Goal: Task Accomplishment & Management: Complete application form

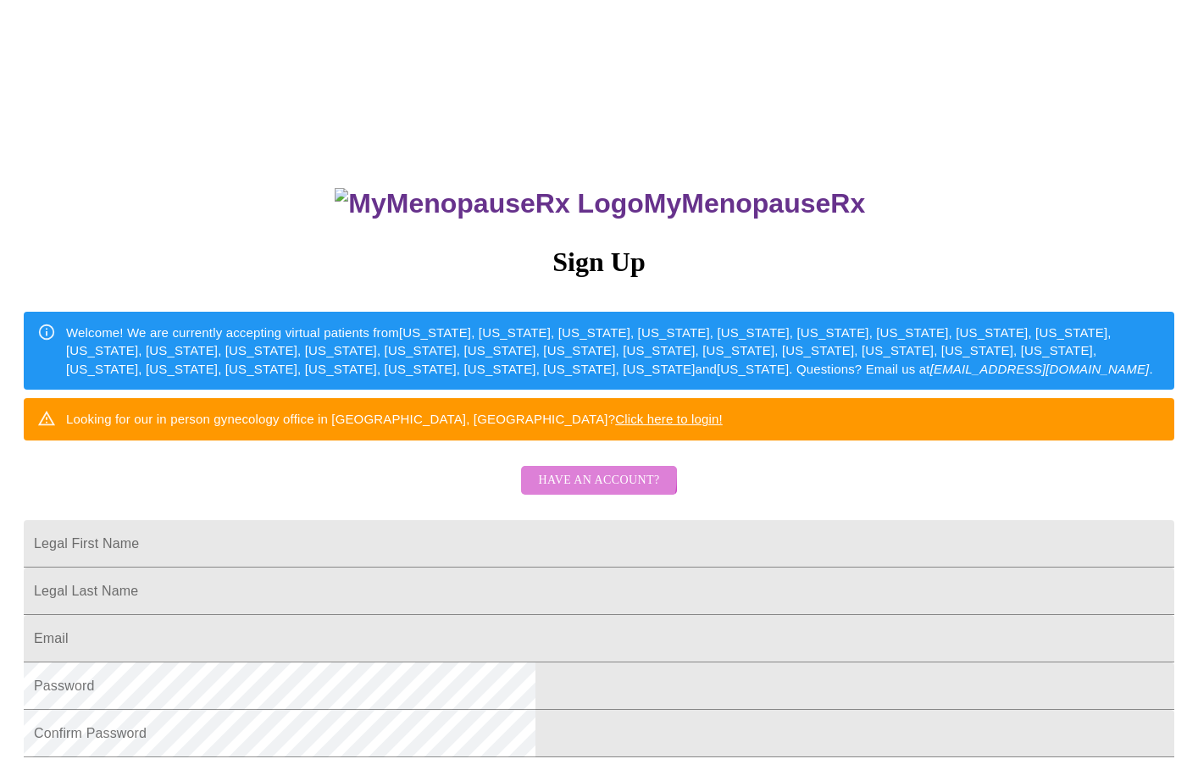
click at [563, 492] on span "Have an account?" at bounding box center [598, 480] width 121 height 21
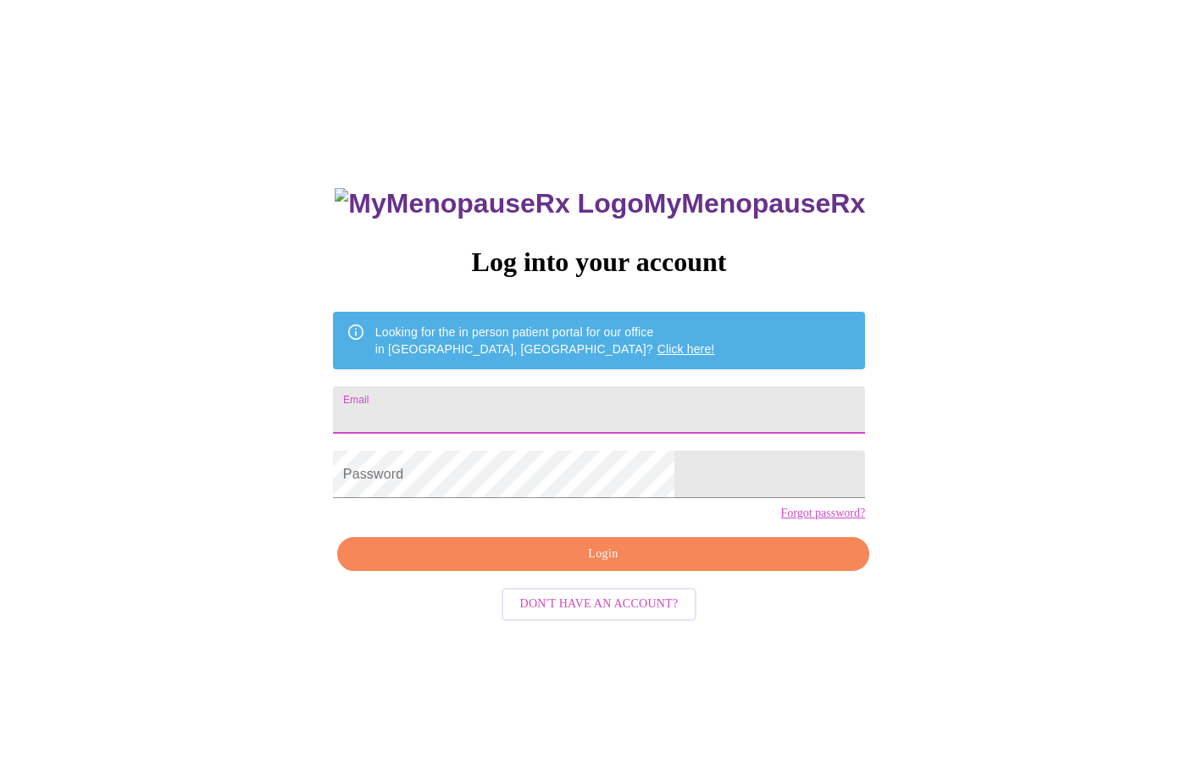
type input "[EMAIL_ADDRESS][DOMAIN_NAME]"
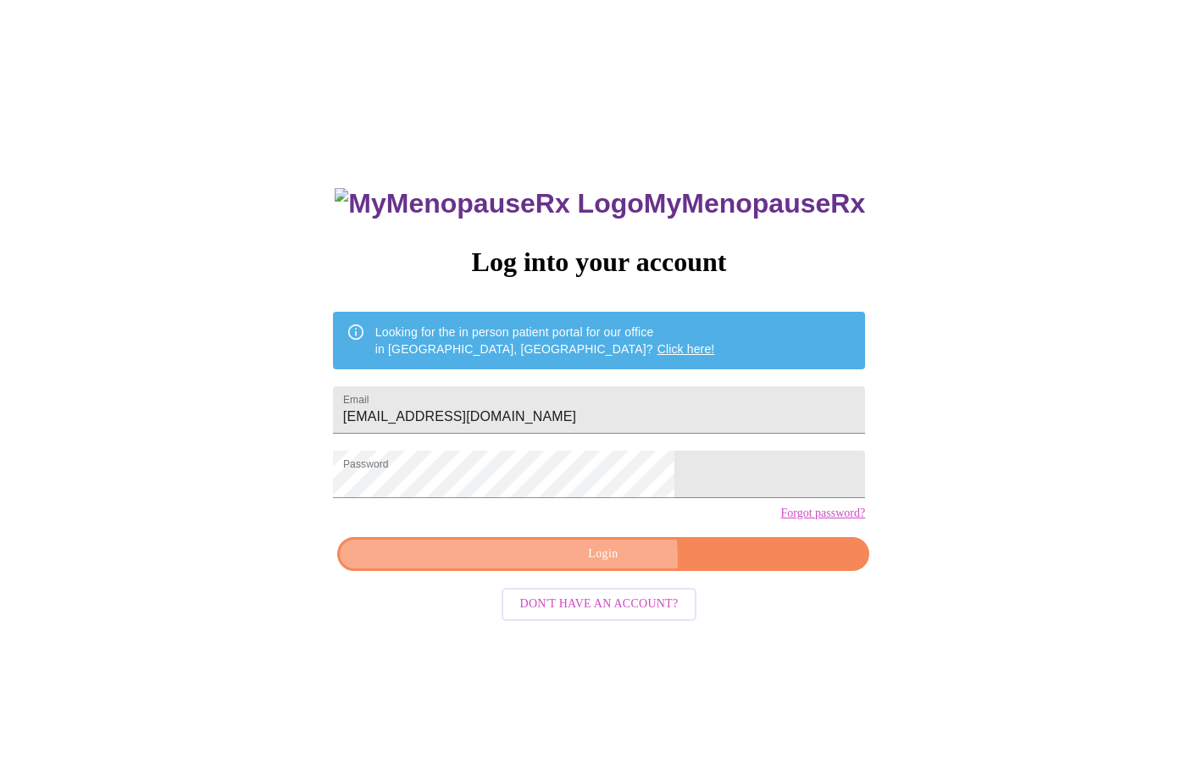
click at [593, 565] on span "Login" at bounding box center [603, 554] width 493 height 21
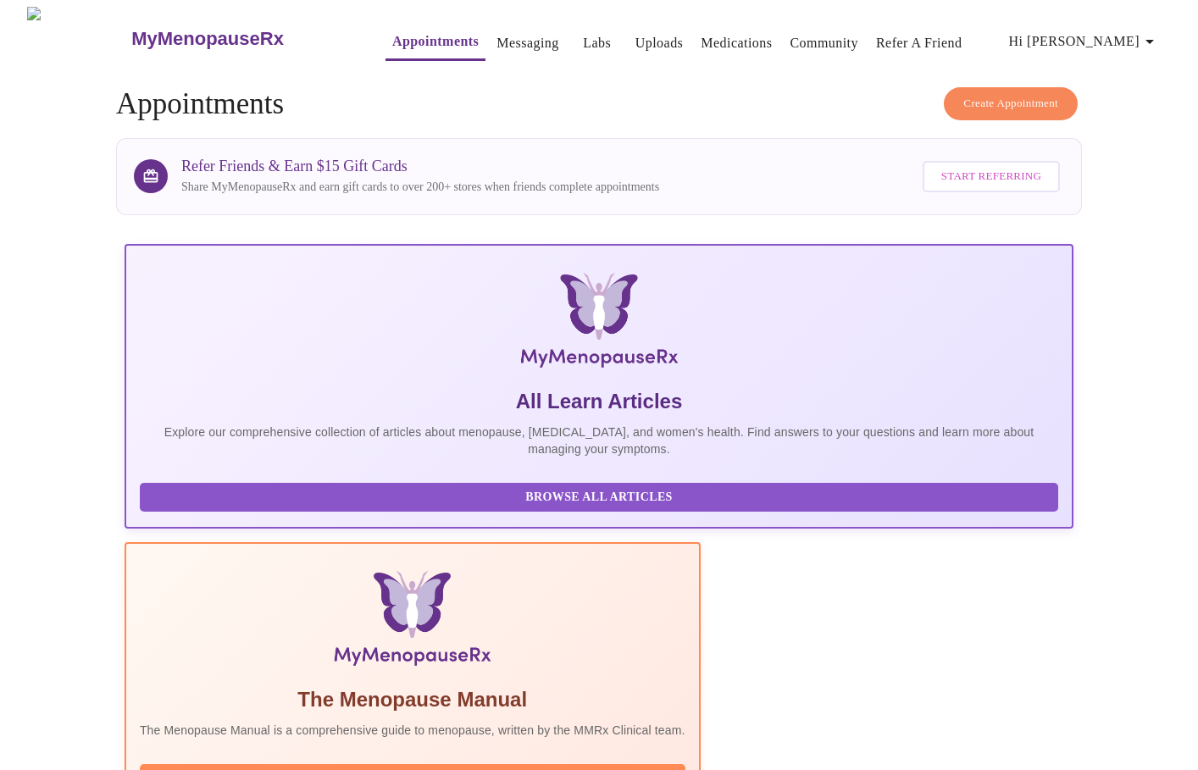
click at [583, 37] on link "Labs" at bounding box center [597, 43] width 28 height 24
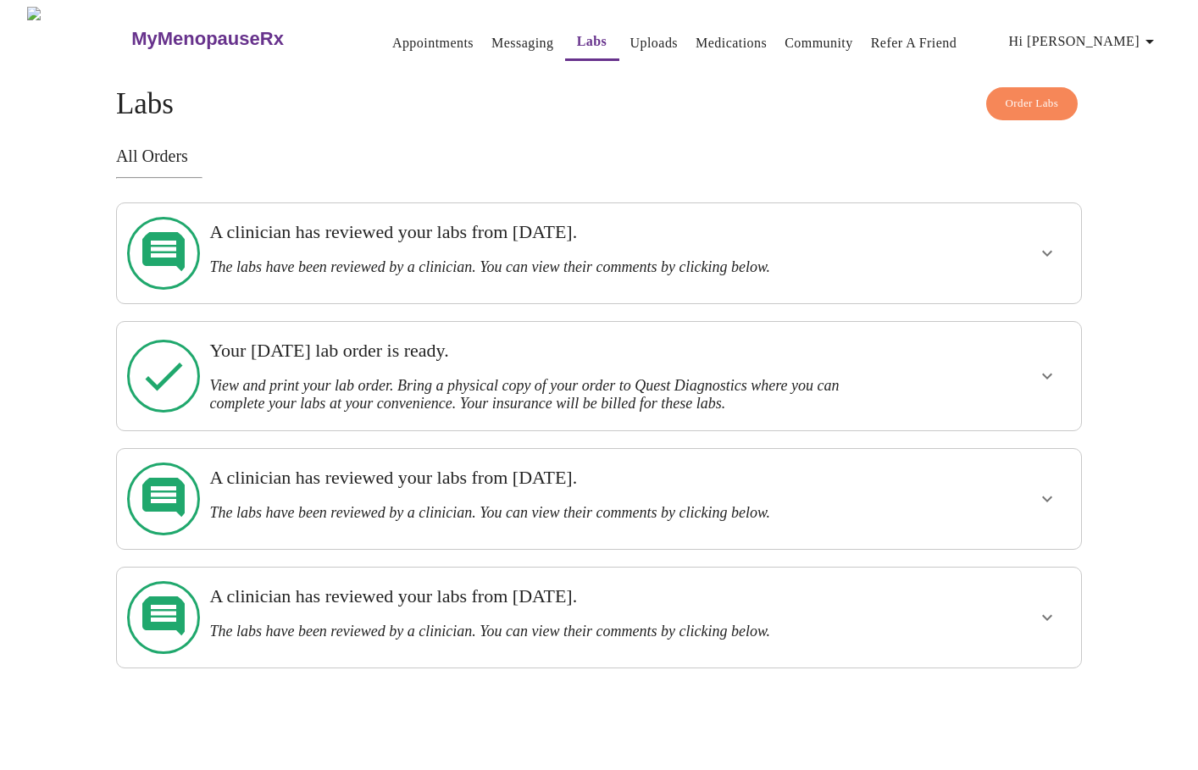
click at [385, 241] on h3 "A clinician has reviewed your labs from [DATE]." at bounding box center [552, 232] width 686 height 22
click at [1046, 247] on icon "show more" at bounding box center [1047, 253] width 20 height 20
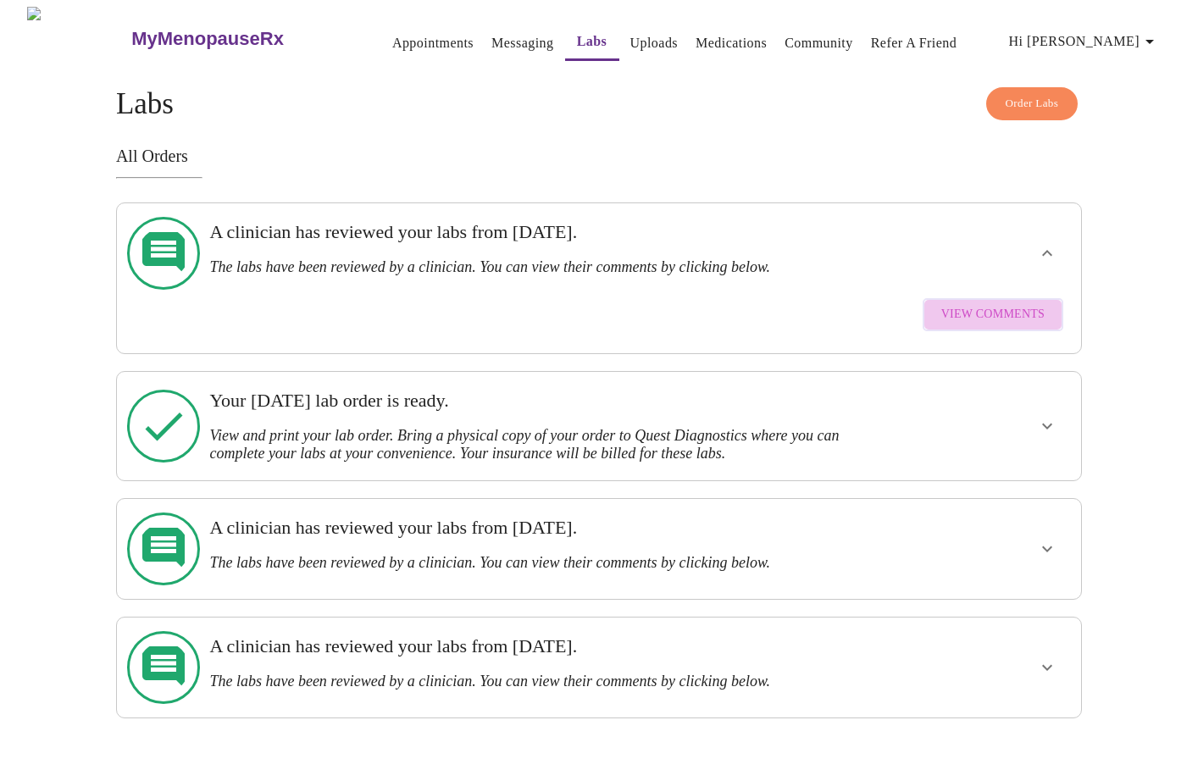
click at [999, 304] on span "View Comments" at bounding box center [993, 314] width 103 height 21
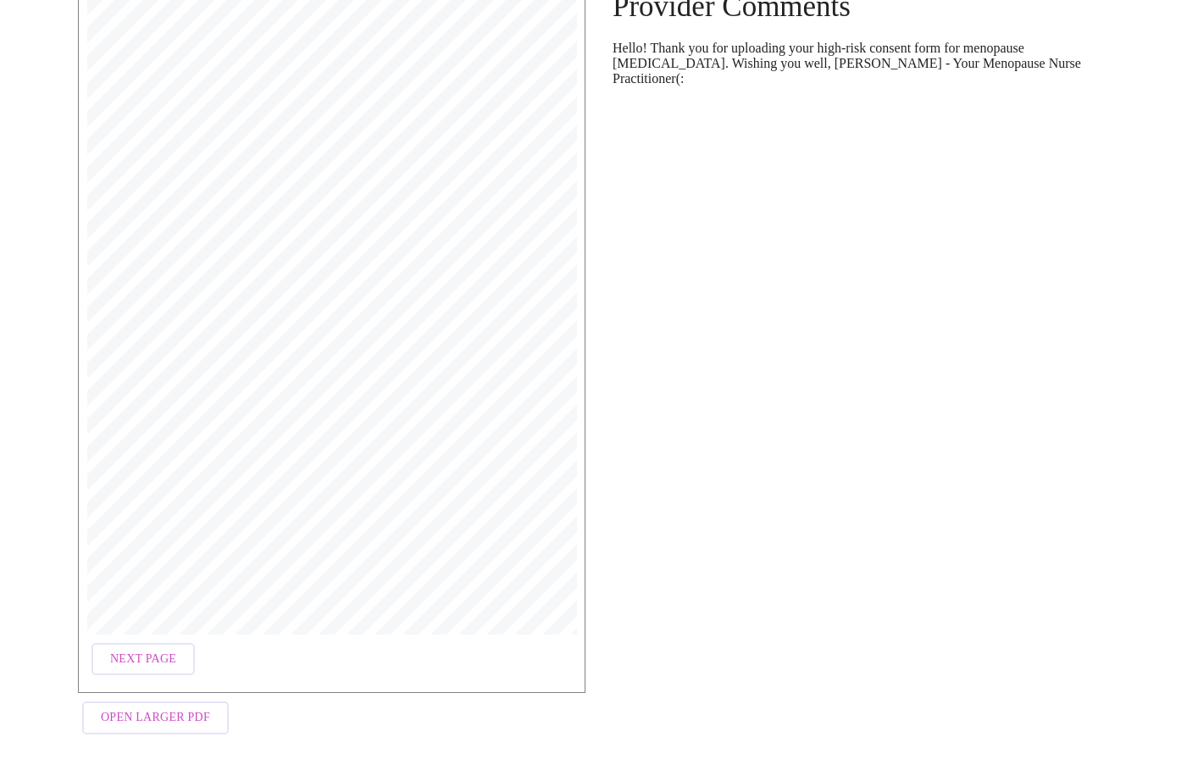
scroll to position [168, 0]
click at [136, 653] on span "Next Page" at bounding box center [143, 660] width 66 height 21
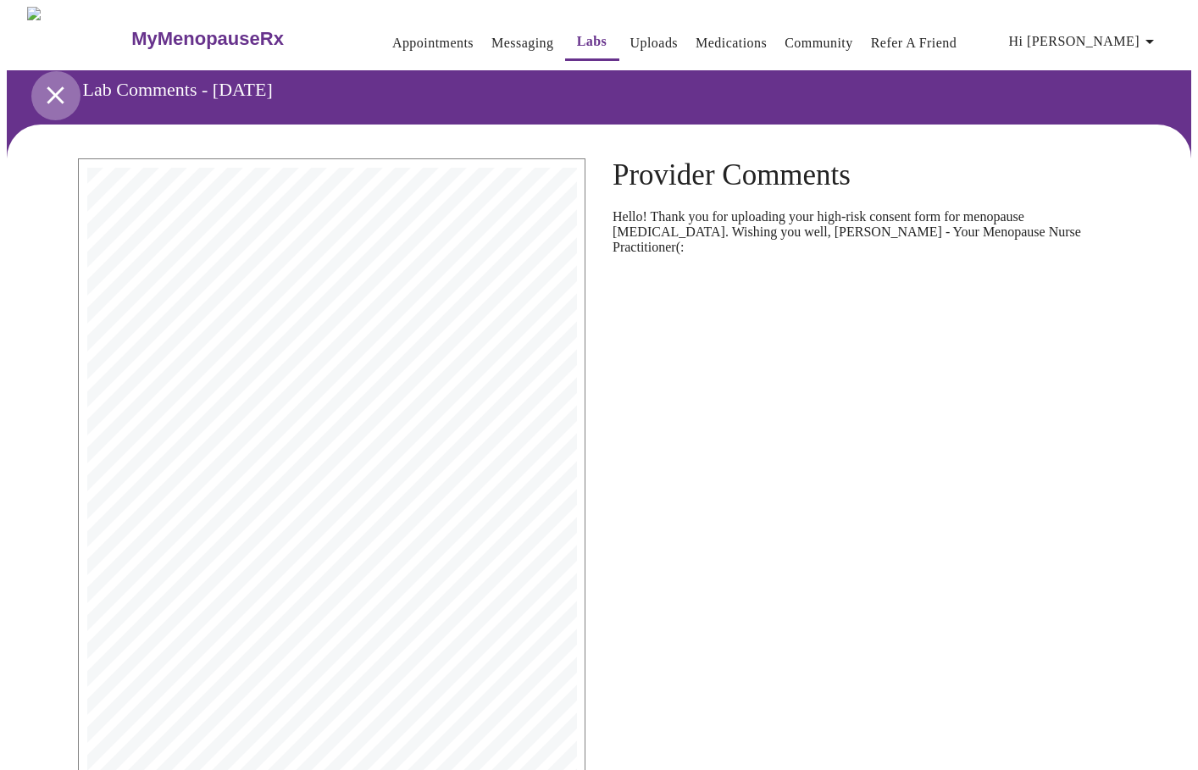
click at [55, 88] on icon "open drawer" at bounding box center [56, 96] width 30 height 30
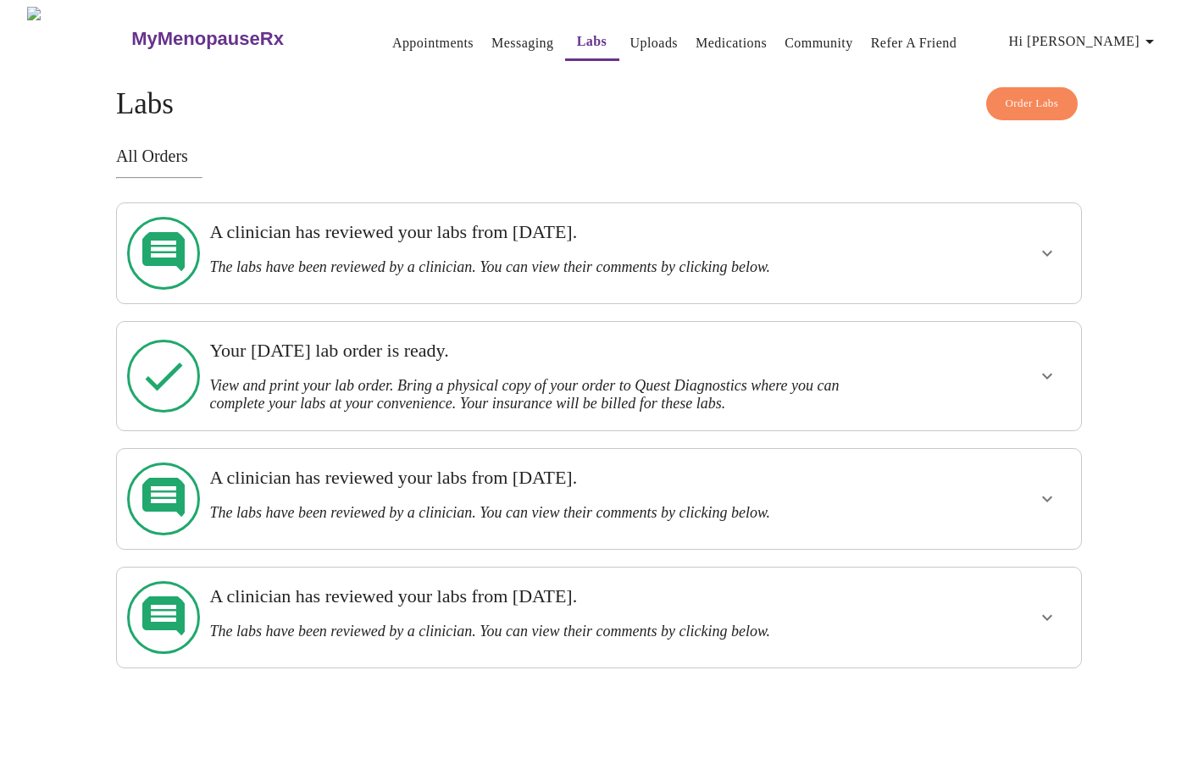
click at [1045, 366] on icon "show more" at bounding box center [1047, 376] width 20 height 20
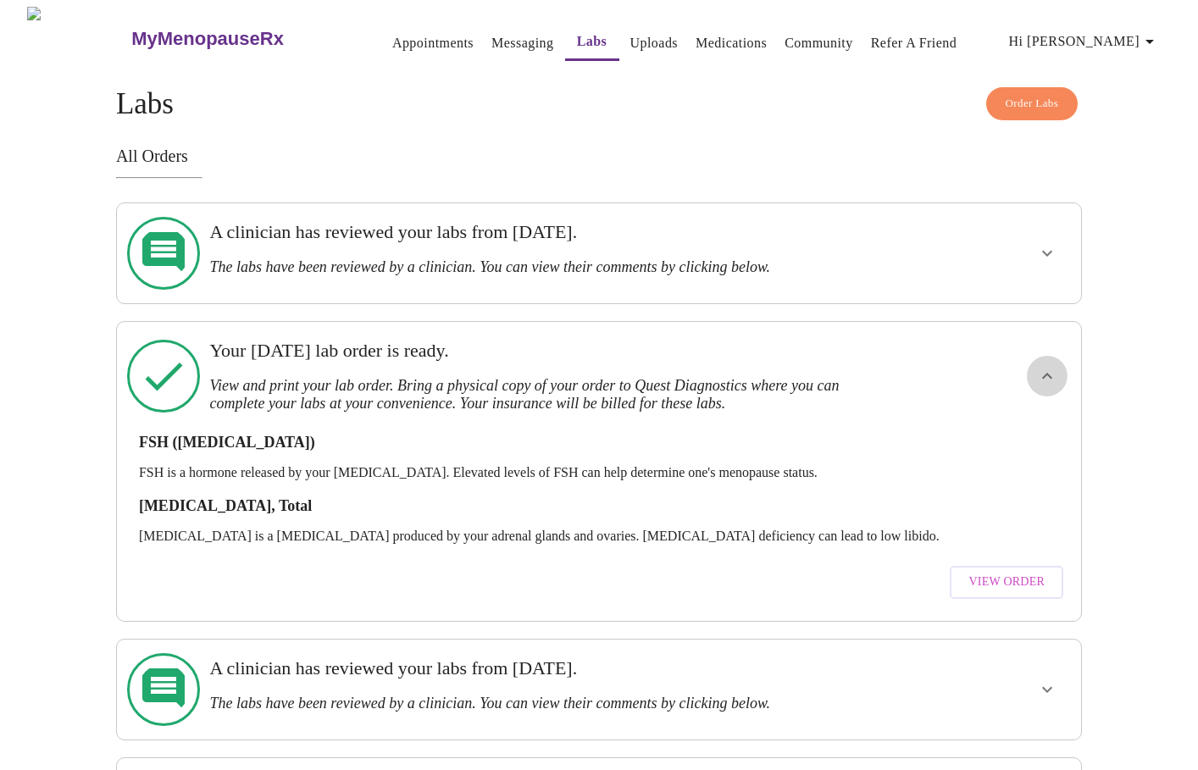
click at [1048, 366] on icon "show more" at bounding box center [1047, 376] width 20 height 20
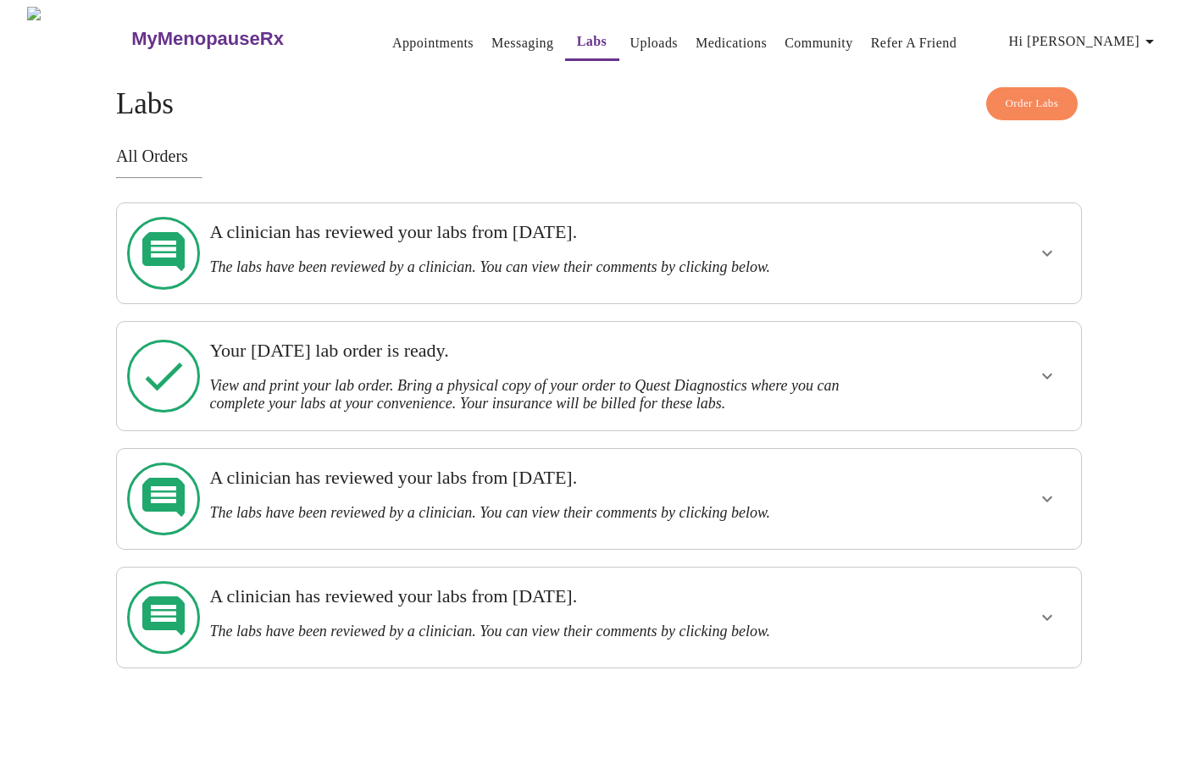
click at [631, 36] on link "Uploads" at bounding box center [655, 43] width 48 height 24
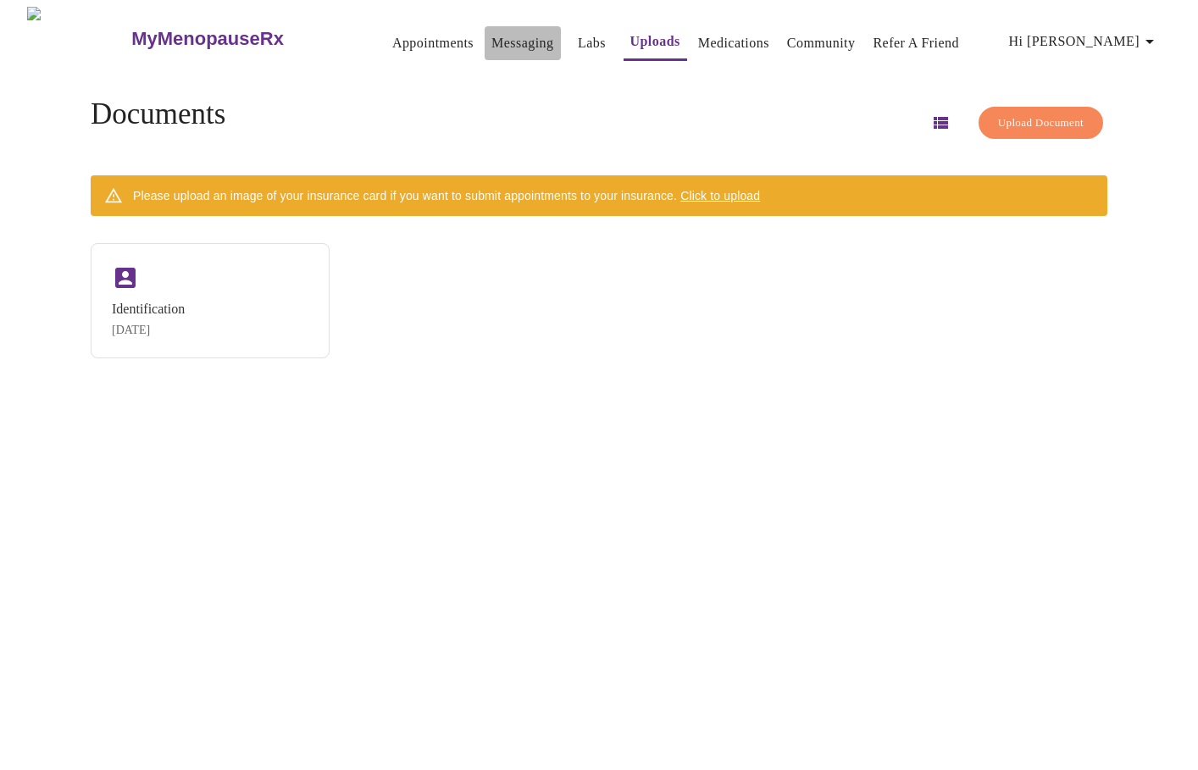
click at [492, 36] on link "Messaging" at bounding box center [523, 43] width 62 height 24
click at [403, 37] on link "Appointments" at bounding box center [432, 43] width 81 height 24
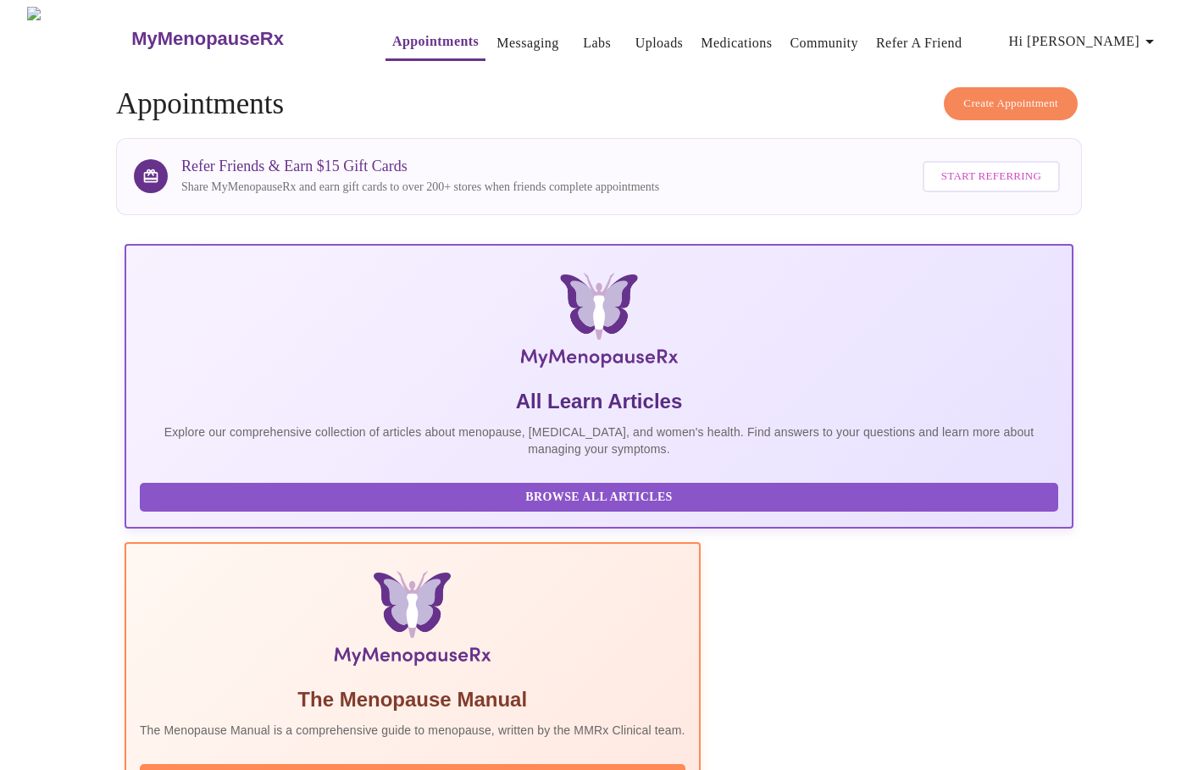
click at [503, 42] on link "Messaging" at bounding box center [528, 43] width 62 height 24
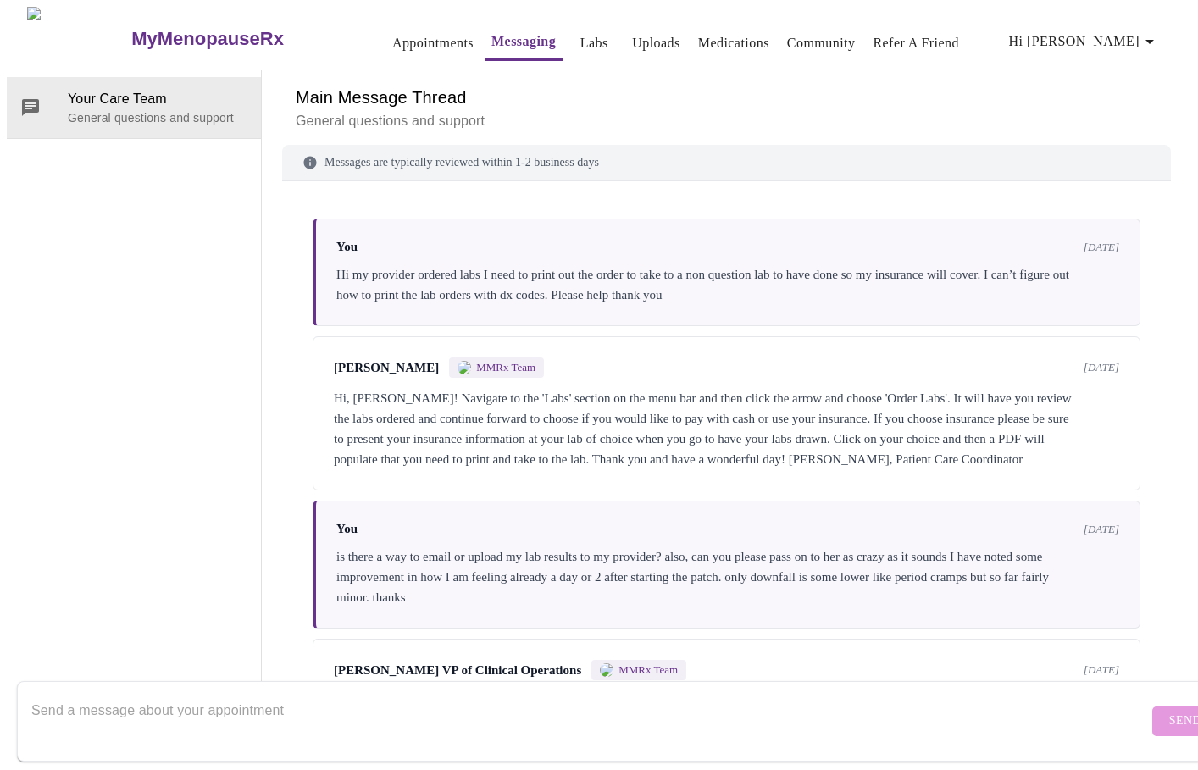
scroll to position [2088, 0]
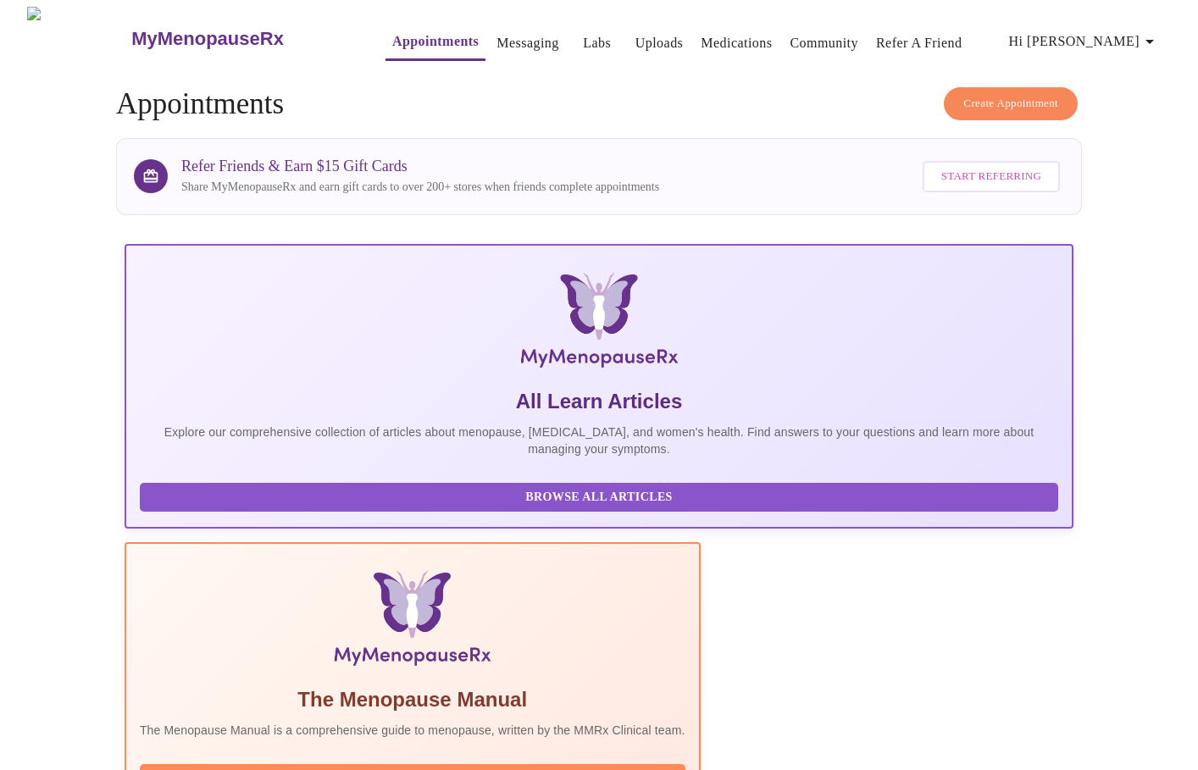
click at [583, 36] on link "Labs" at bounding box center [597, 43] width 28 height 24
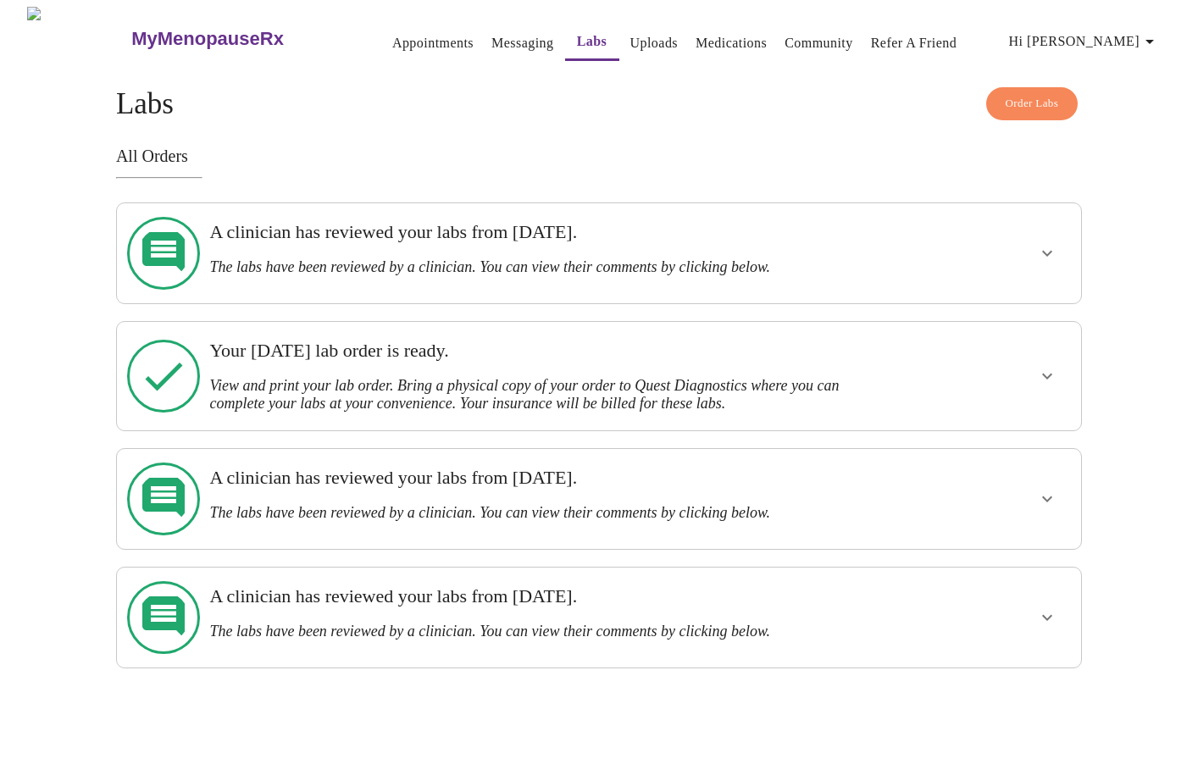
click at [1042, 489] on icon "show more" at bounding box center [1047, 499] width 20 height 20
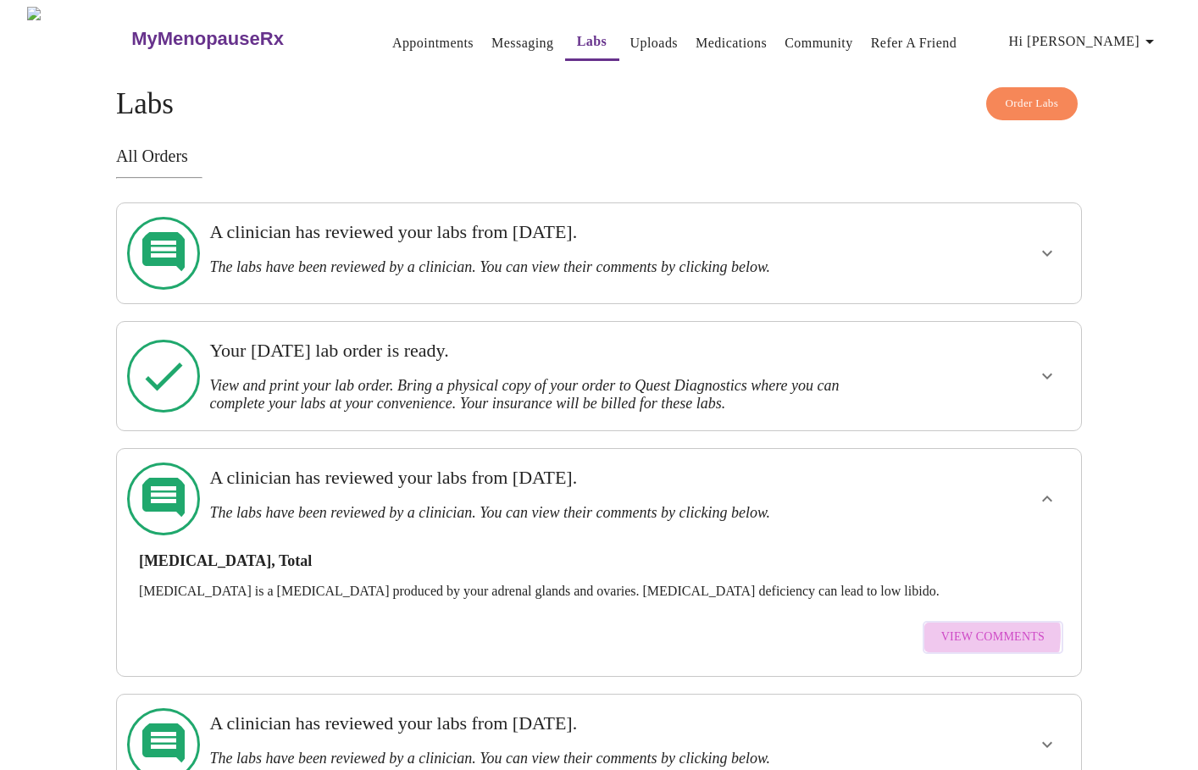
click at [964, 627] on span "View Comments" at bounding box center [993, 637] width 103 height 21
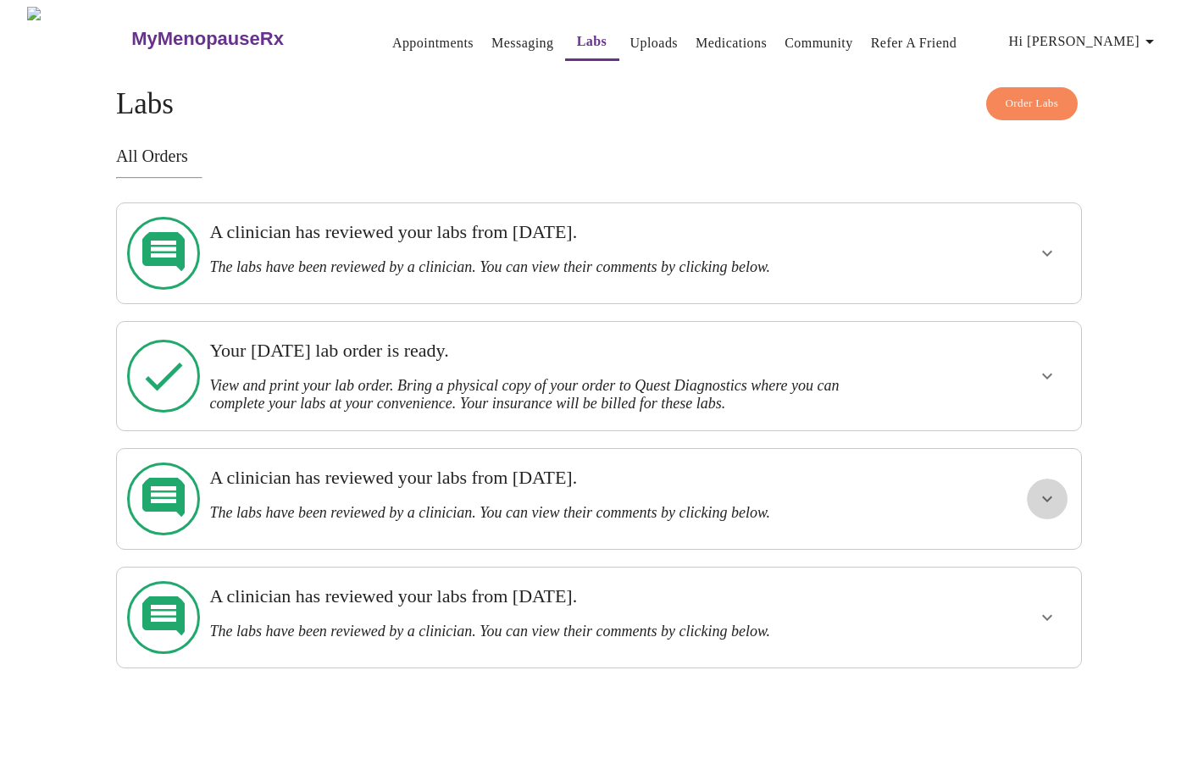
click at [1050, 489] on icon "show more" at bounding box center [1047, 499] width 20 height 20
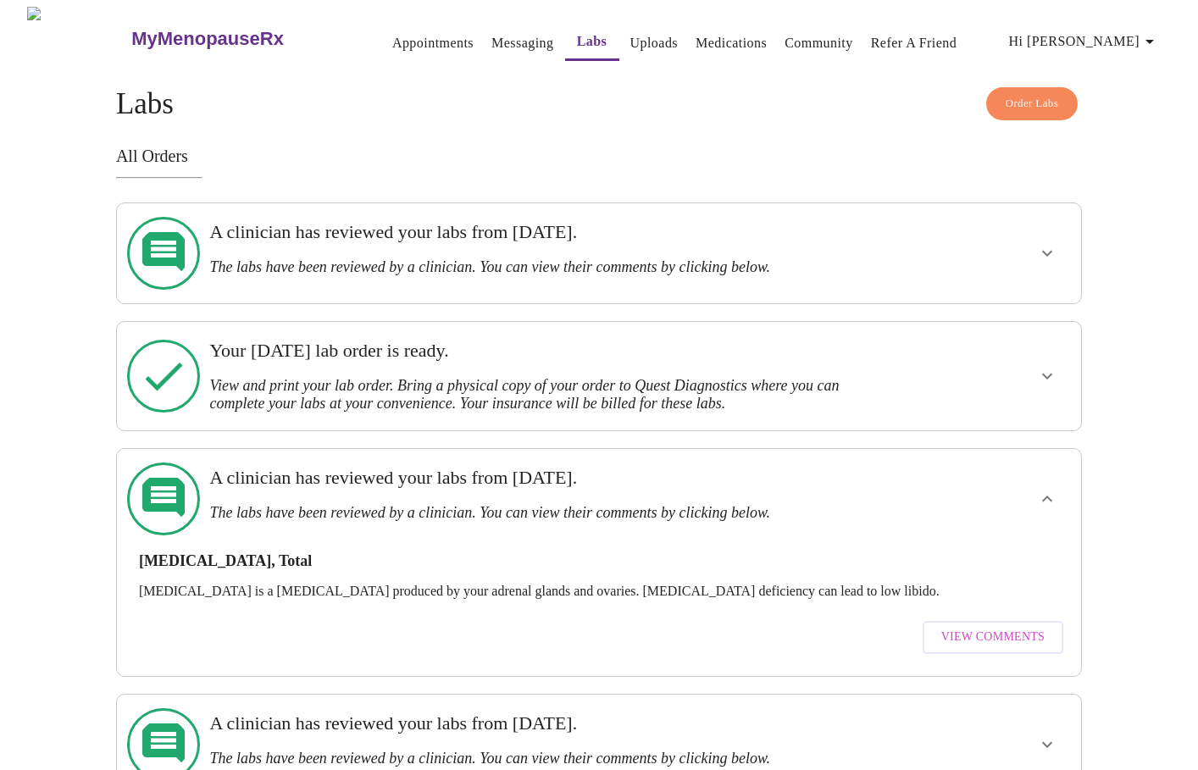
click at [1049, 489] on icon "show more" at bounding box center [1047, 499] width 20 height 20
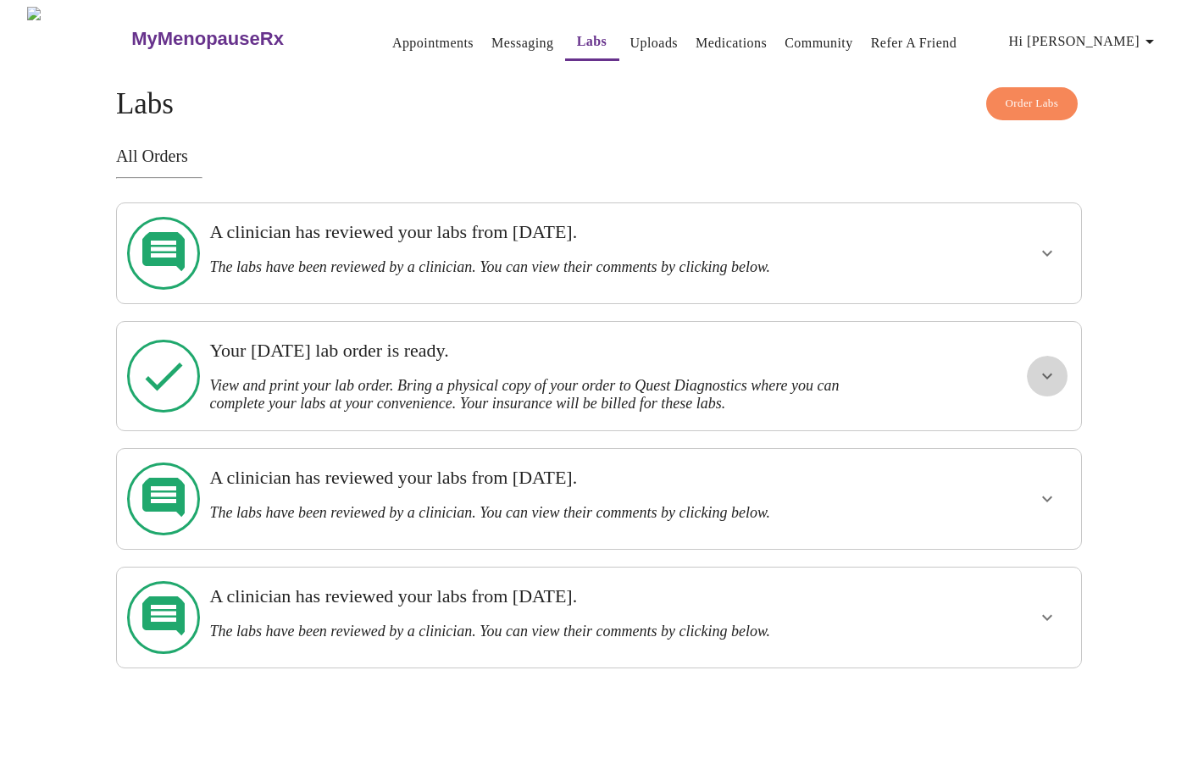
click at [1056, 366] on icon "show more" at bounding box center [1047, 376] width 20 height 20
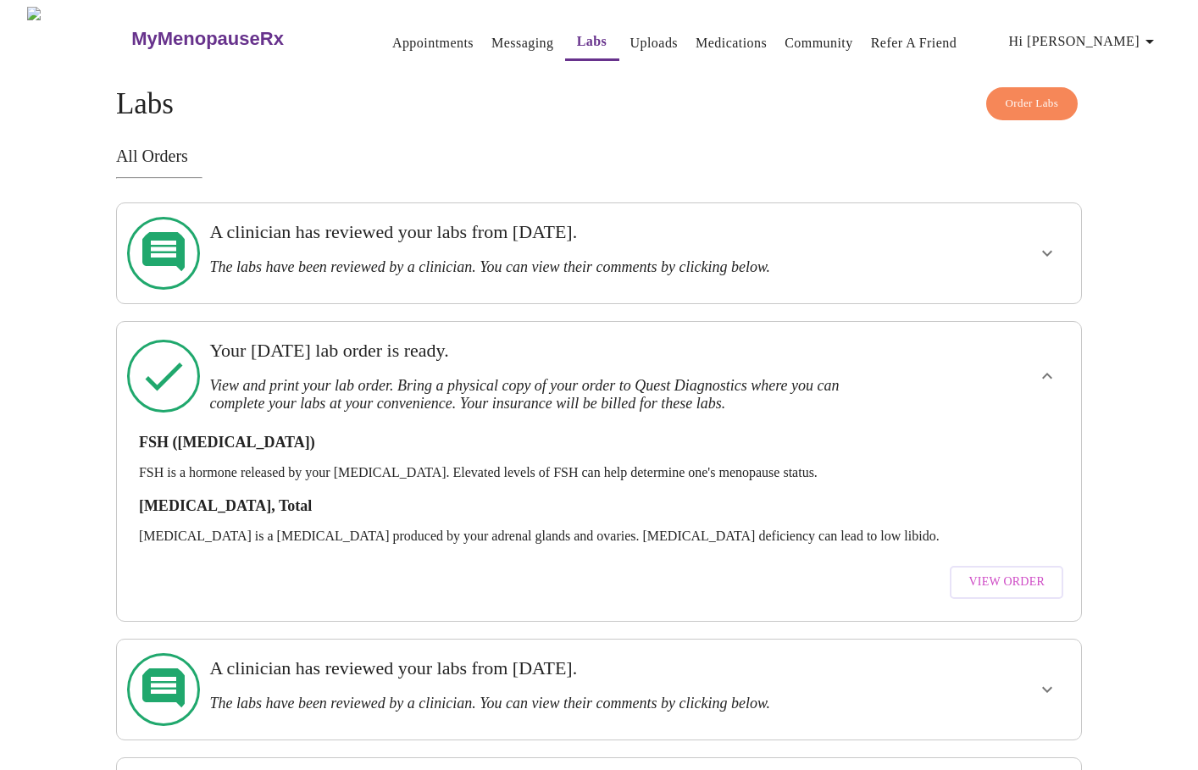
click at [1001, 572] on span "View Order" at bounding box center [1007, 582] width 76 height 21
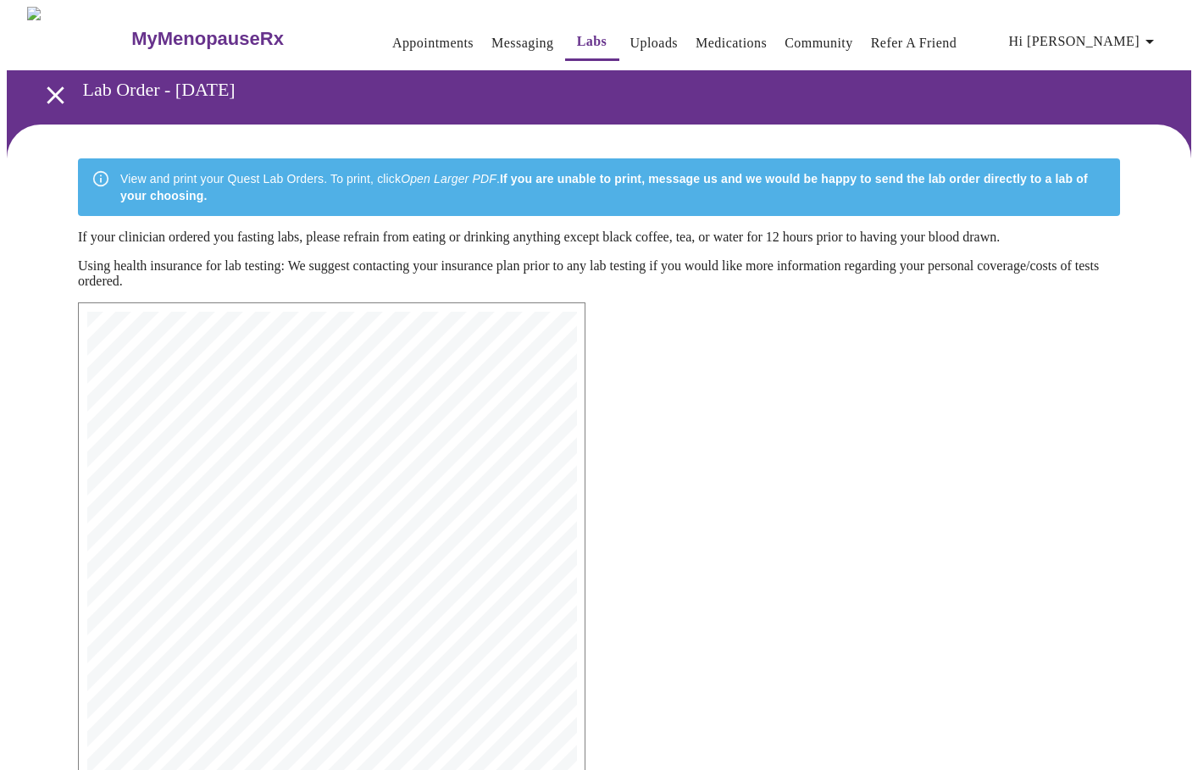
click at [497, 42] on link "Messaging" at bounding box center [523, 43] width 62 height 24
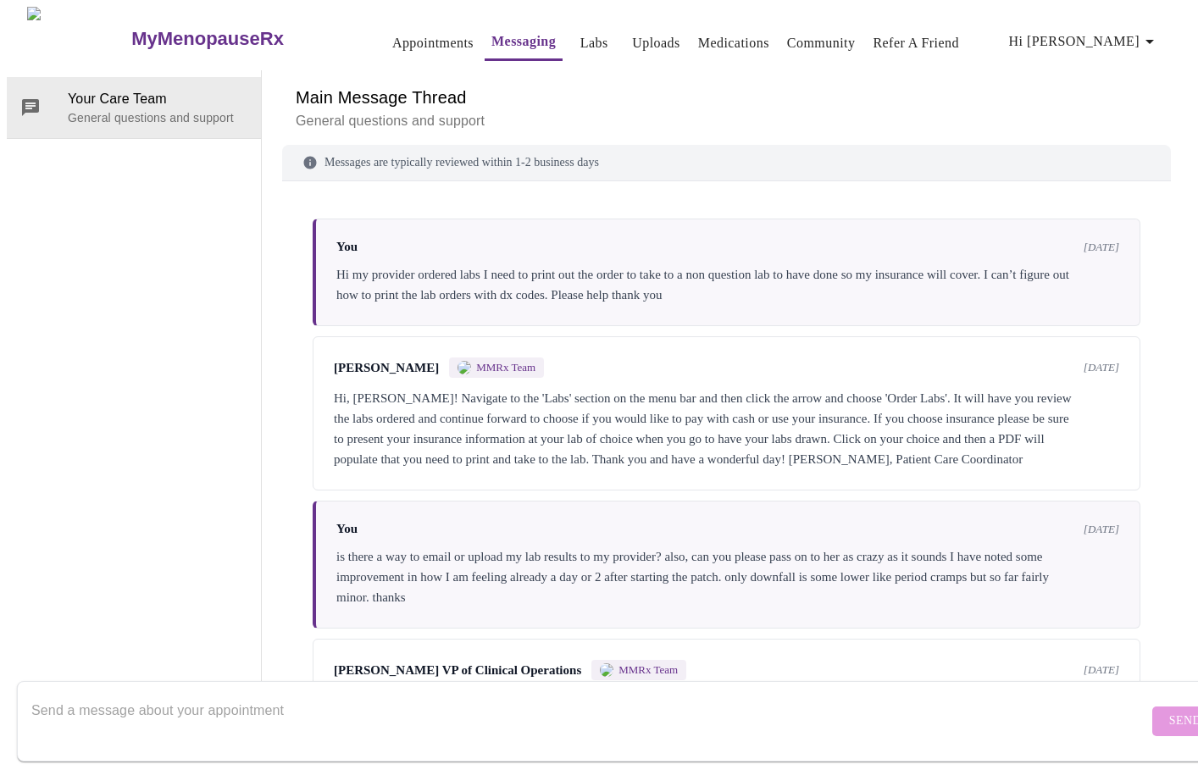
scroll to position [2088, 0]
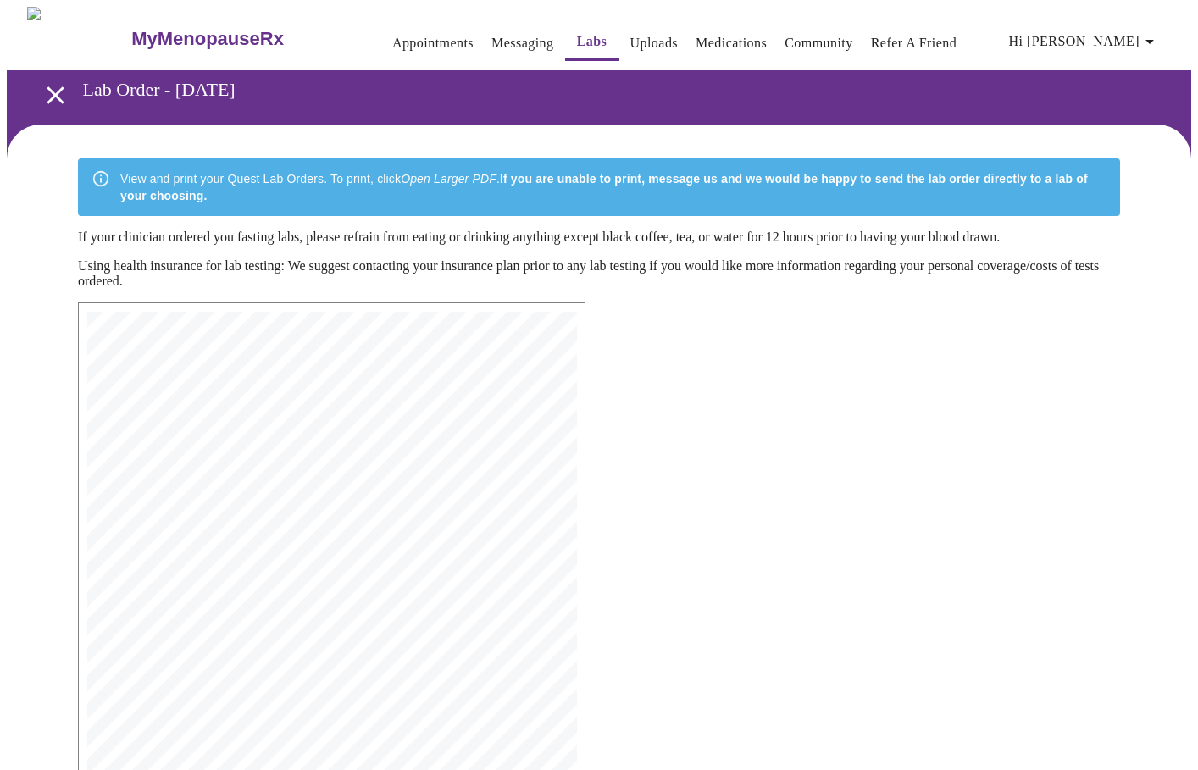
click at [415, 39] on link "Appointments" at bounding box center [432, 43] width 81 height 24
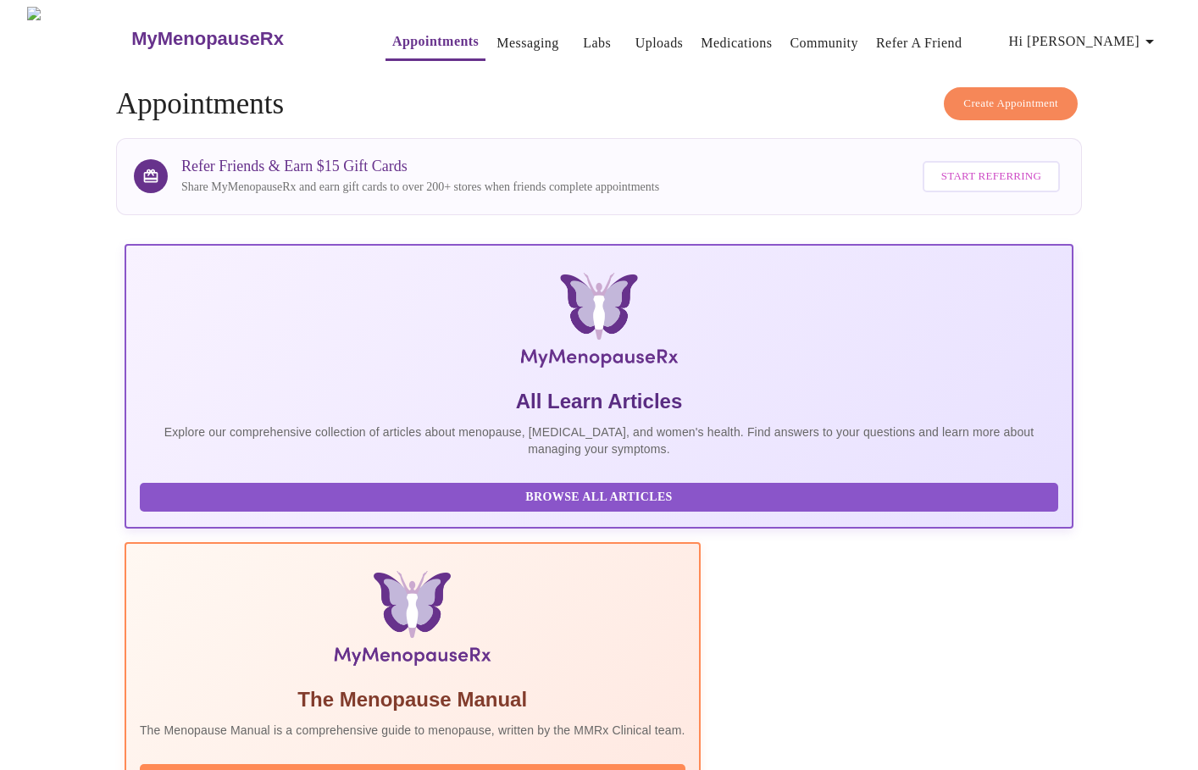
click at [497, 36] on link "Messaging" at bounding box center [528, 43] width 62 height 24
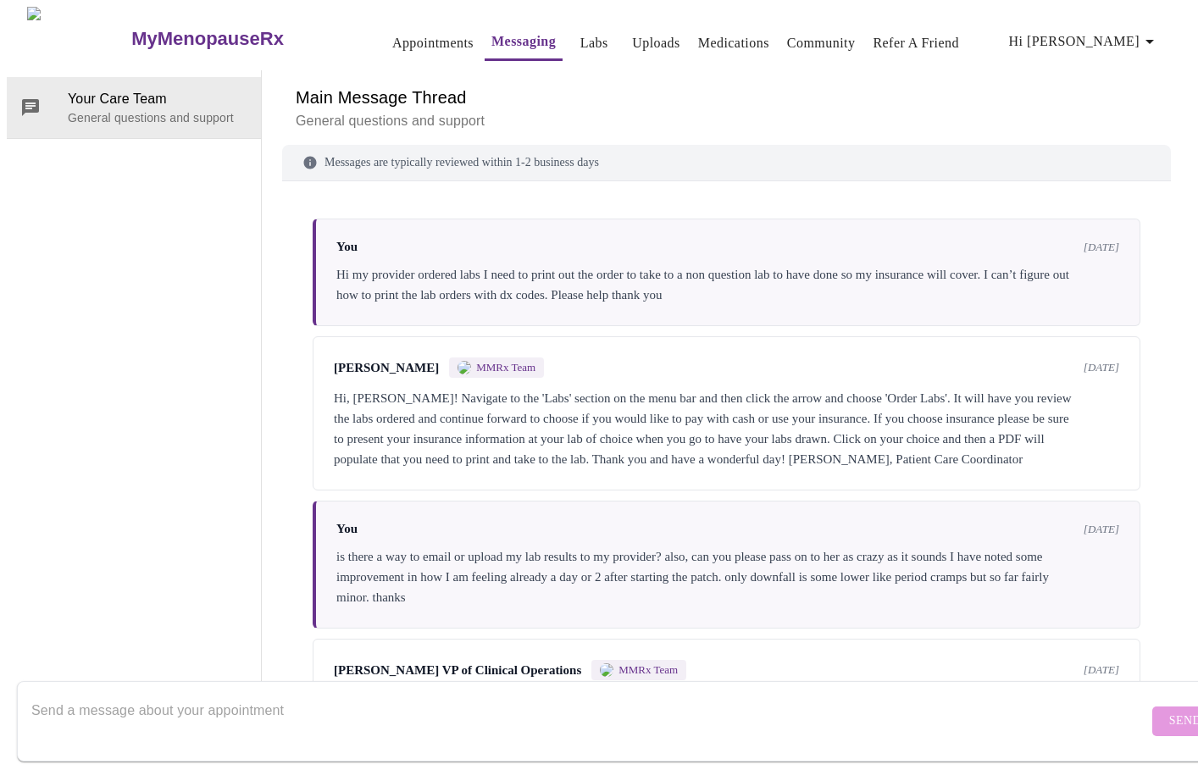
scroll to position [2088, 0]
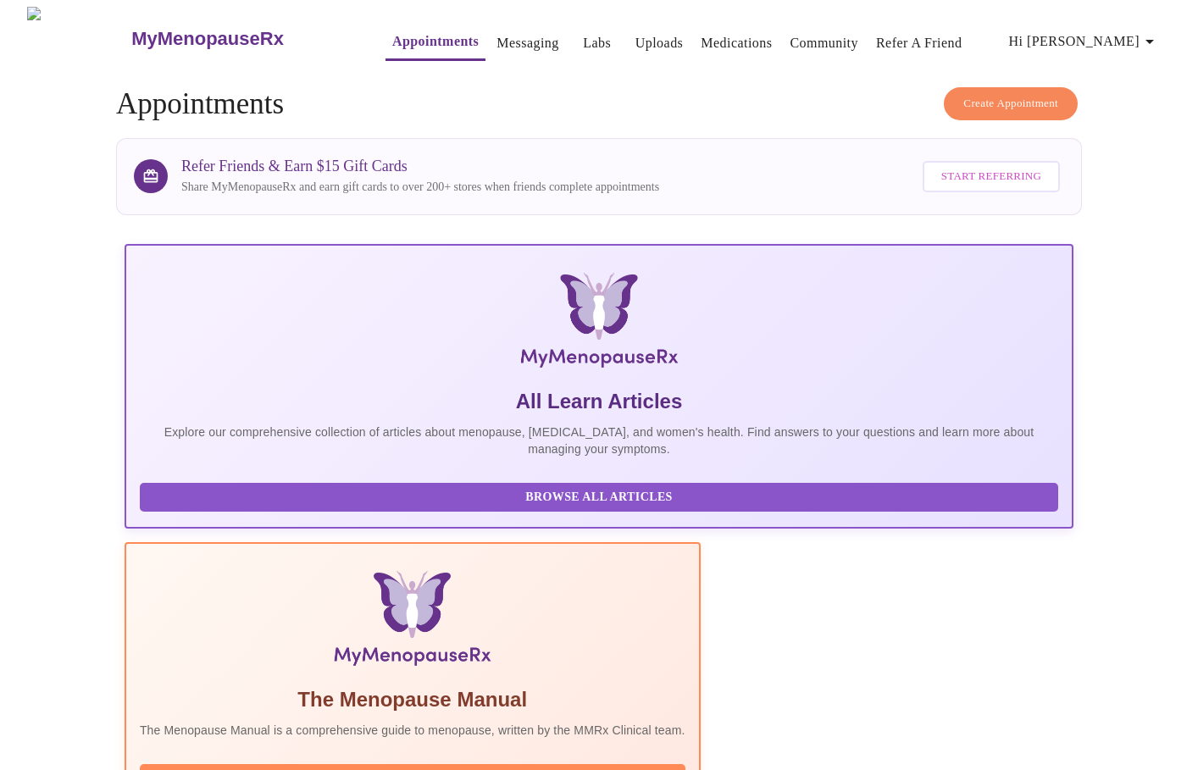
click at [636, 37] on link "Uploads" at bounding box center [660, 43] width 48 height 24
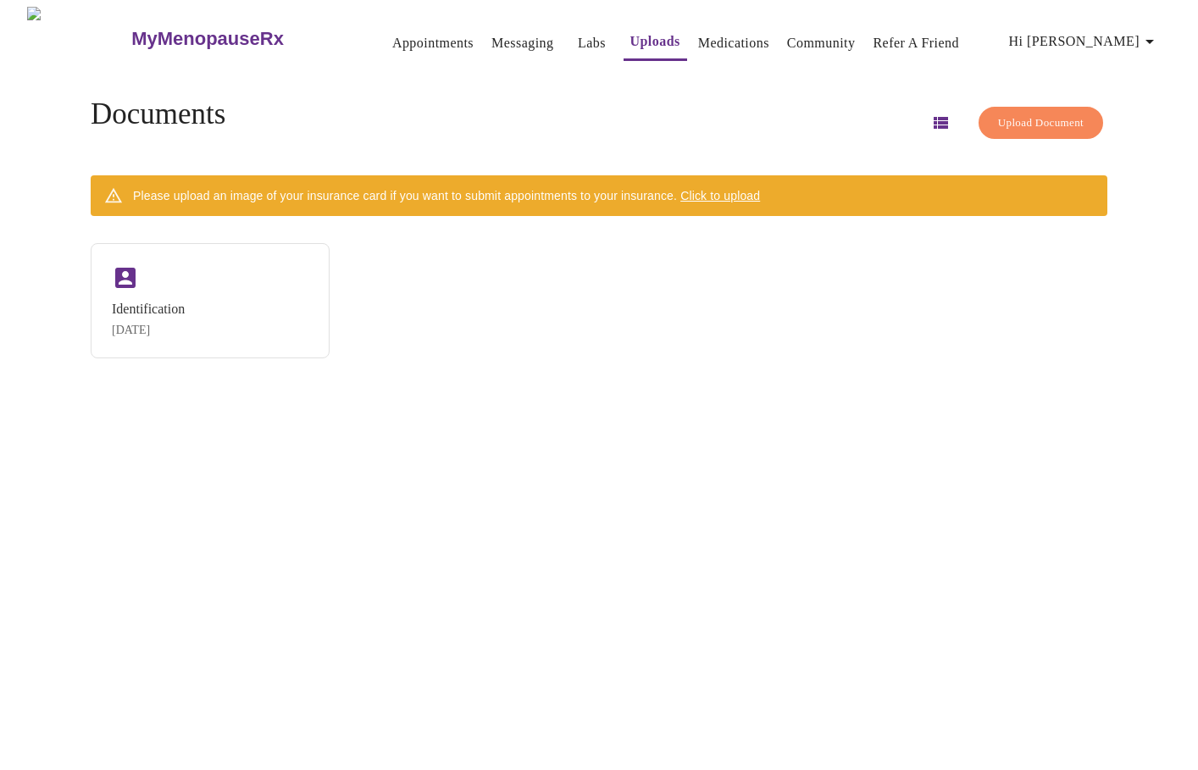
click at [934, 117] on icon "button" at bounding box center [941, 123] width 14 height 12
click at [934, 117] on icon "button" at bounding box center [941, 122] width 14 height 11
click at [397, 35] on link "Appointments" at bounding box center [432, 43] width 81 height 24
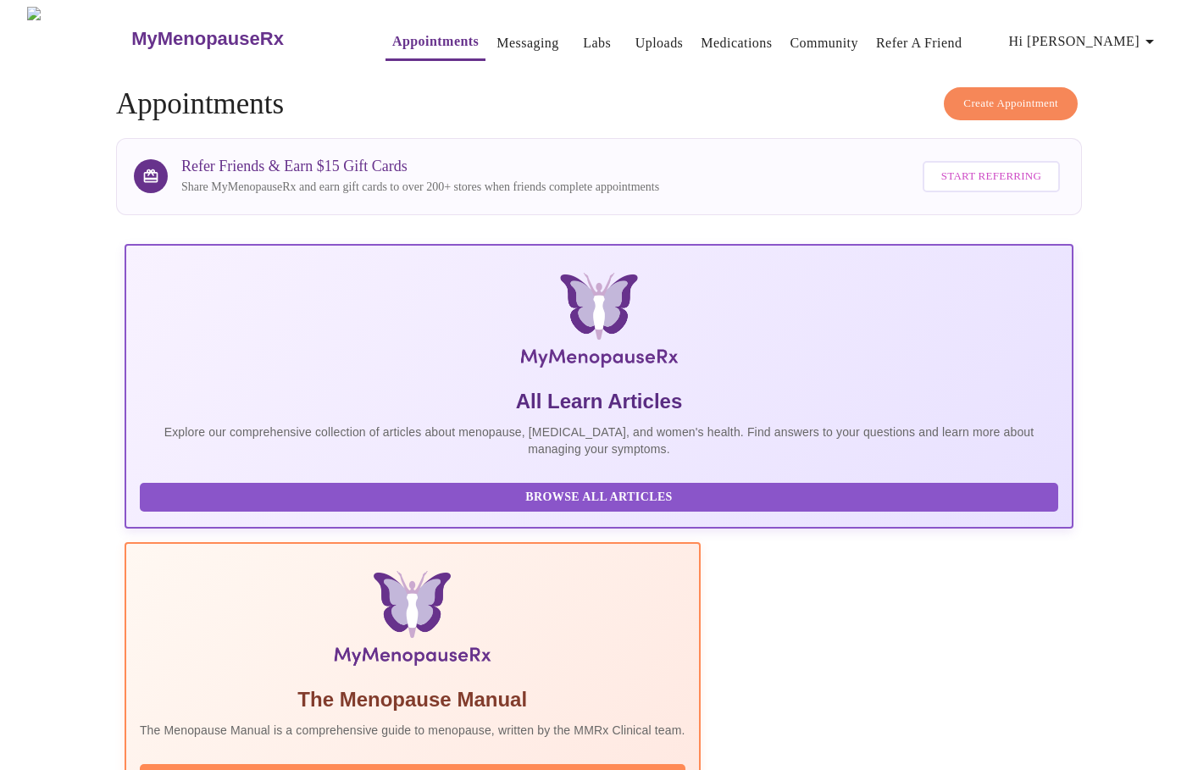
click at [1154, 40] on icon "button" at bounding box center [1150, 42] width 8 height 4
click at [561, 36] on div at bounding box center [599, 385] width 1198 height 770
click at [583, 36] on link "Labs" at bounding box center [597, 43] width 28 height 24
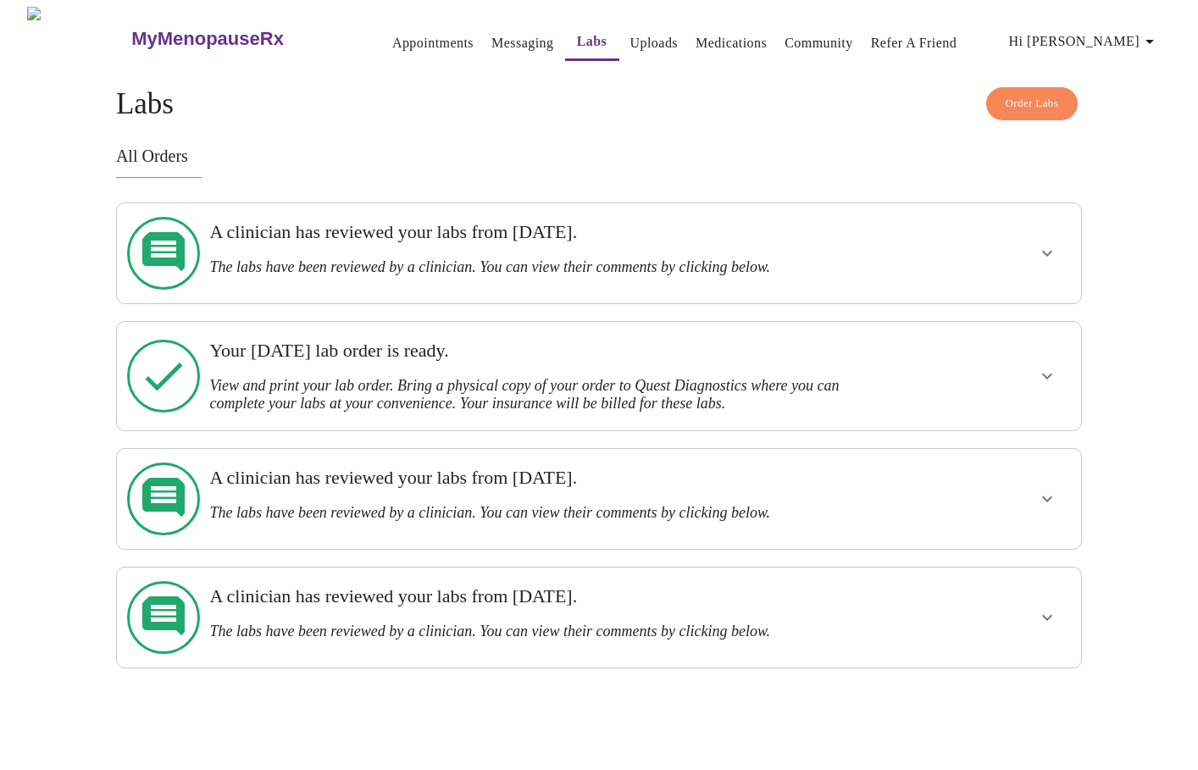
click at [1047, 489] on icon "show more" at bounding box center [1047, 499] width 20 height 20
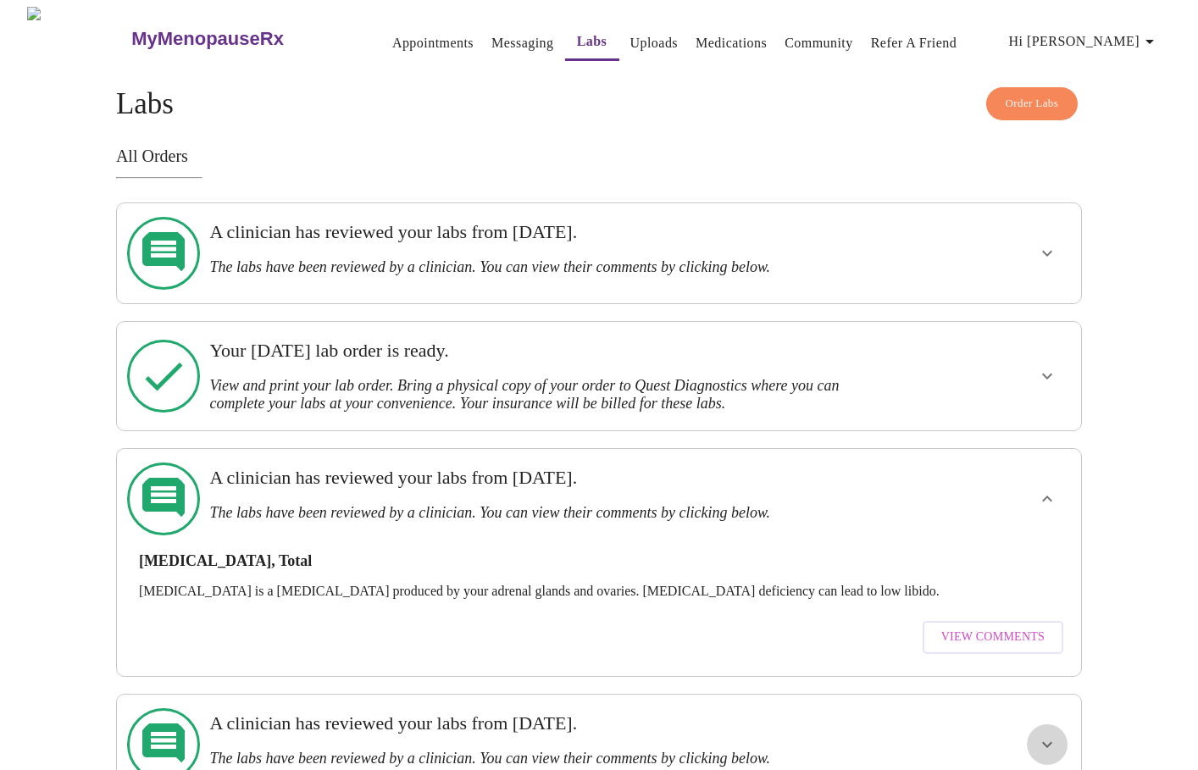
click at [1054, 735] on icon "show more" at bounding box center [1047, 745] width 20 height 20
click at [1051, 374] on icon "show more" at bounding box center [1047, 377] width 10 height 6
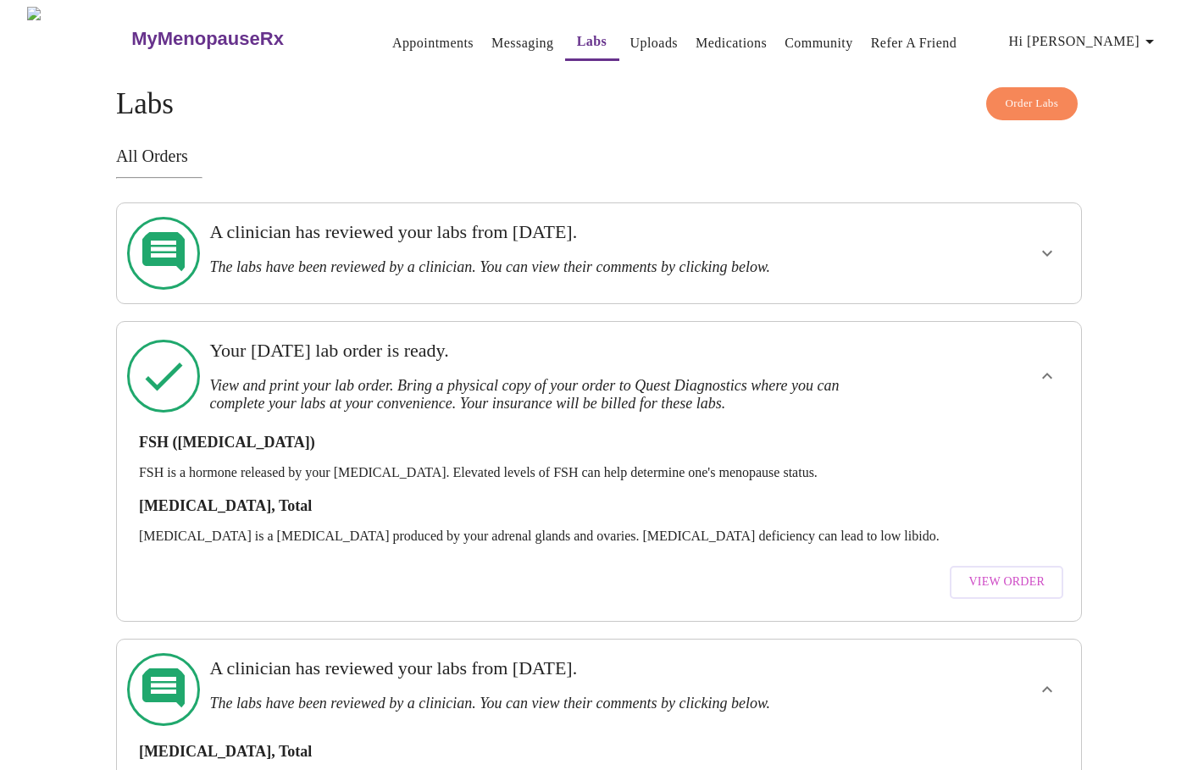
click at [1013, 572] on span "View Order" at bounding box center [1007, 582] width 76 height 21
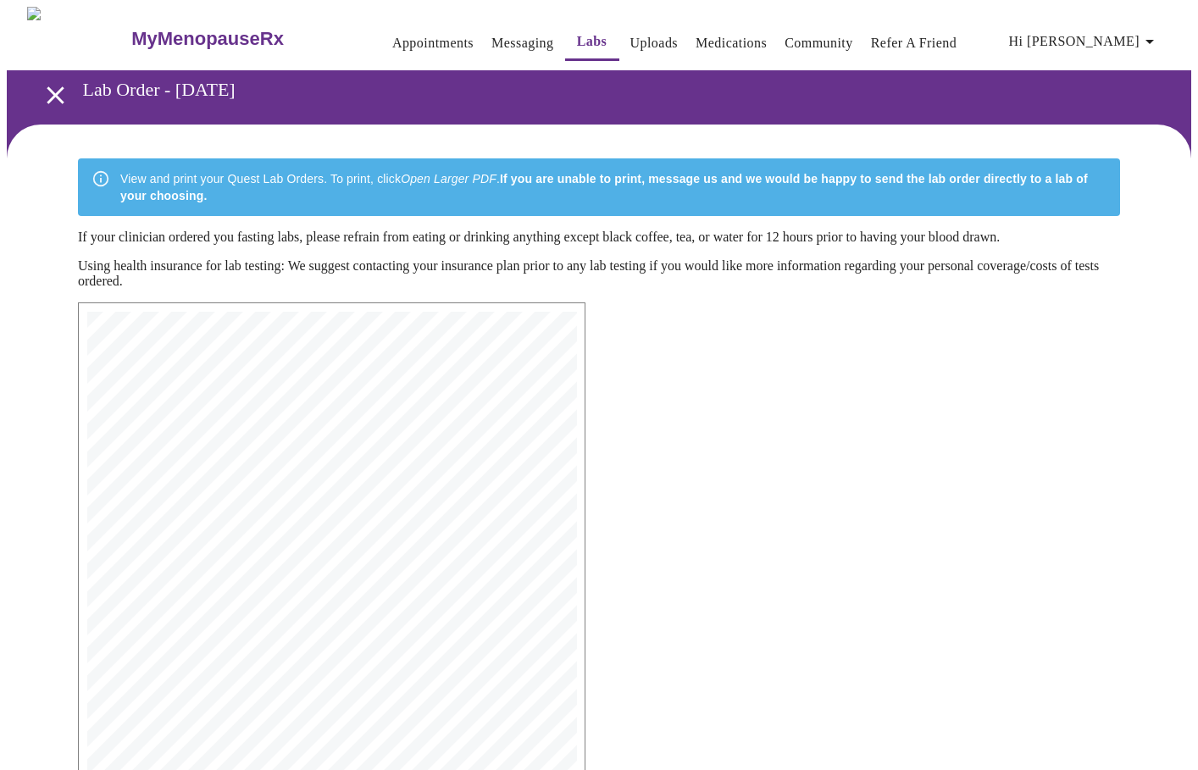
click at [47, 87] on icon "open drawer" at bounding box center [55, 94] width 17 height 17
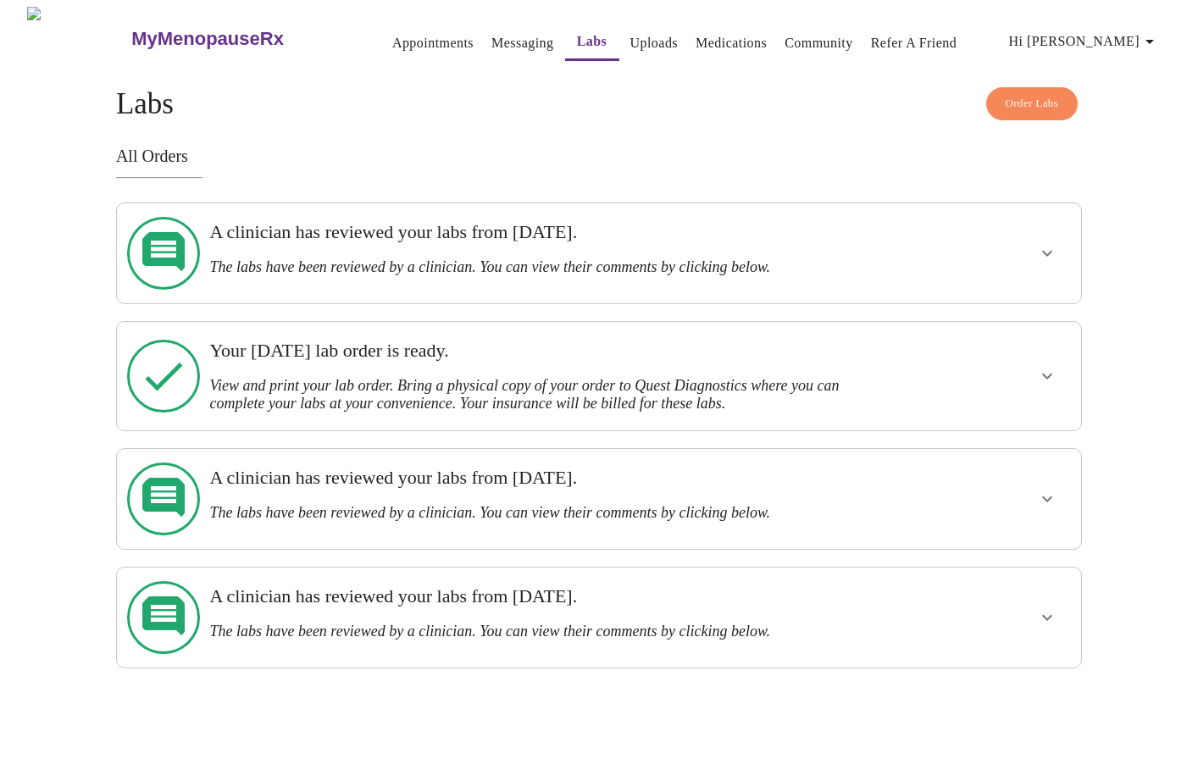
click at [492, 36] on link "Messaging" at bounding box center [523, 43] width 62 height 24
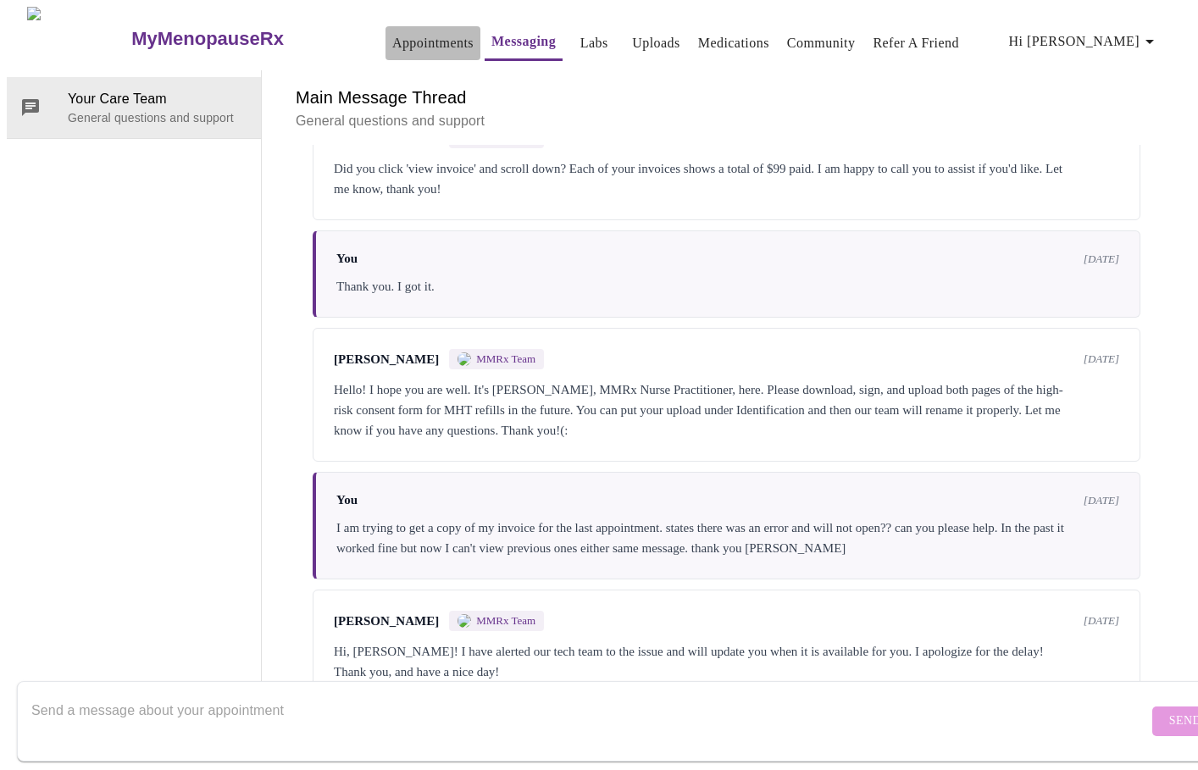
click at [392, 40] on link "Appointments" at bounding box center [432, 43] width 81 height 24
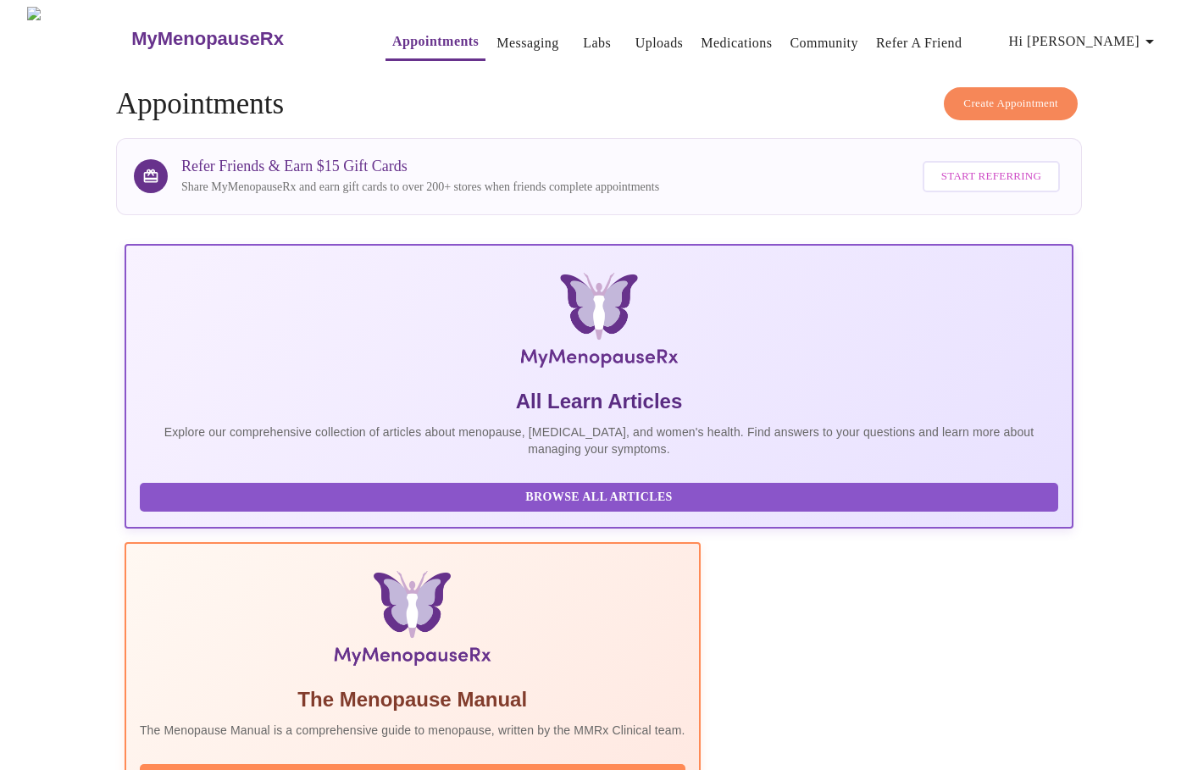
click at [1151, 36] on icon "button" at bounding box center [1150, 41] width 20 height 20
click at [1143, 125] on li "Log out" at bounding box center [1129, 127] width 78 height 31
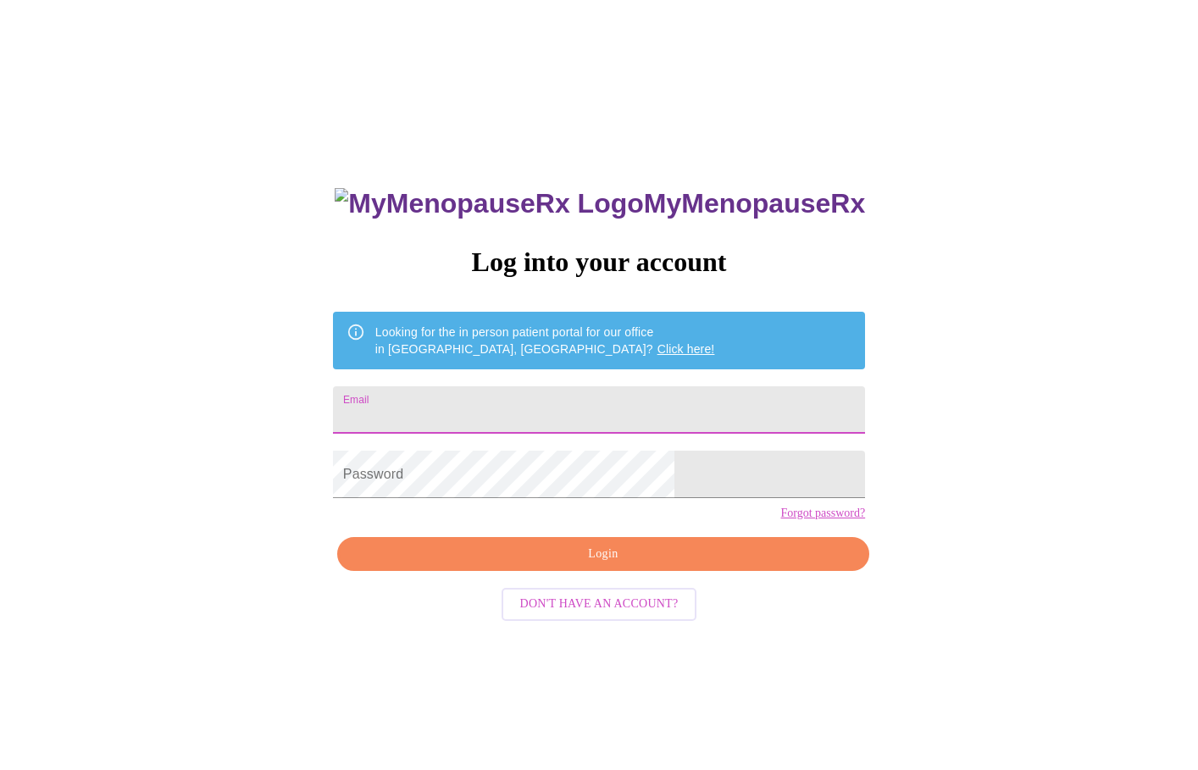
type input "[EMAIL_ADDRESS][DOMAIN_NAME]"
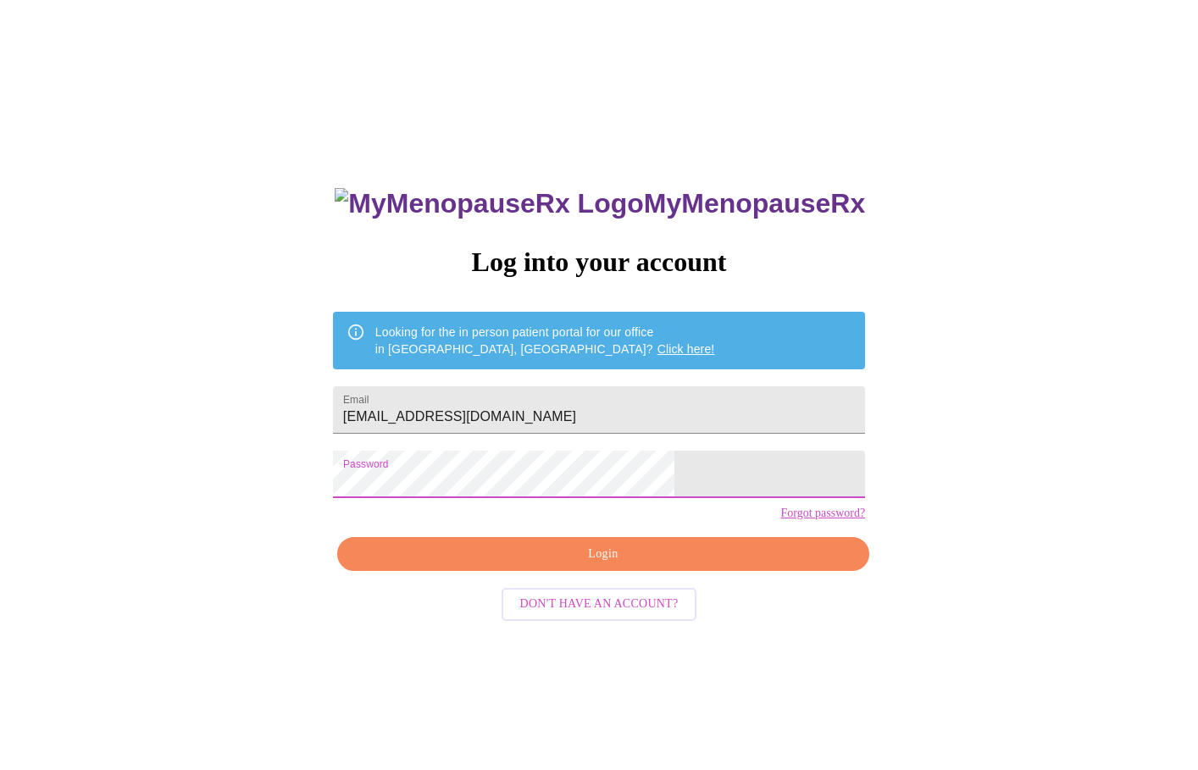
click at [605, 572] on button "Login" at bounding box center [603, 554] width 532 height 35
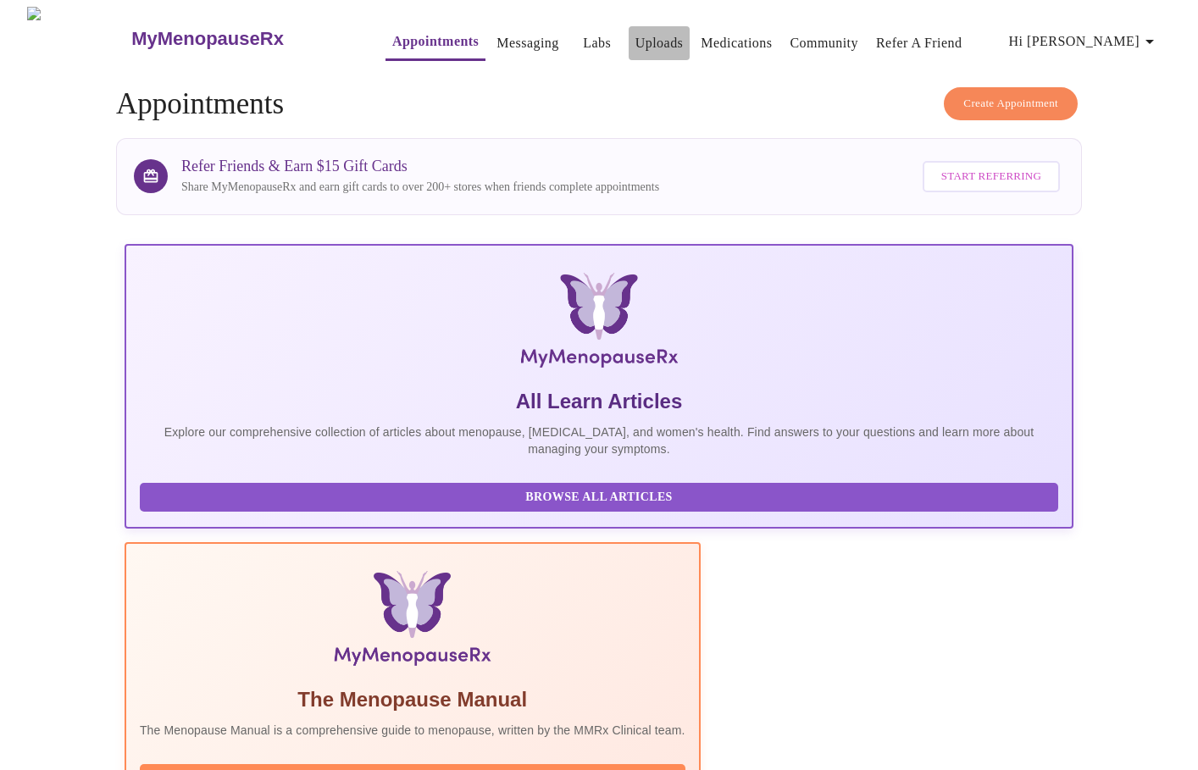
click at [637, 45] on link "Uploads" at bounding box center [660, 43] width 48 height 24
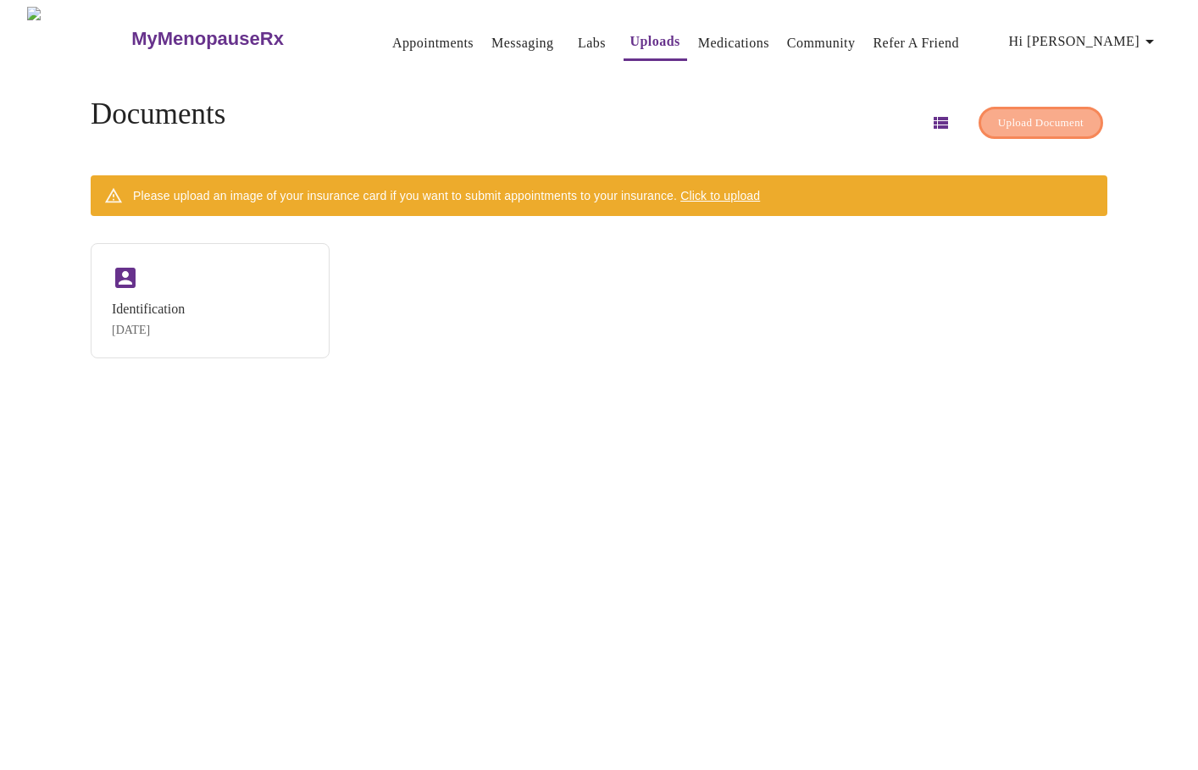
click at [1012, 114] on span "Upload Document" at bounding box center [1041, 123] width 86 height 19
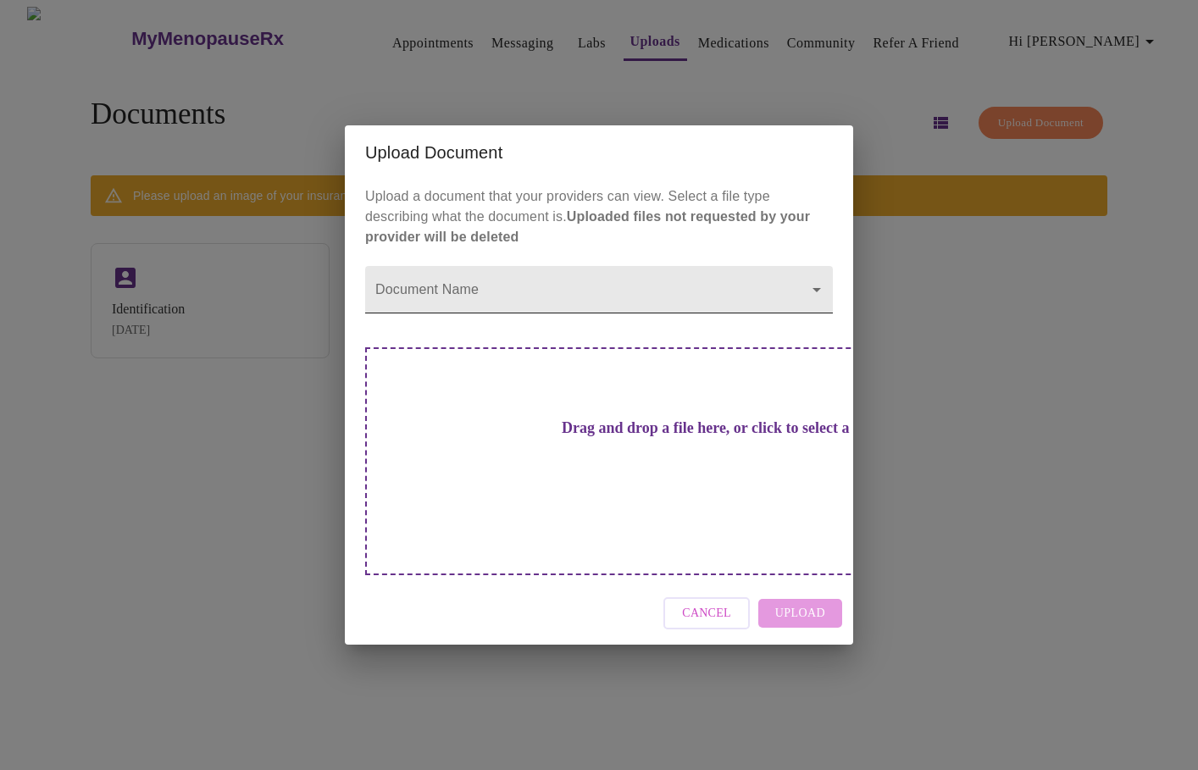
click at [803, 325] on body "MyMenopauseRx Appointments Messaging Labs Uploads Medications Community Refer a…" at bounding box center [599, 392] width 1185 height 770
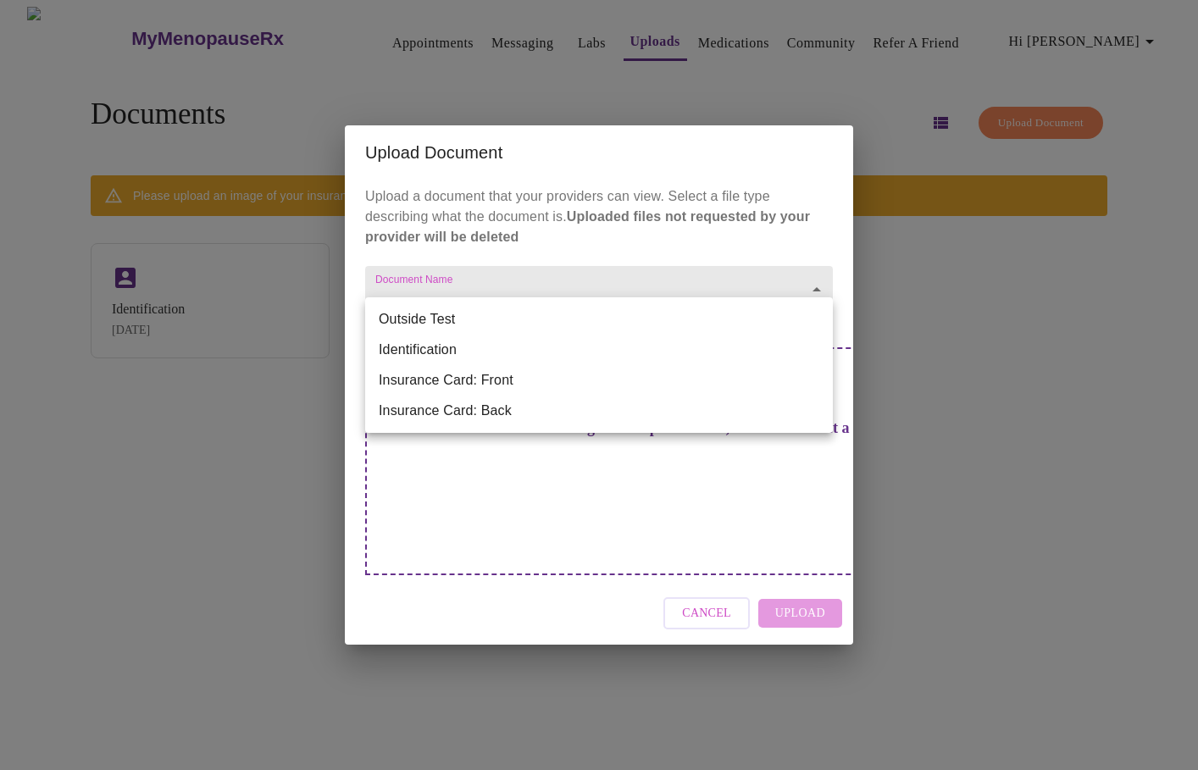
click at [698, 268] on div at bounding box center [599, 385] width 1198 height 770
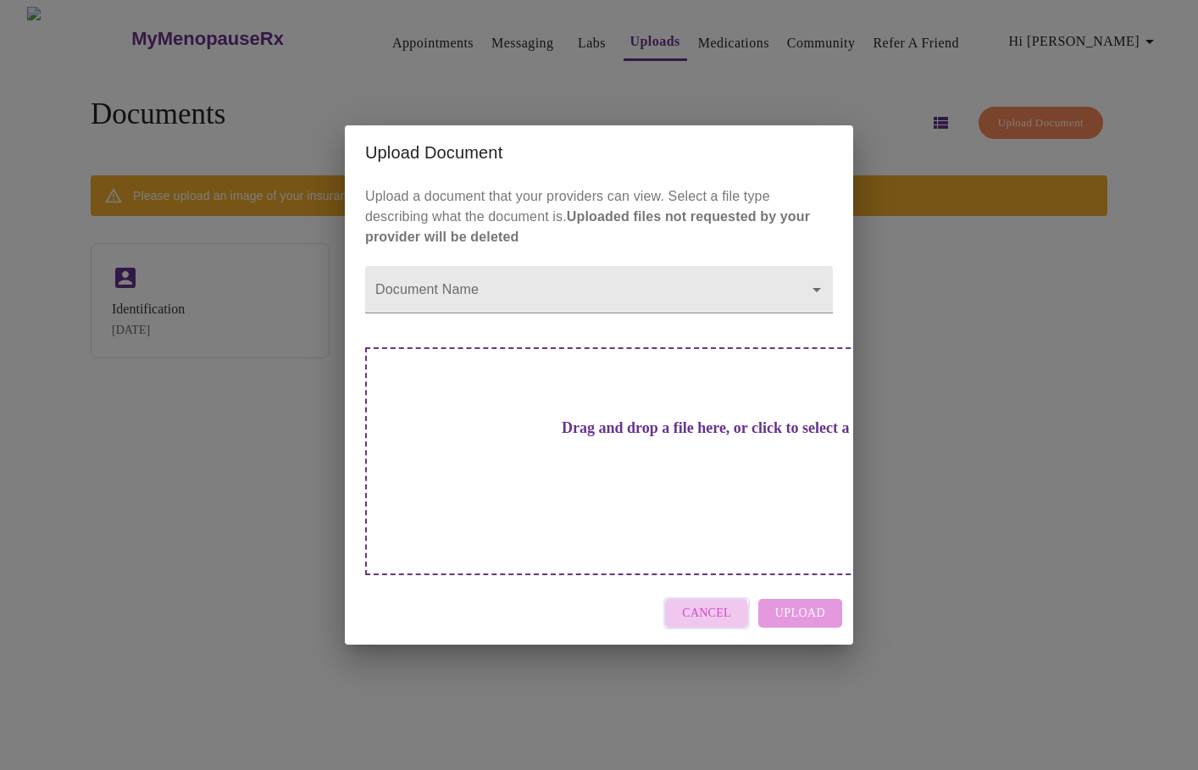
click at [708, 603] on span "Cancel" at bounding box center [706, 613] width 49 height 21
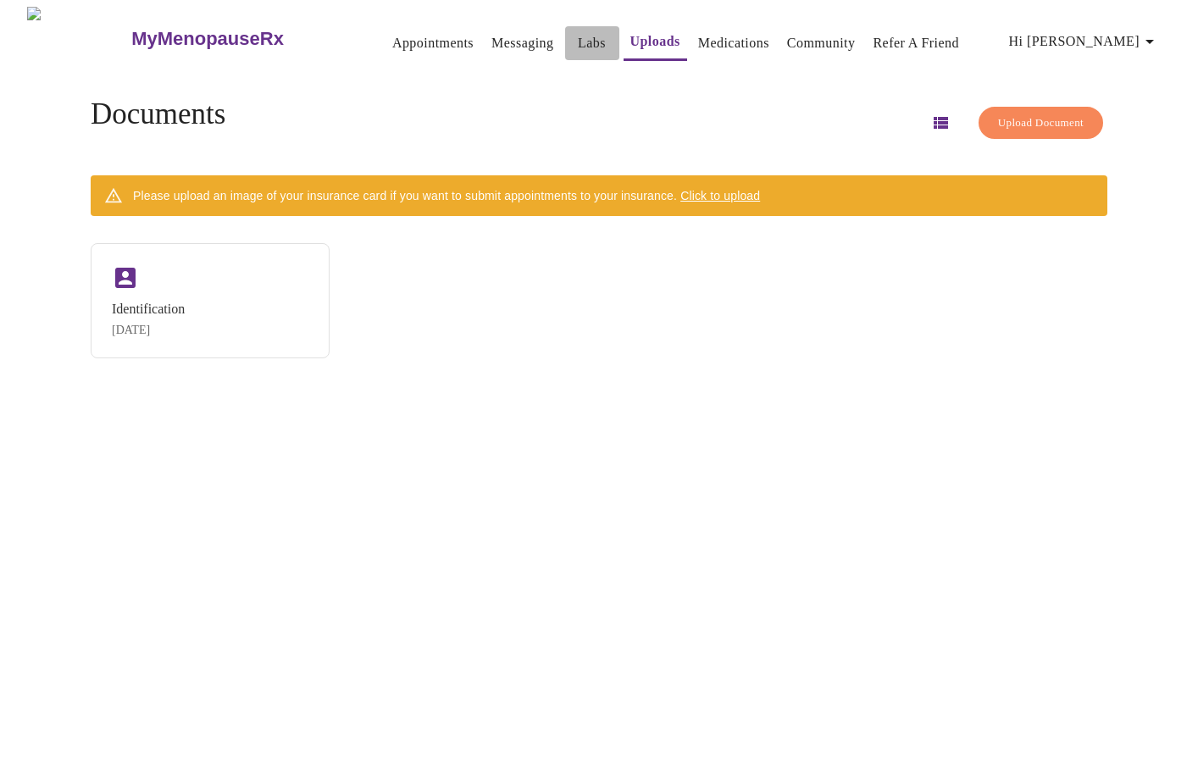
click at [578, 31] on link "Labs" at bounding box center [592, 43] width 28 height 24
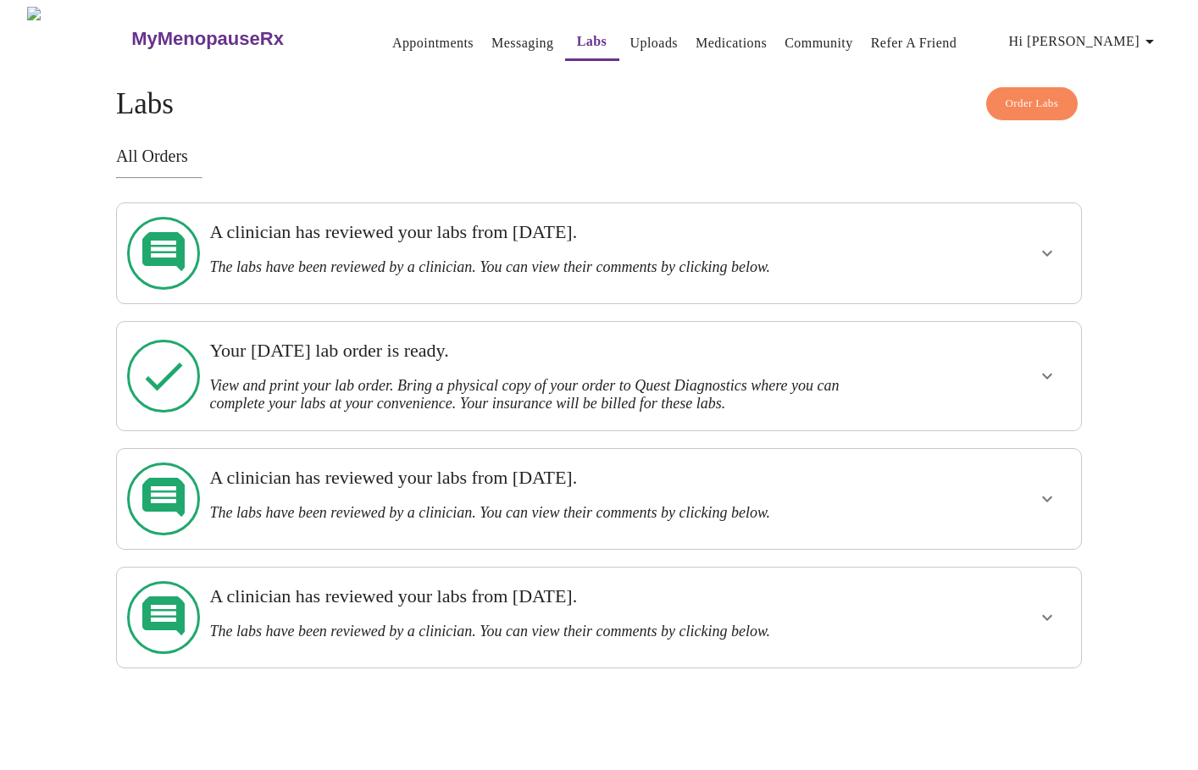
click at [1044, 249] on icon "show more" at bounding box center [1047, 253] width 20 height 20
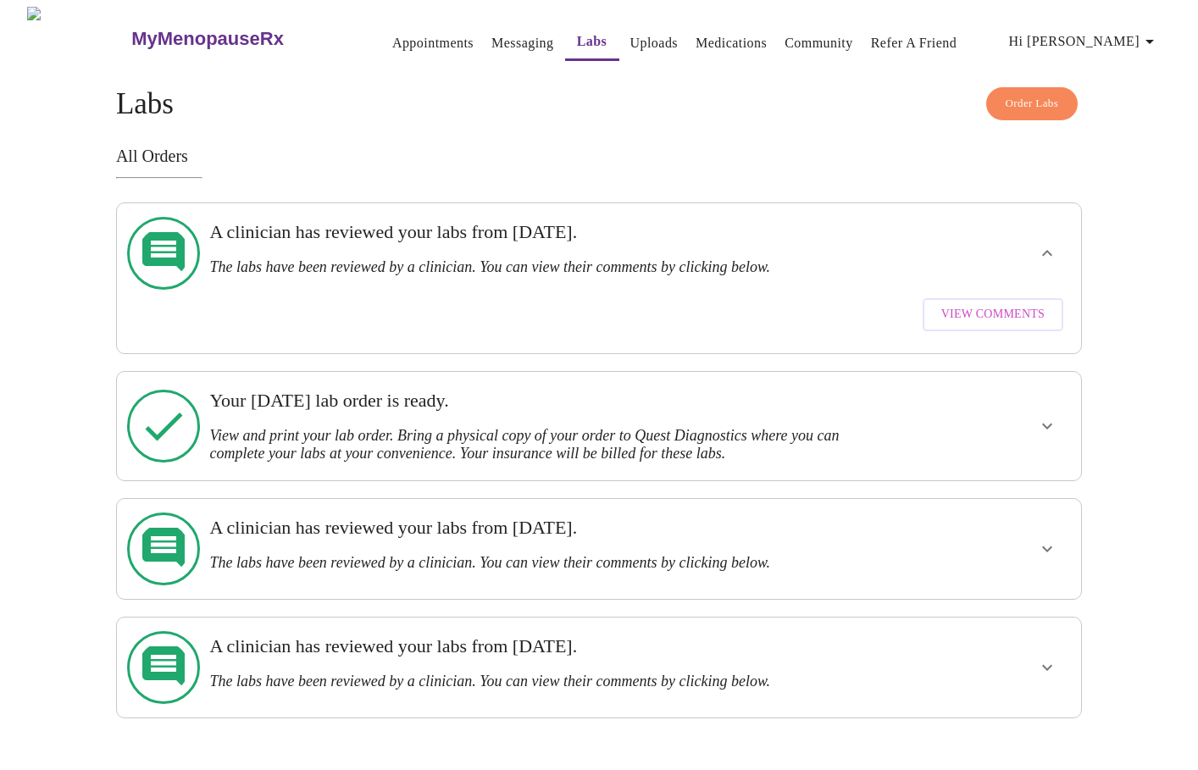
click at [999, 304] on span "View Comments" at bounding box center [993, 314] width 103 height 21
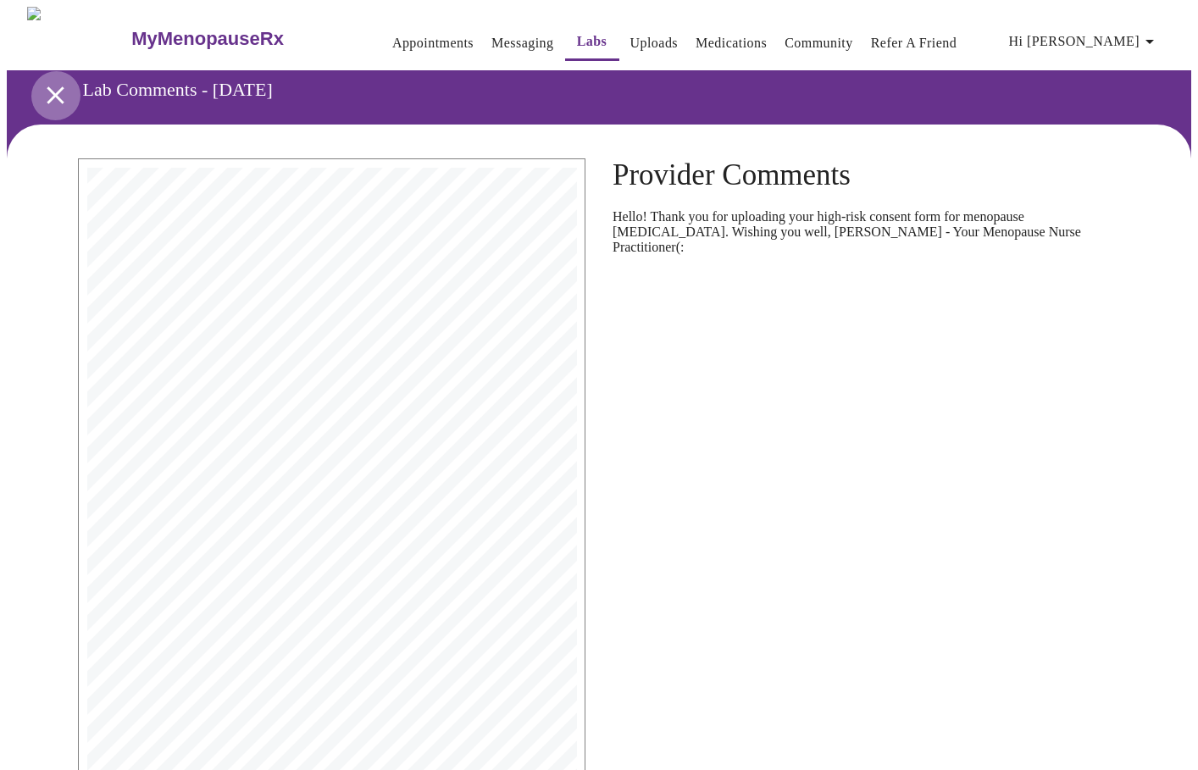
click at [61, 89] on icon "open drawer" at bounding box center [56, 96] width 30 height 30
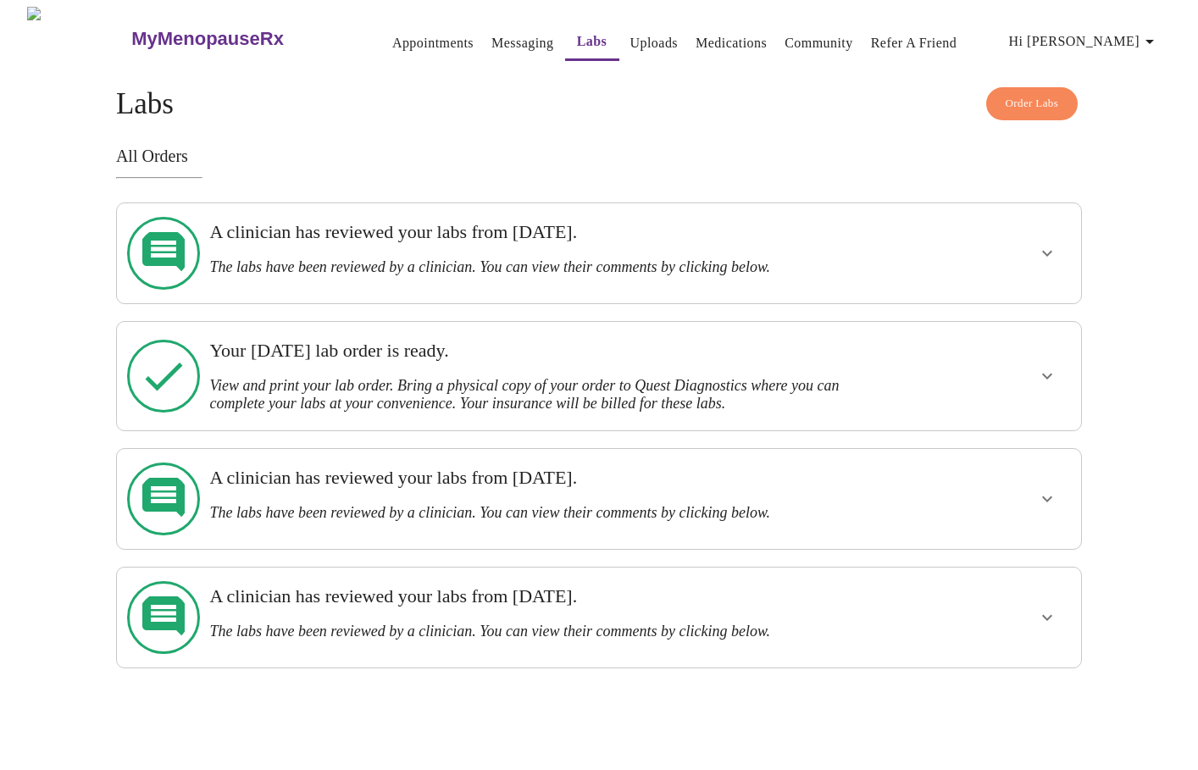
click at [756, 377] on h3 "View and print your lab order. Bring a physical copy of your order to Quest Dia…" at bounding box center [552, 395] width 686 height 36
click at [1049, 374] on icon "show more" at bounding box center [1047, 377] width 10 height 6
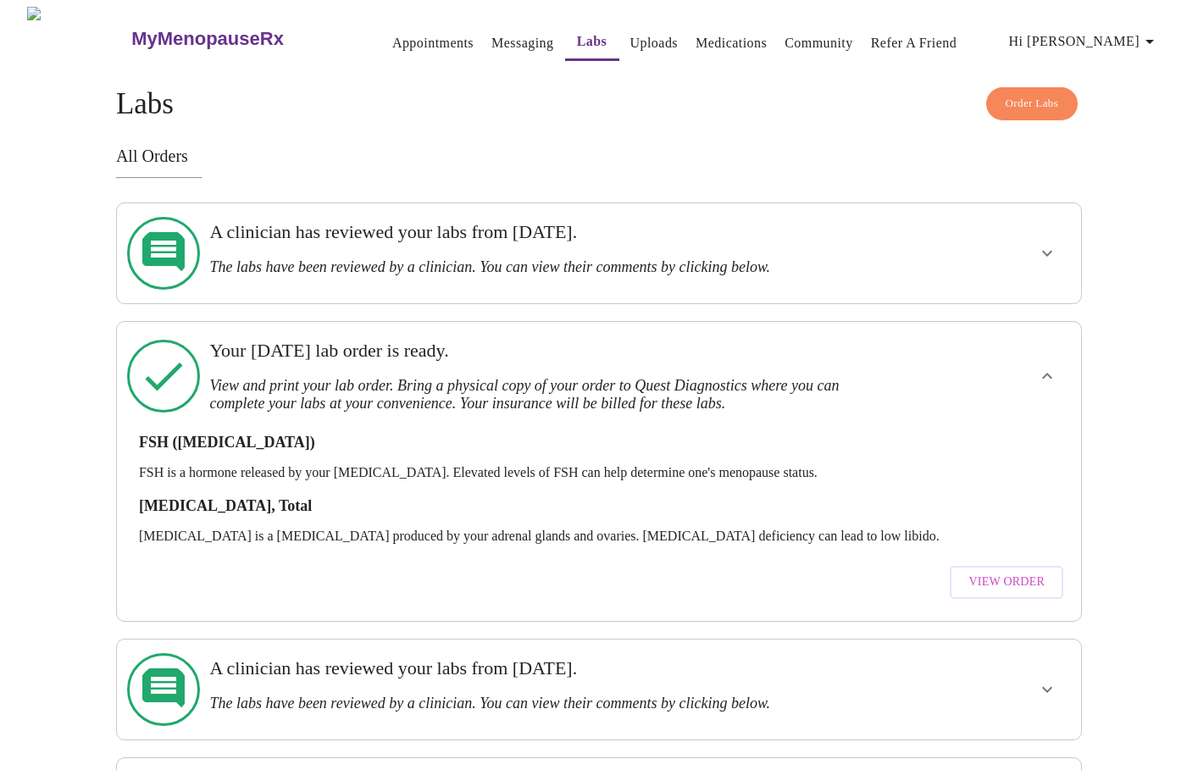
click at [1003, 572] on span "View Order" at bounding box center [1007, 582] width 76 height 21
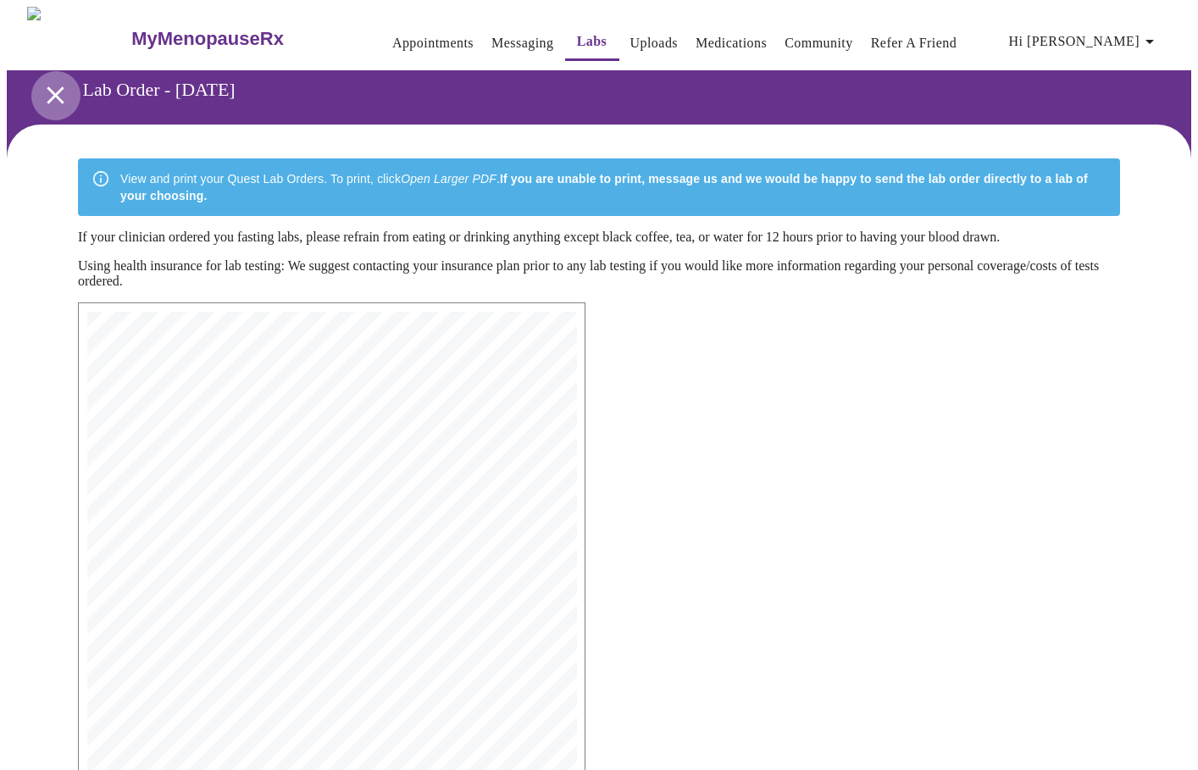
click at [55, 99] on icon "open drawer" at bounding box center [56, 96] width 30 height 30
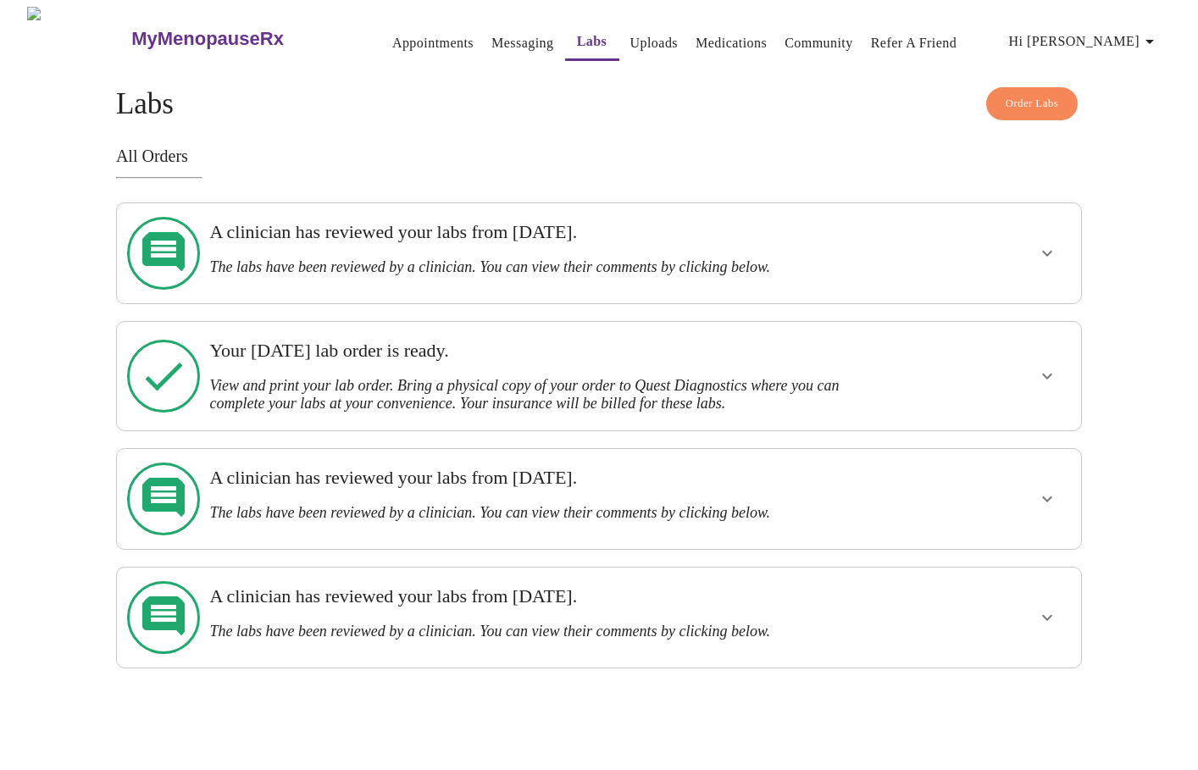
click at [633, 35] on link "Uploads" at bounding box center [655, 43] width 48 height 24
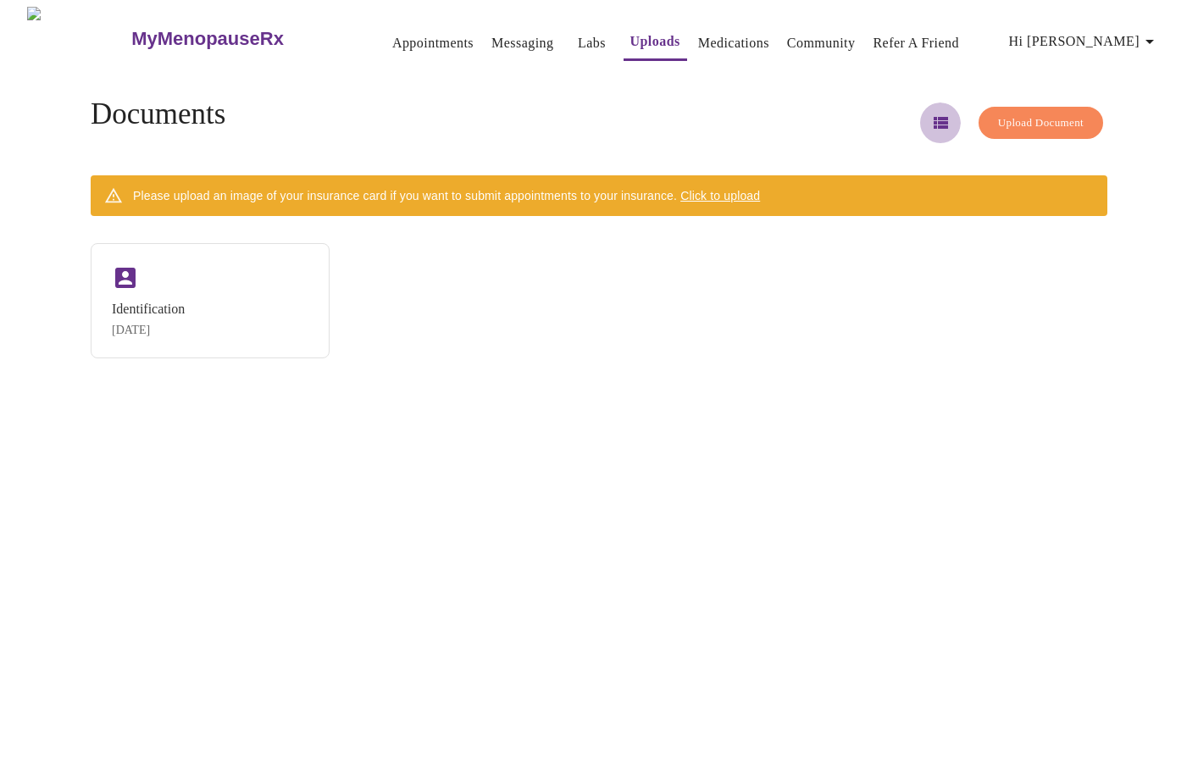
click at [934, 119] on icon "button" at bounding box center [941, 123] width 14 height 12
click at [934, 119] on icon "button" at bounding box center [941, 122] width 14 height 11
click at [999, 119] on span "Upload Document" at bounding box center [1041, 123] width 86 height 19
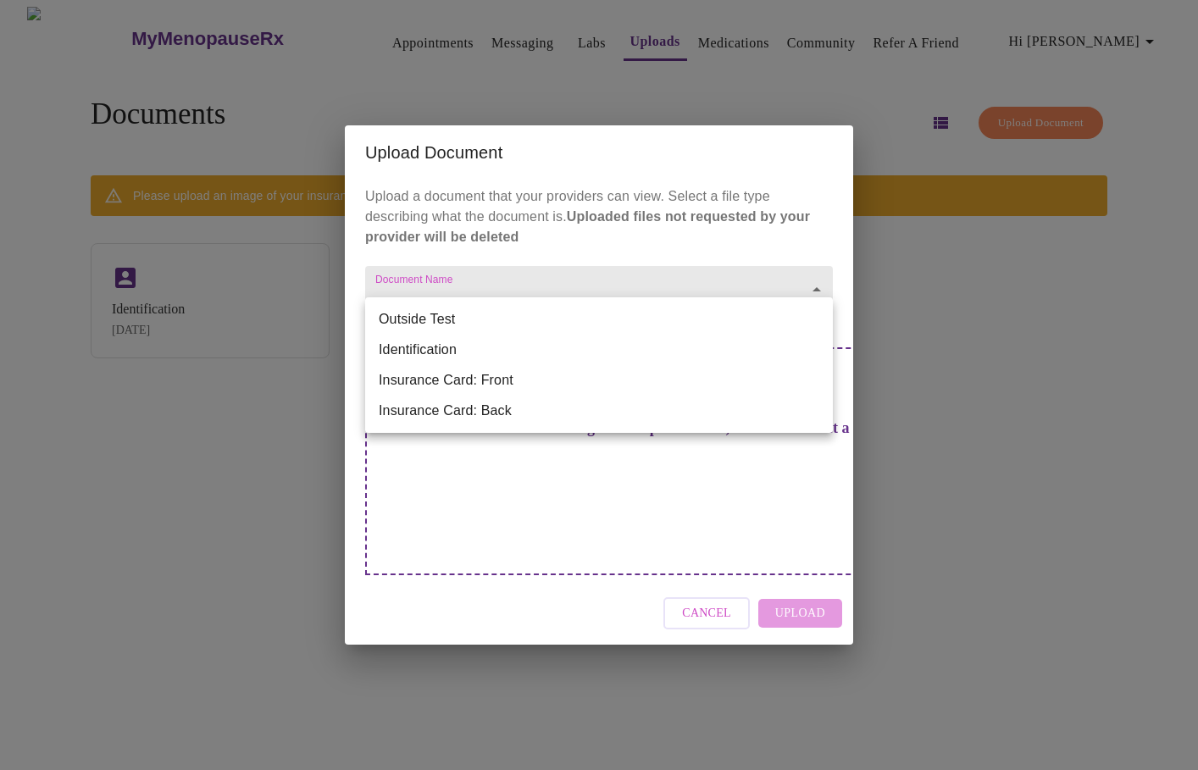
click at [527, 326] on body "MyMenopauseRx Appointments Messaging Labs Uploads Medications Community Refer a…" at bounding box center [599, 392] width 1185 height 770
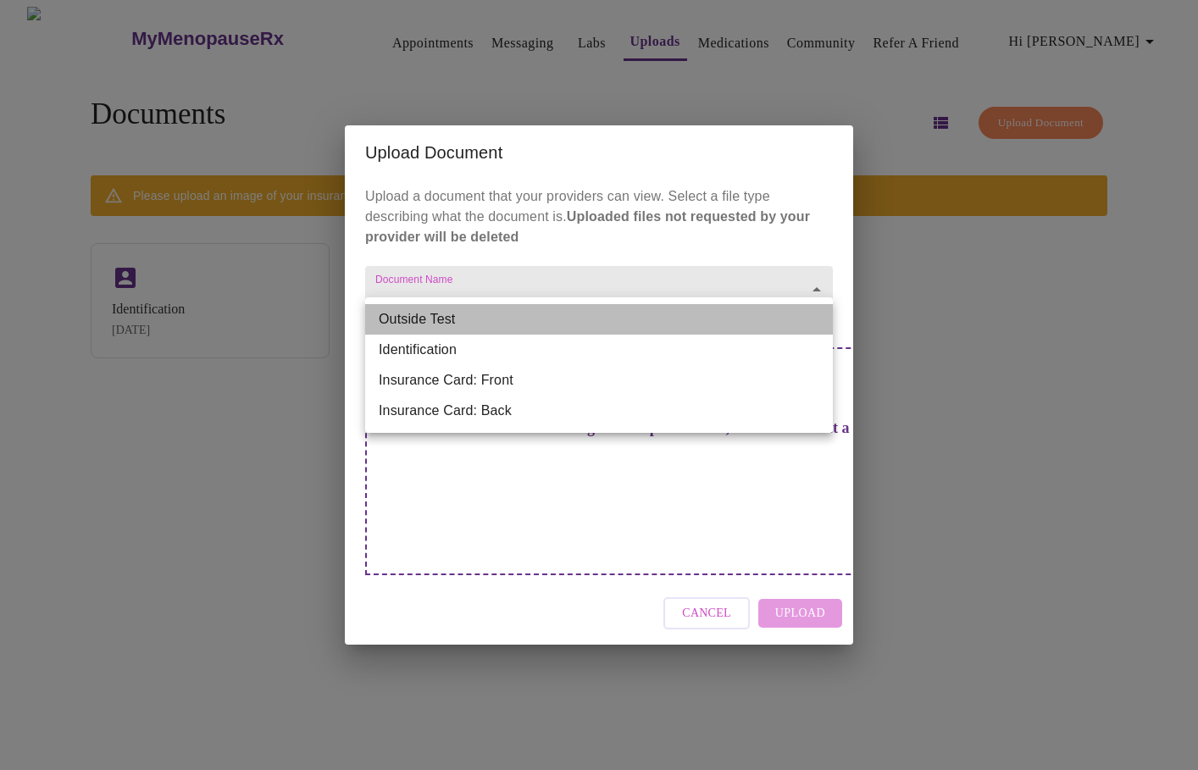
click at [459, 319] on li "Outside Test" at bounding box center [599, 319] width 468 height 31
type input "Outside Test"
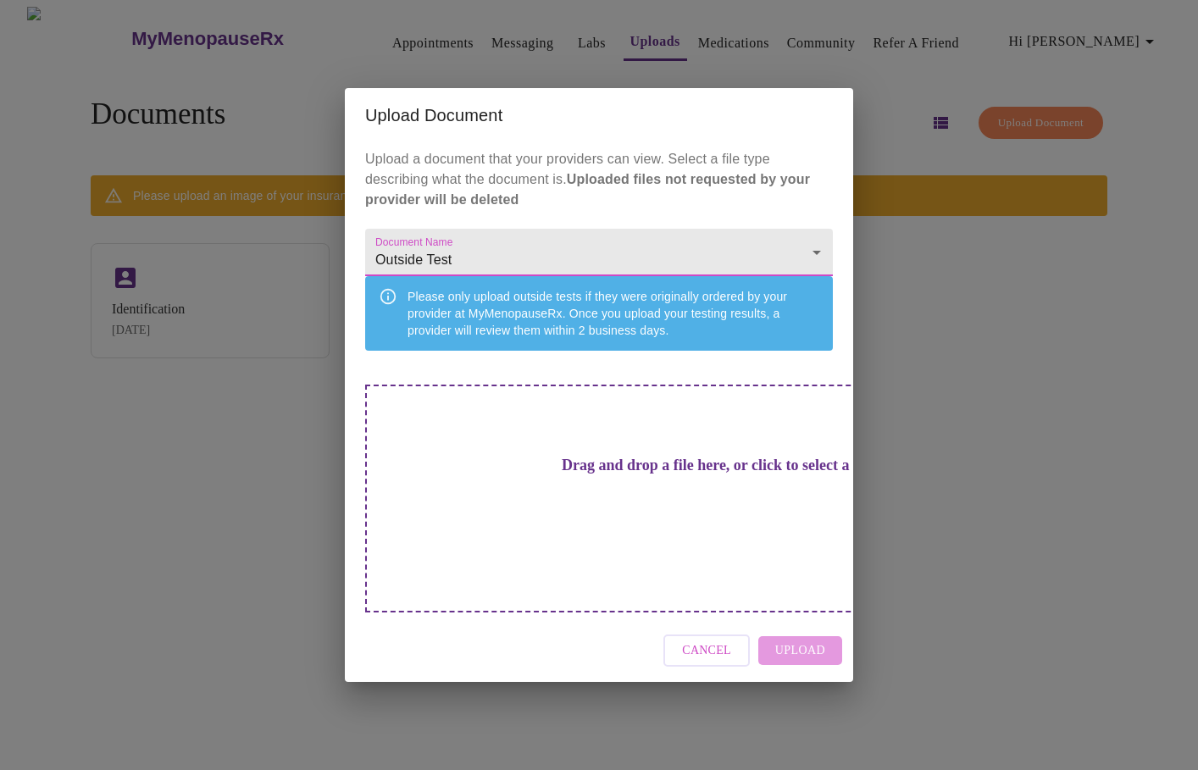
click at [508, 468] on div "Drag and drop a file here, or click to select a file" at bounding box center [717, 499] width 705 height 228
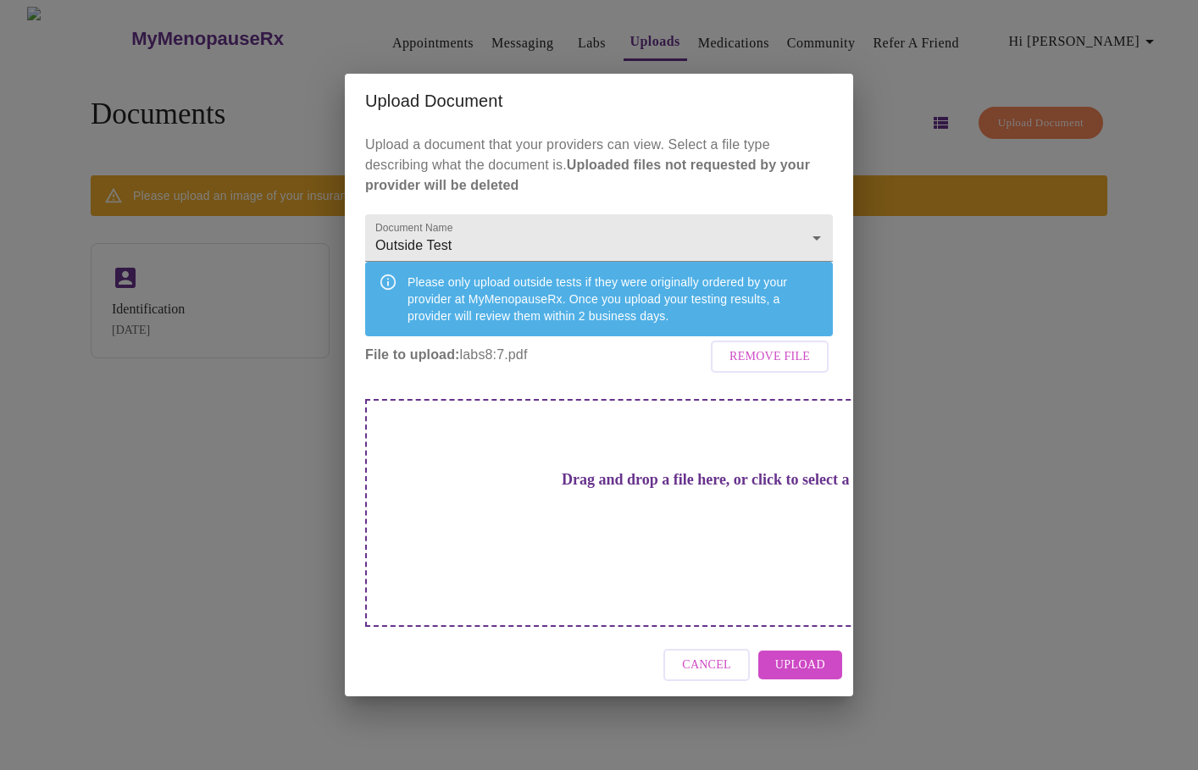
click at [779, 655] on span "Upload" at bounding box center [800, 665] width 50 height 21
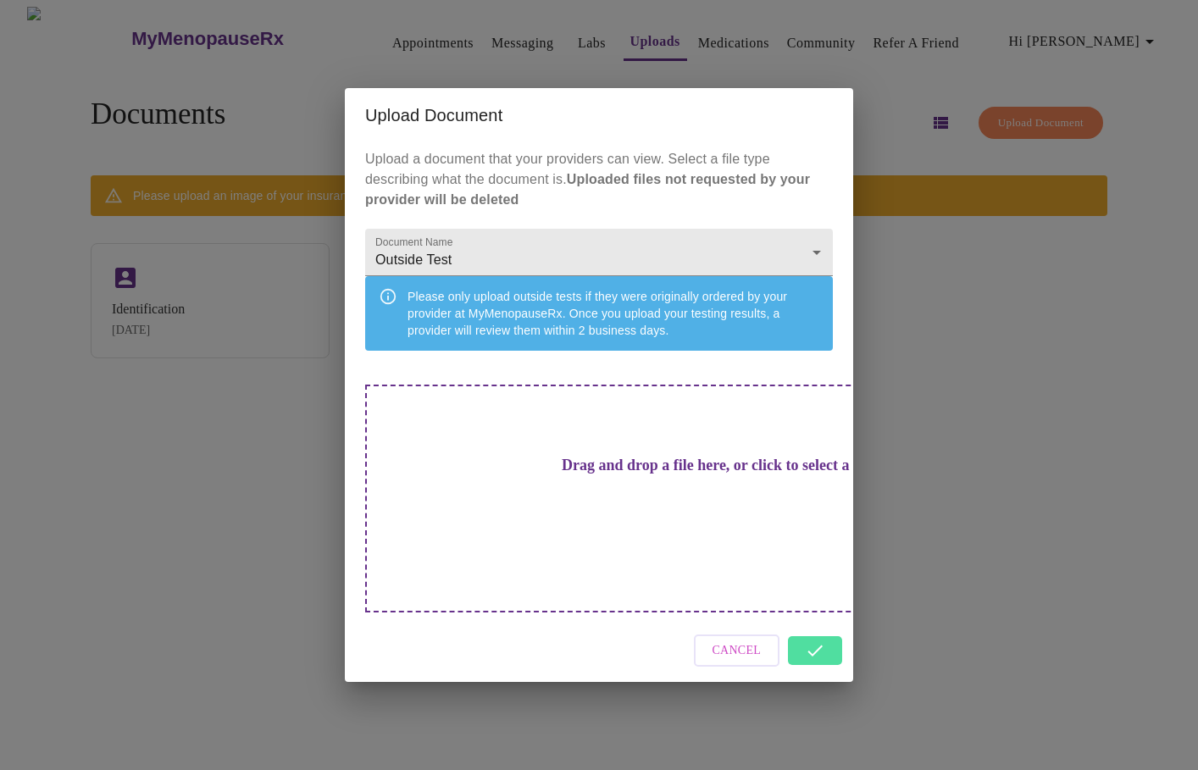
click at [818, 633] on div "Cancel" at bounding box center [599, 651] width 508 height 64
click at [808, 628] on div "Cancel" at bounding box center [599, 651] width 508 height 64
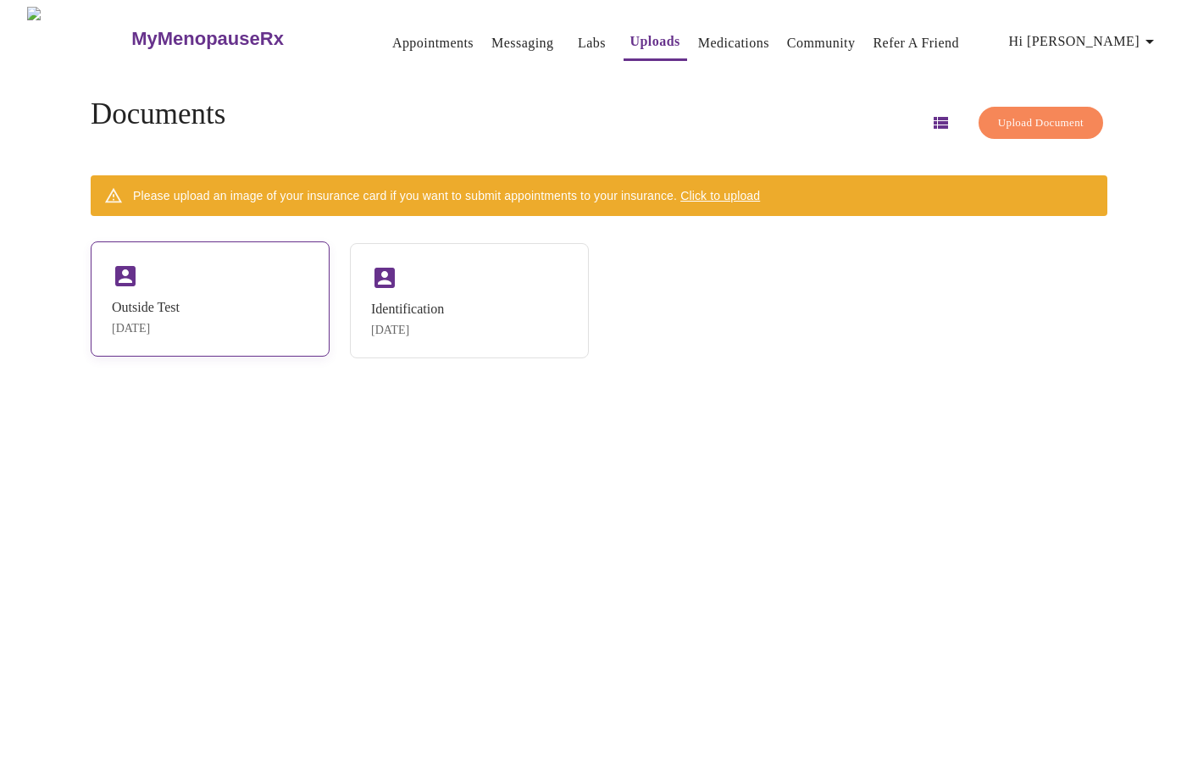
click at [223, 284] on div "Outside Test [DATE]" at bounding box center [210, 299] width 239 height 115
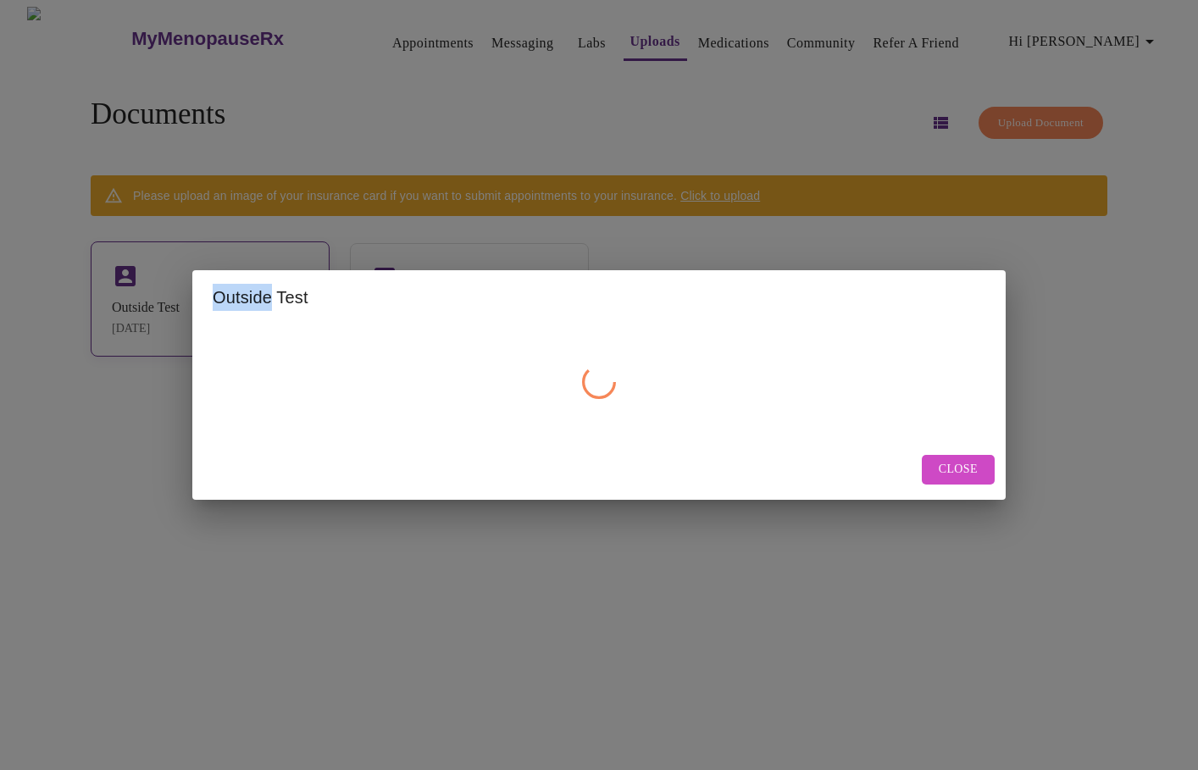
click at [223, 284] on h2 "Outside Test" at bounding box center [599, 297] width 773 height 27
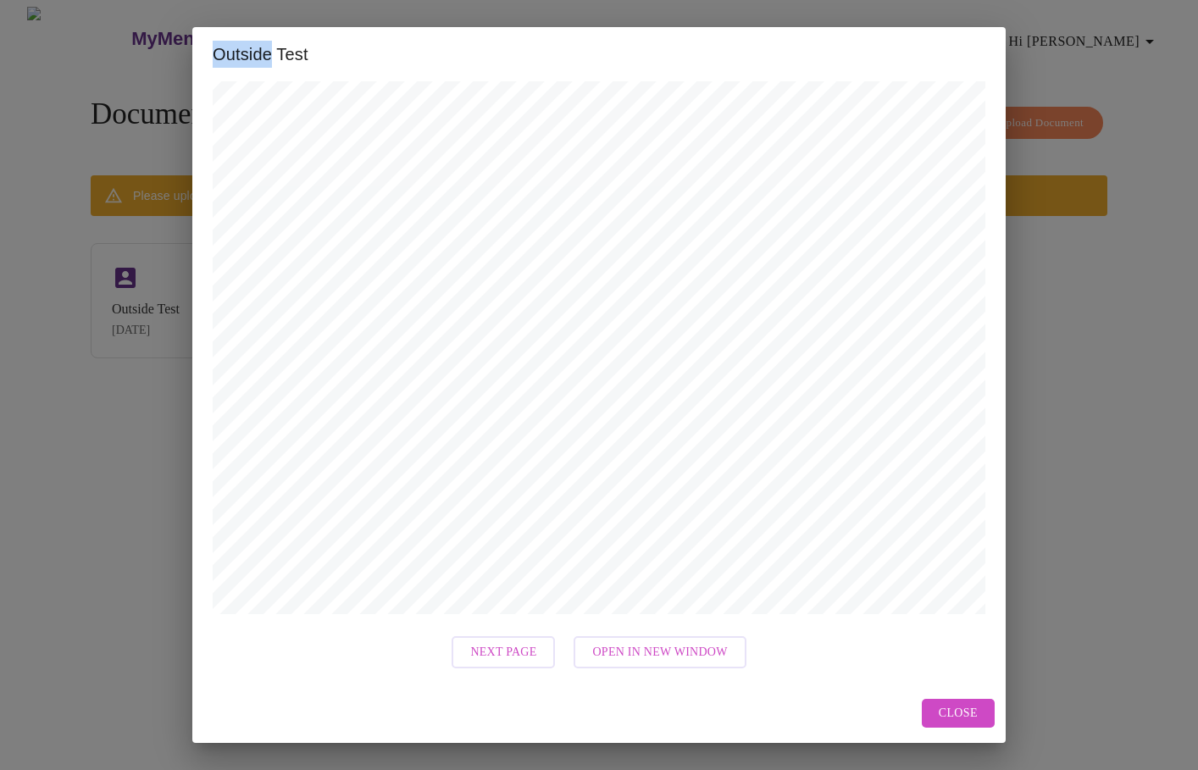
scroll to position [474, 0]
click at [488, 649] on span "Next Page" at bounding box center [503, 652] width 66 height 21
click at [971, 711] on span "Close" at bounding box center [958, 713] width 39 height 21
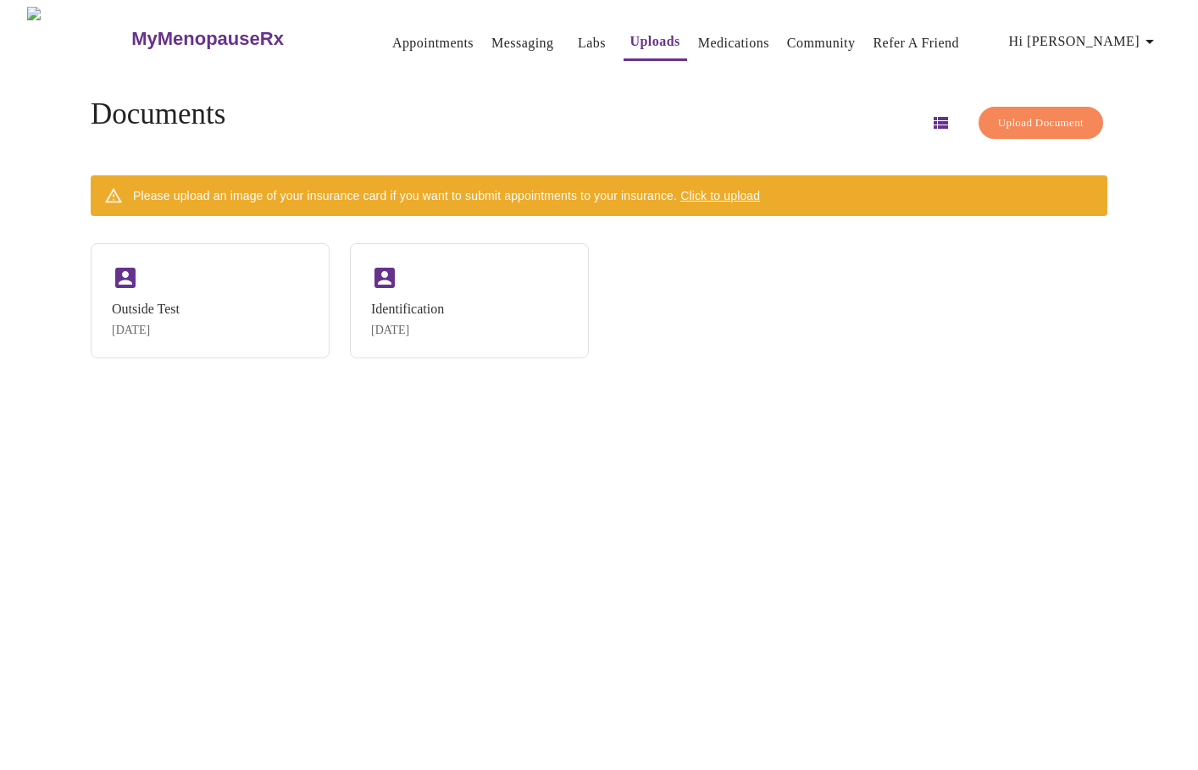
click at [492, 42] on link "Messaging" at bounding box center [523, 43] width 62 height 24
click at [492, 34] on link "Messaging" at bounding box center [523, 43] width 62 height 24
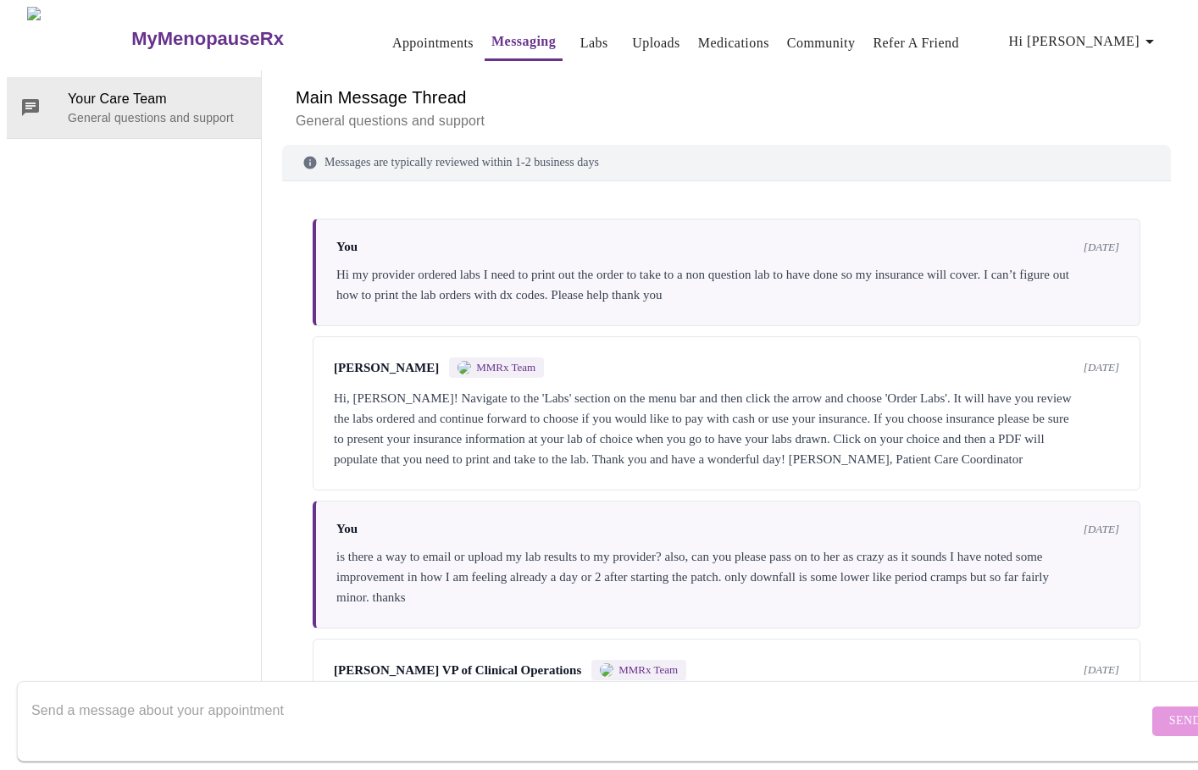
scroll to position [2088, 0]
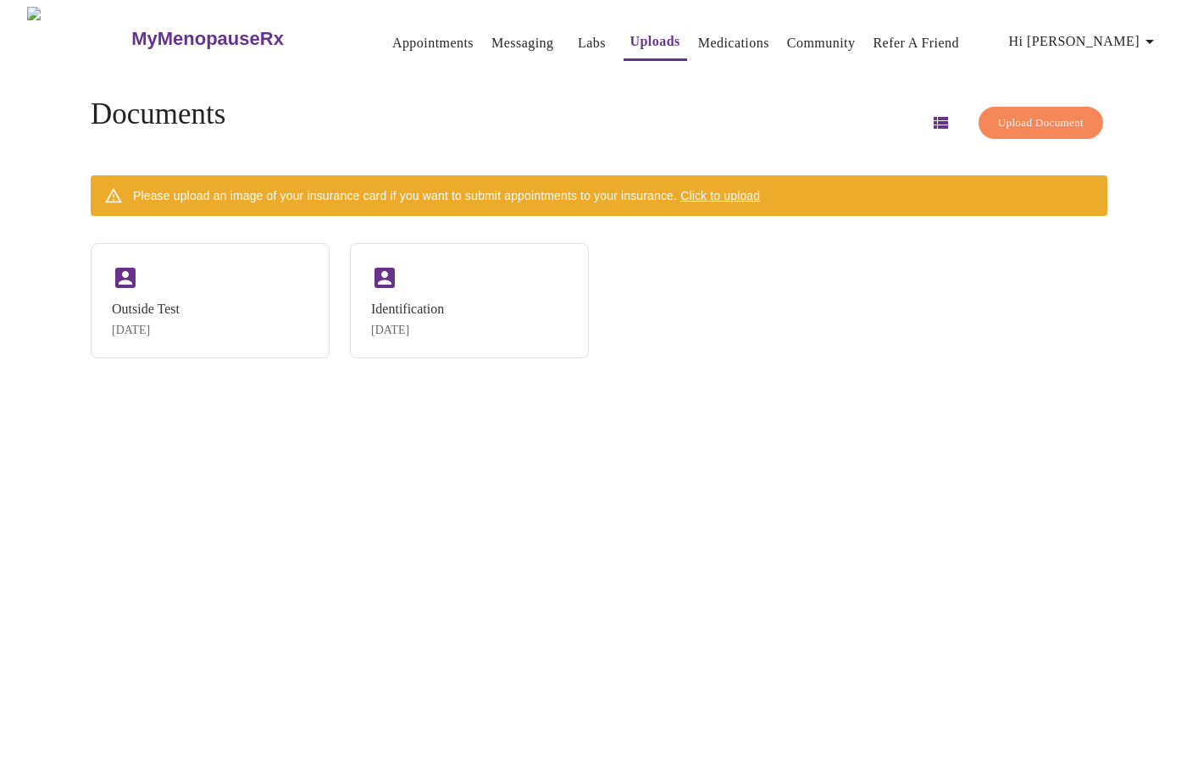
click at [403, 38] on link "Appointments" at bounding box center [432, 43] width 81 height 24
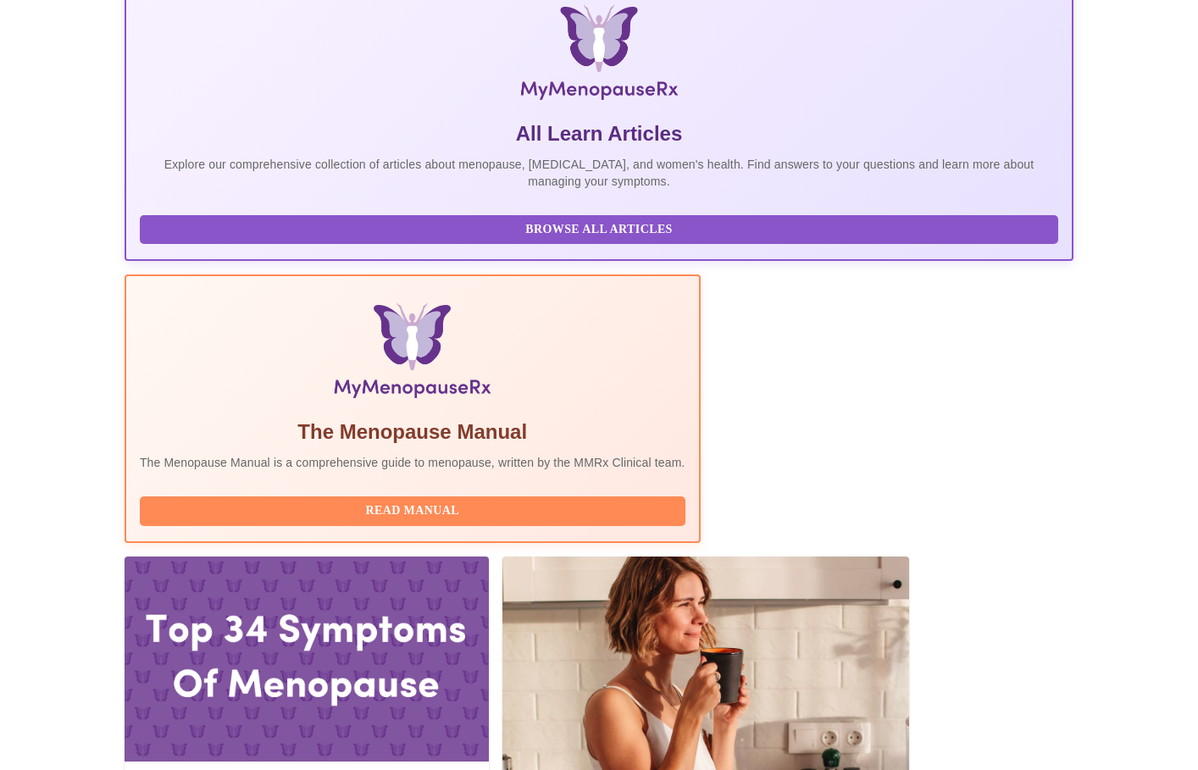
scroll to position [269, 0]
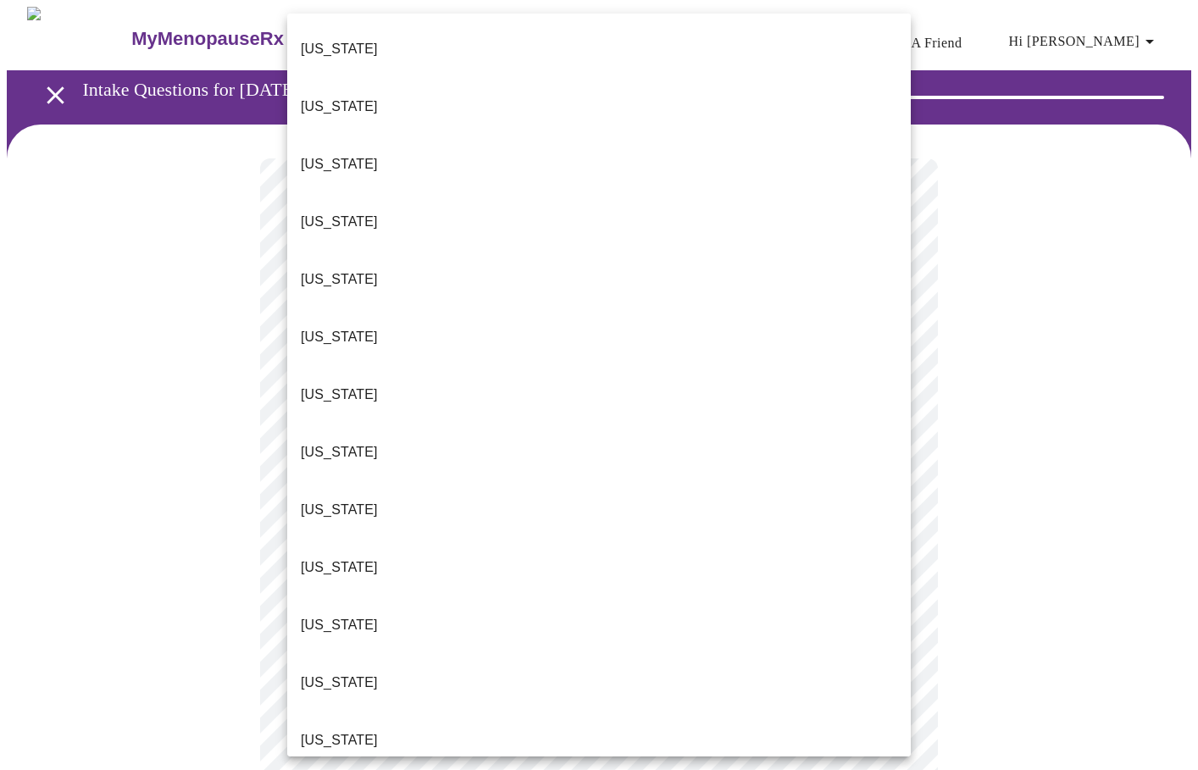
click at [882, 369] on body "MyMenopauseRx Appointments Messaging Labs Uploads Medications Community Refer a…" at bounding box center [599, 780] width 1185 height 1546
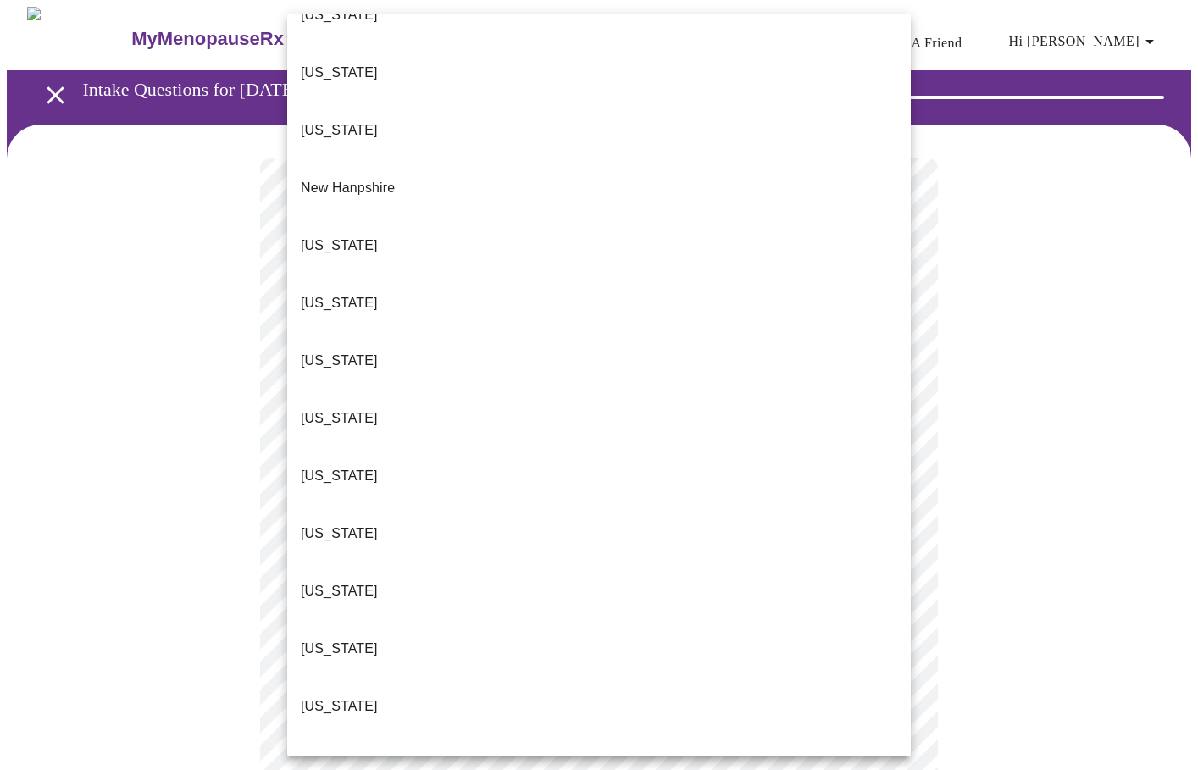
scroll to position [1474, 0]
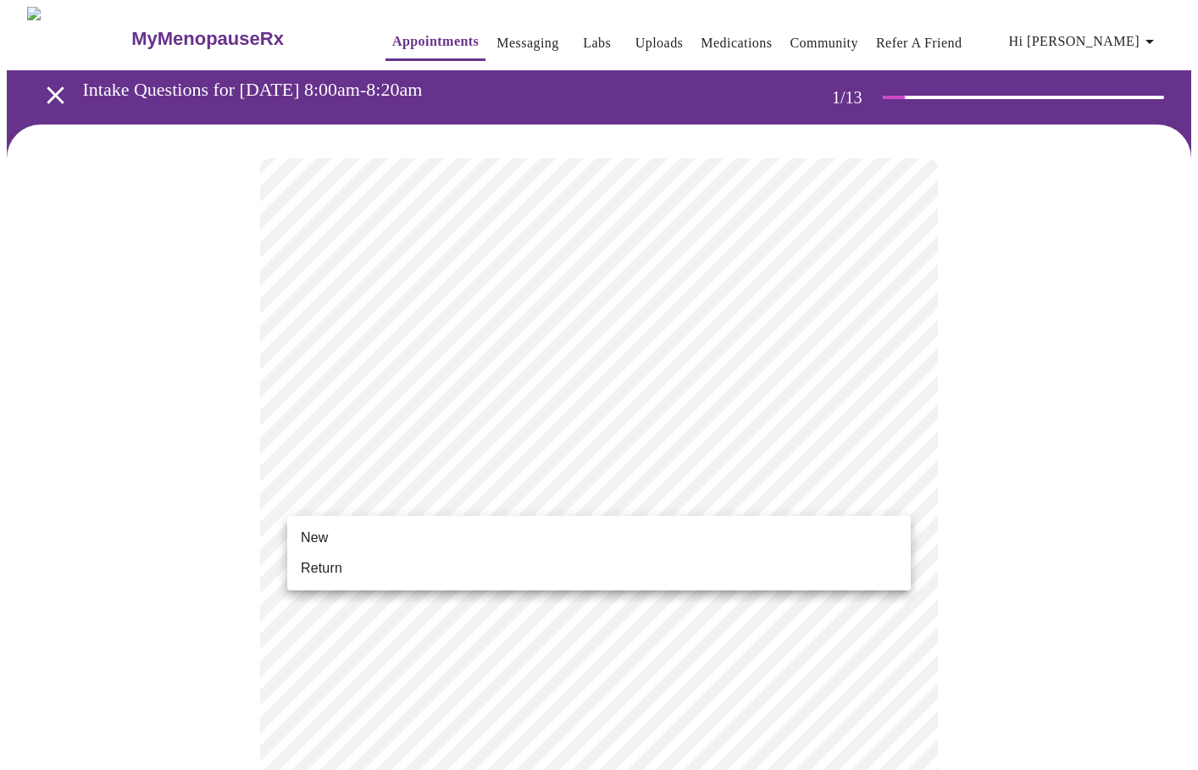
click at [568, 499] on body "MyMenopauseRx Appointments Messaging Labs Uploads Medications Community Refer a…" at bounding box center [599, 775] width 1185 height 1536
click at [483, 575] on li "Return" at bounding box center [599, 568] width 624 height 31
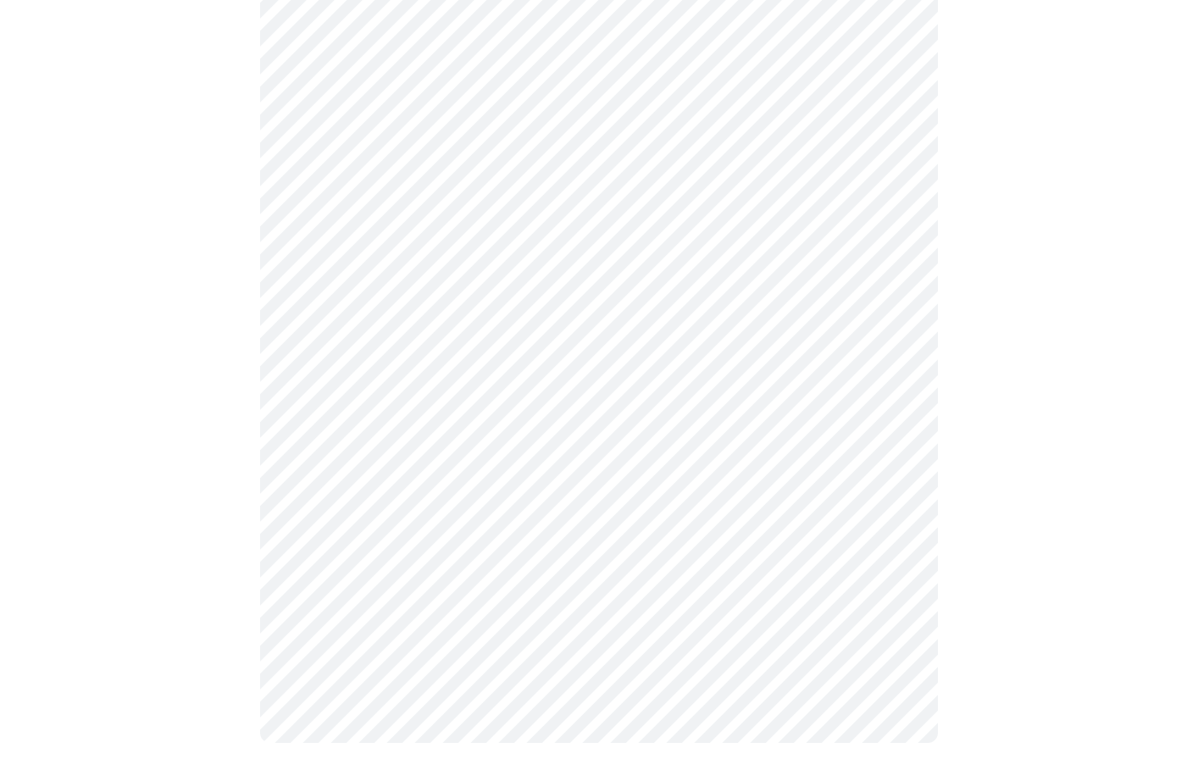
scroll to position [0, 0]
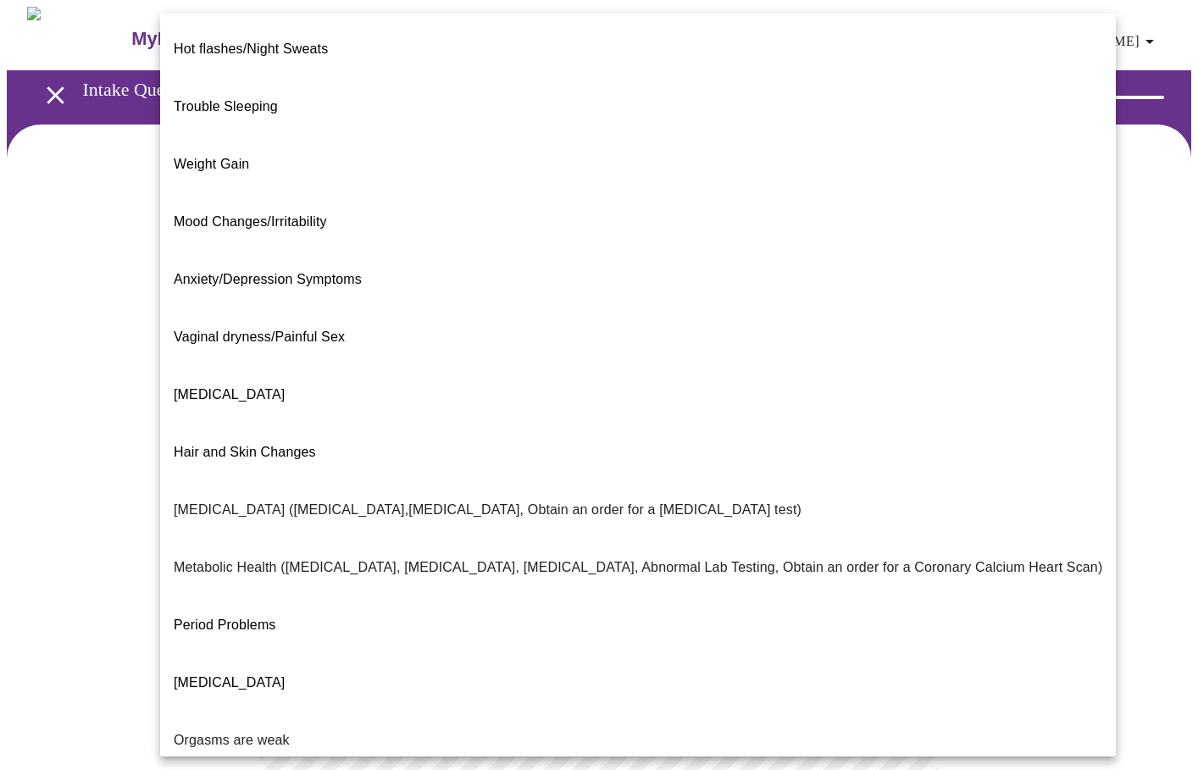
click at [888, 351] on body "MyMenopauseRx Appointments Messaging Labs Uploads Medications Community Refer a…" at bounding box center [599, 515] width 1185 height 1016
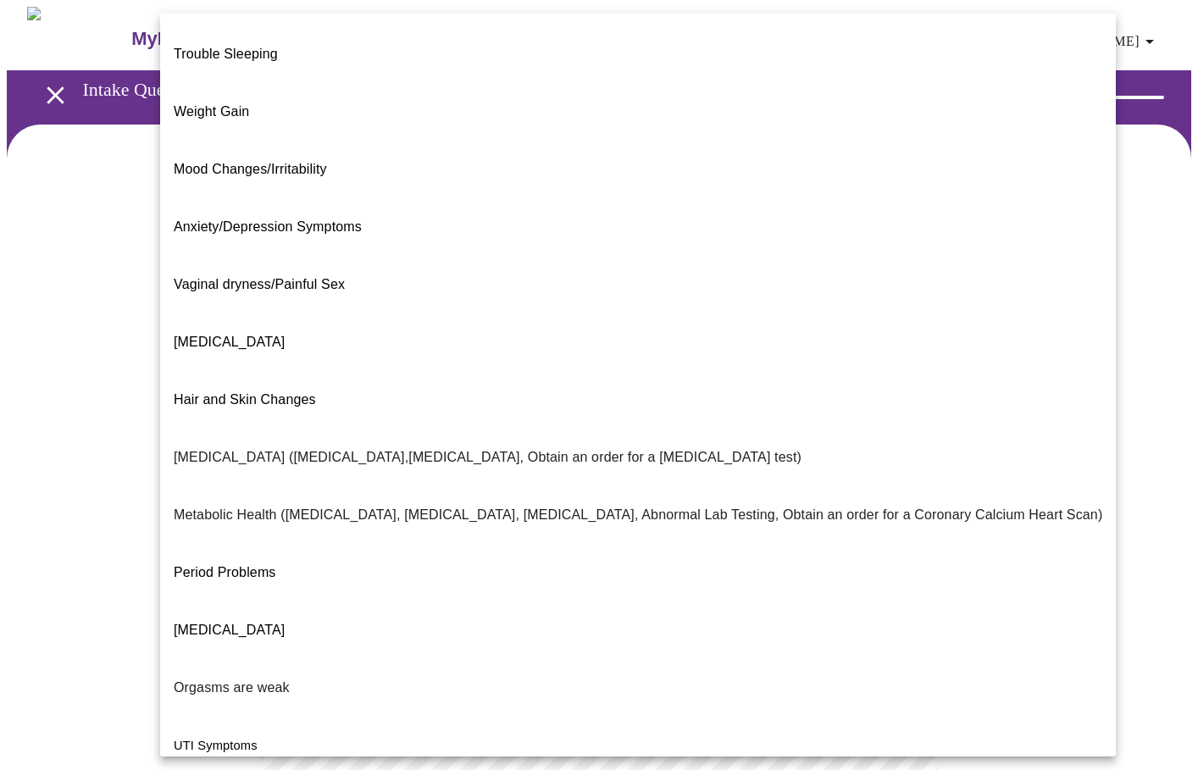
scroll to position [64, 0]
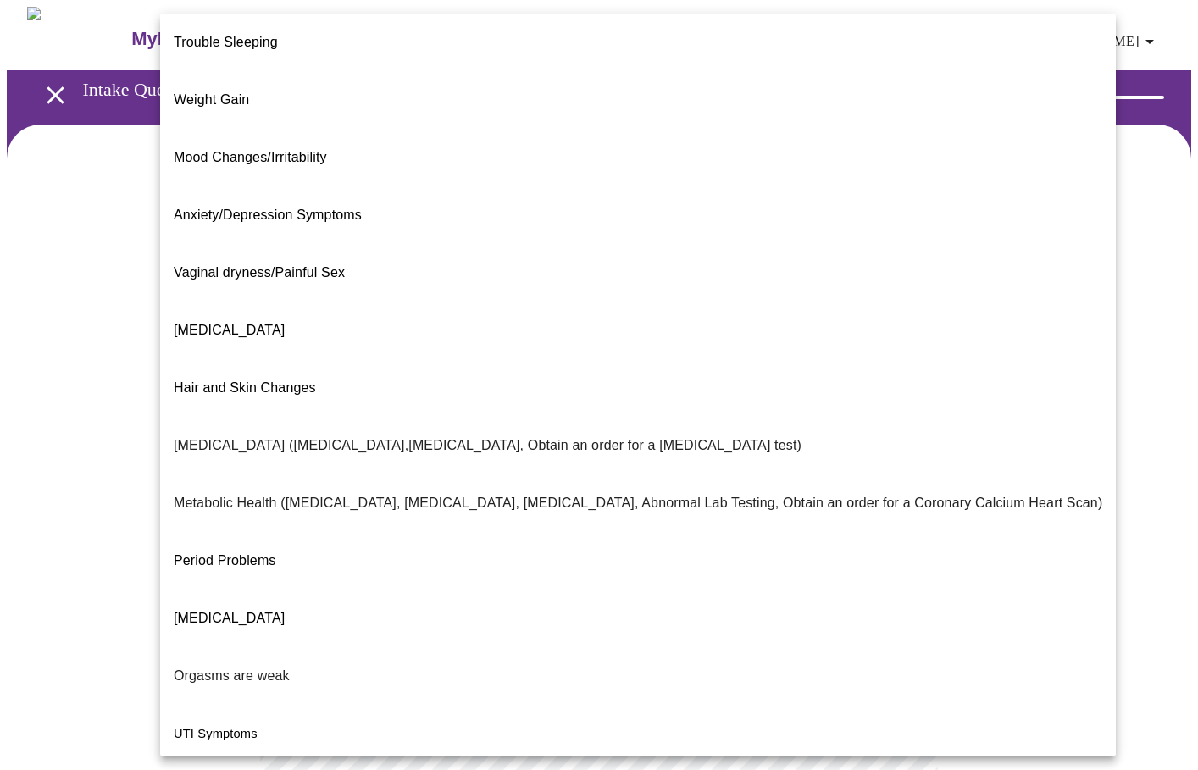
click at [266, 320] on p "[MEDICAL_DATA]" at bounding box center [229, 330] width 111 height 20
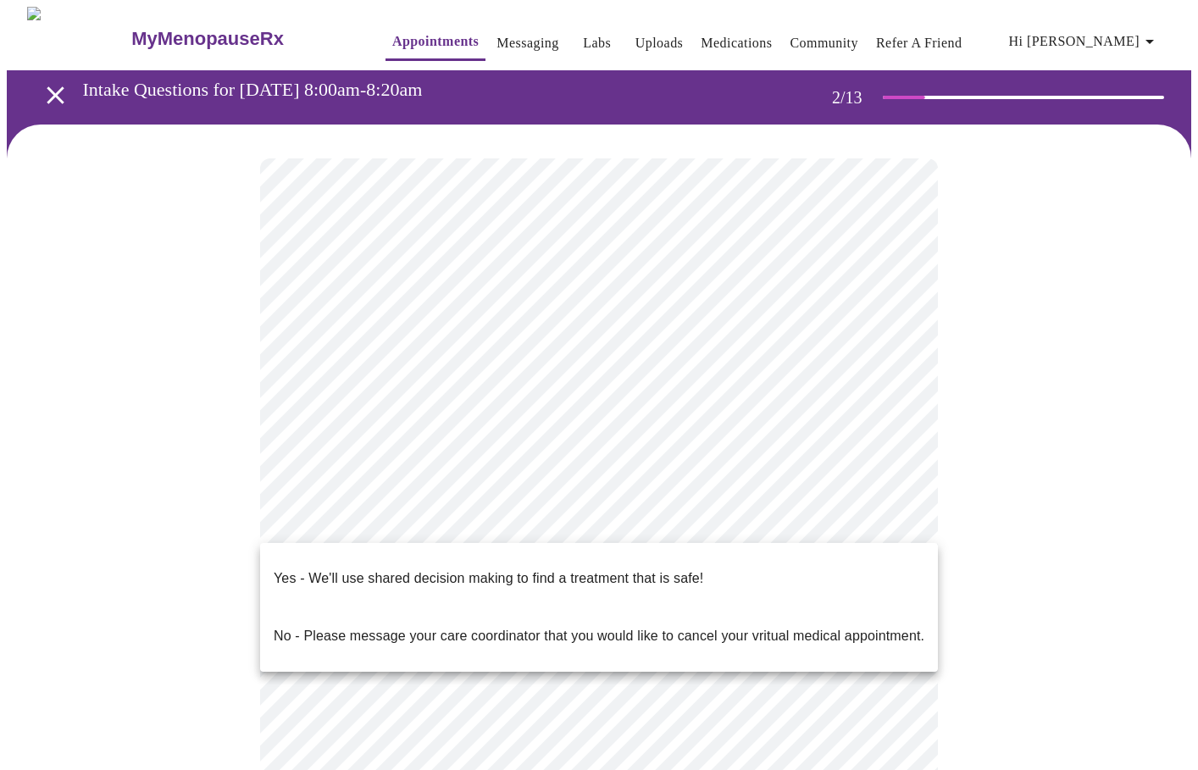
click at [497, 534] on body "MyMenopauseRx Appointments Messaging Labs Uploads Medications Community Refer a…" at bounding box center [599, 510] width 1185 height 1007
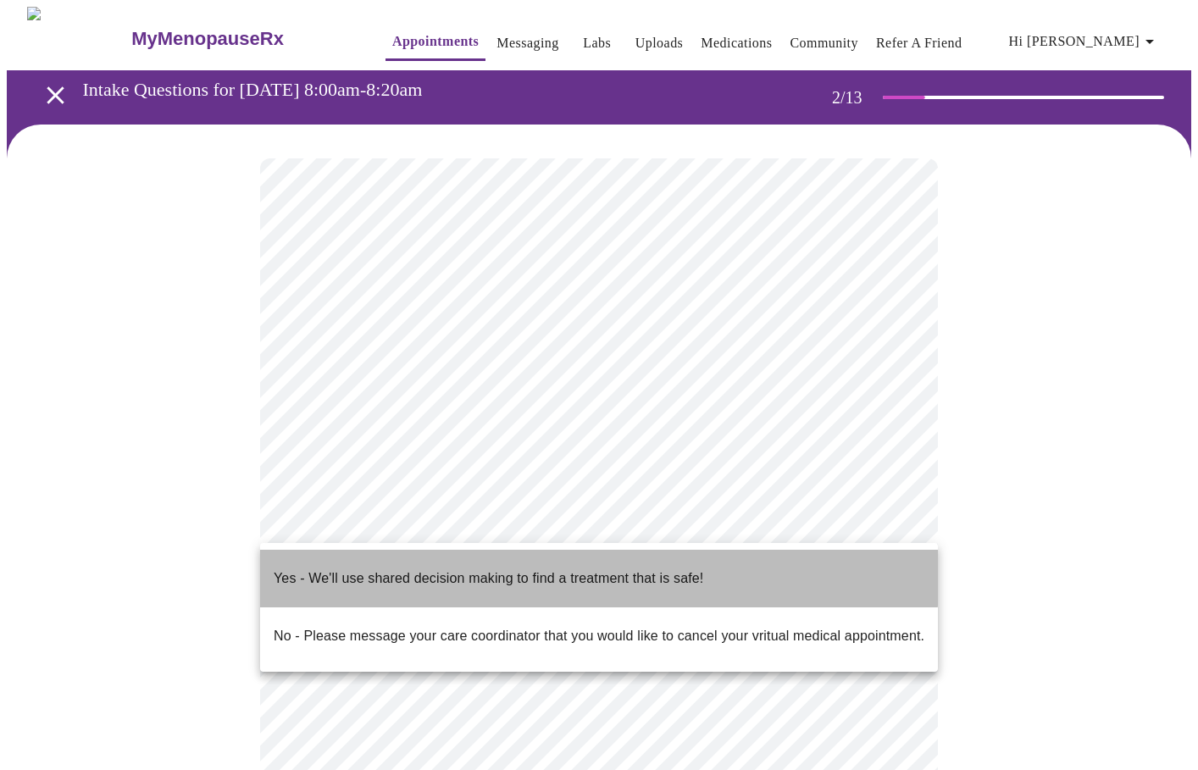
click at [496, 569] on p "Yes - We'll use shared decision making to find a treatment that is safe!" at bounding box center [489, 579] width 430 height 20
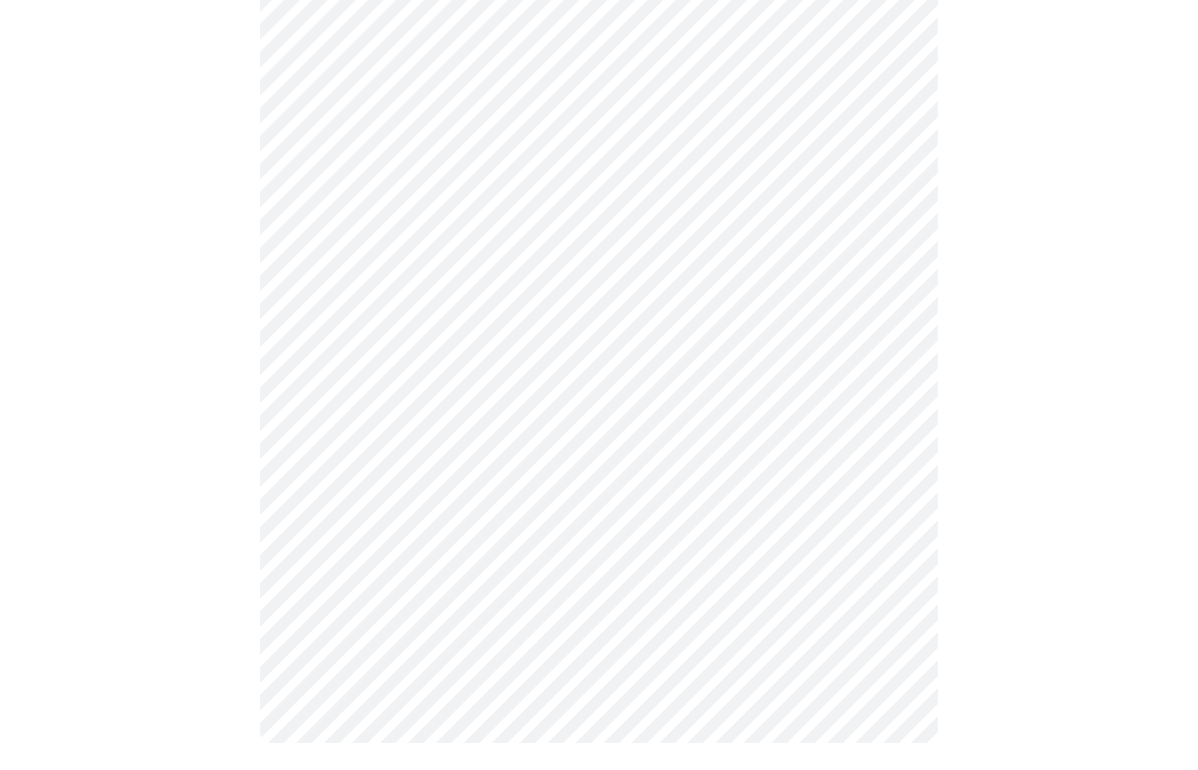
scroll to position [0, 0]
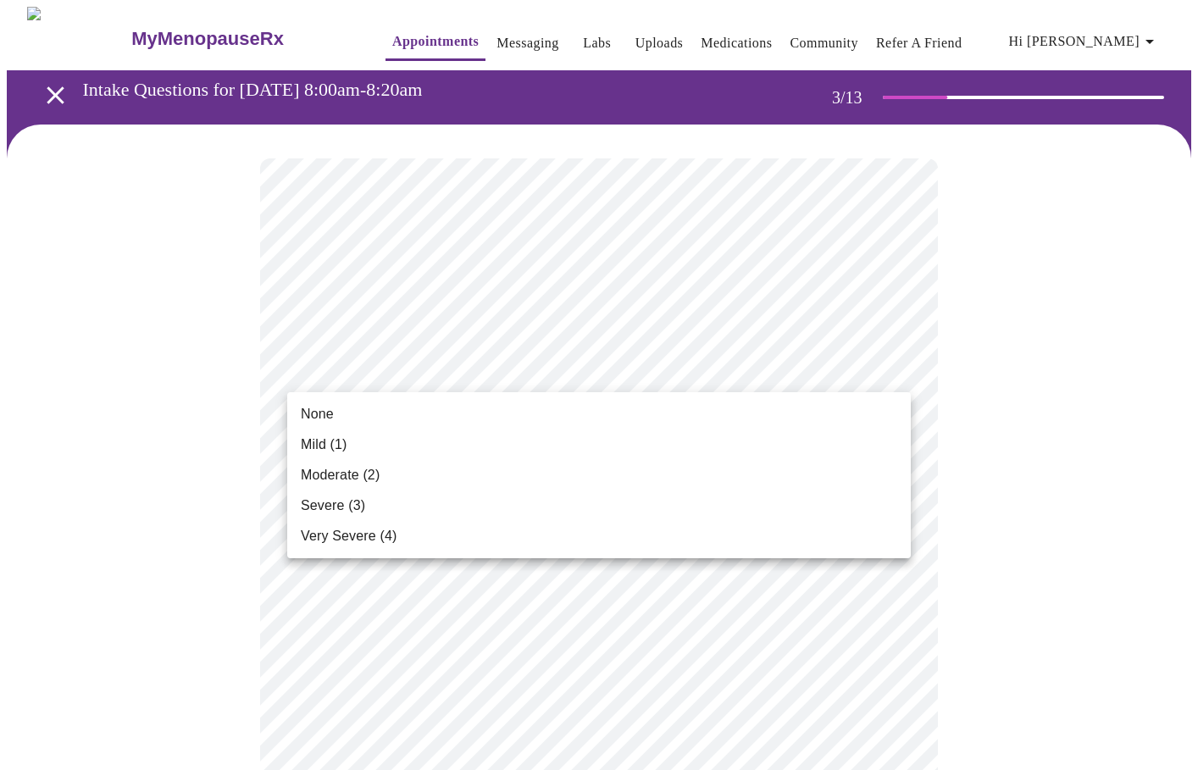
click at [496, 458] on li "Mild (1)" at bounding box center [599, 445] width 624 height 31
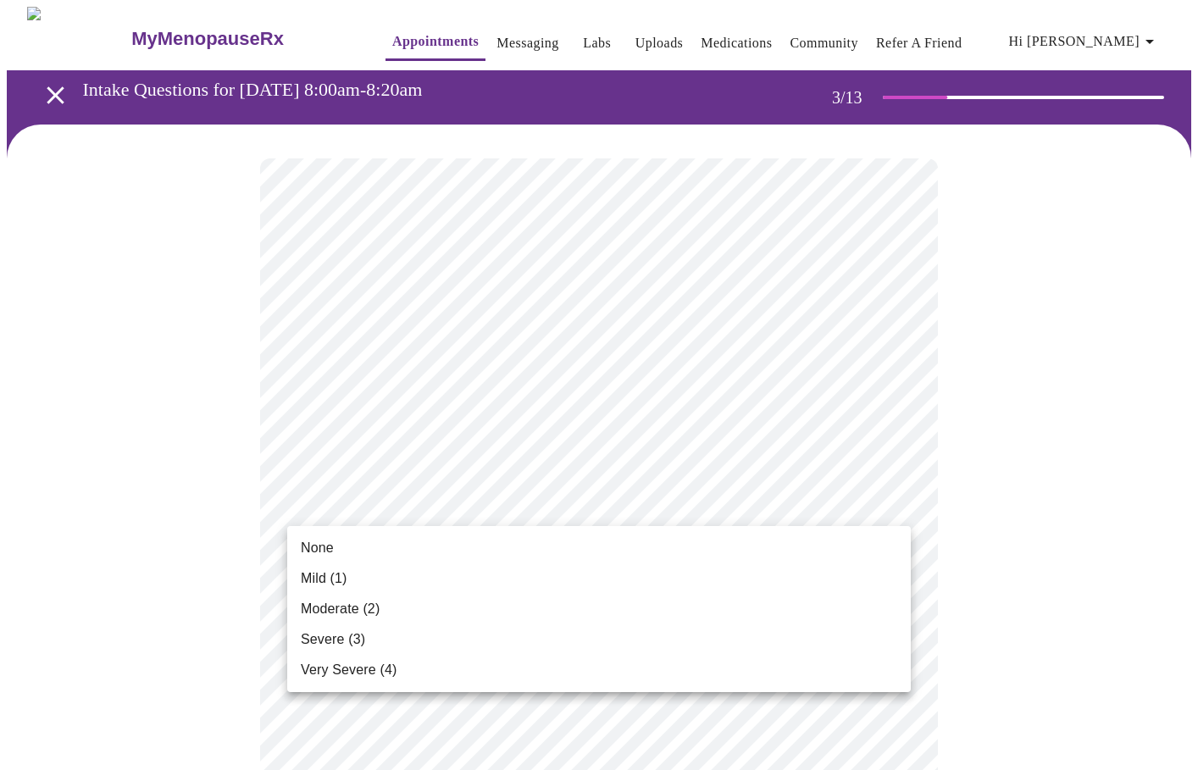
click at [457, 581] on li "Mild (1)" at bounding box center [599, 579] width 624 height 31
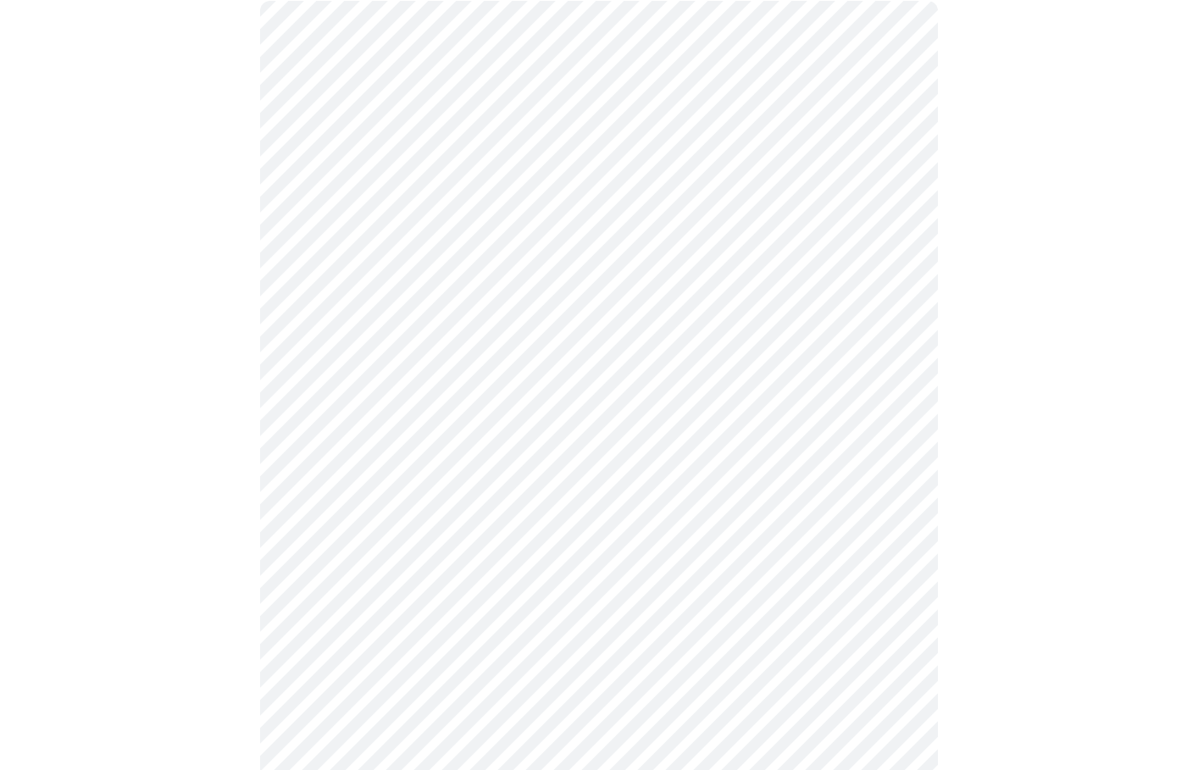
scroll to position [158, 0]
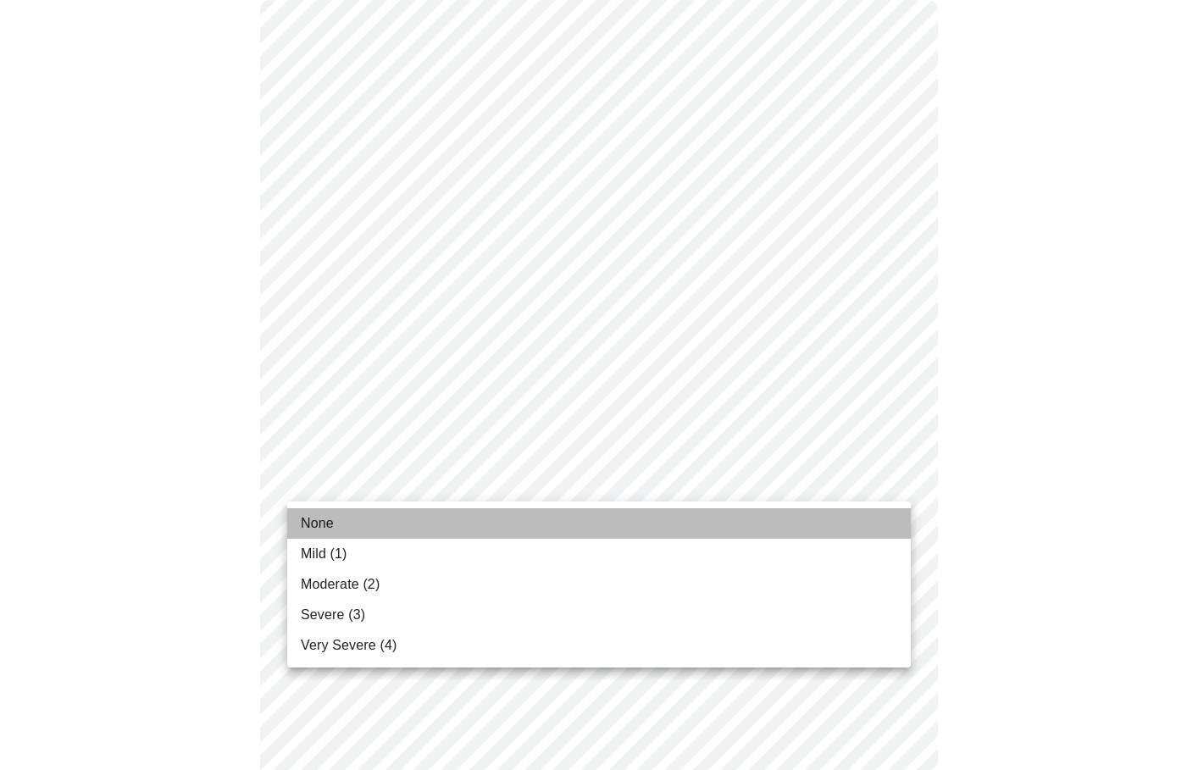
click at [379, 530] on li "None" at bounding box center [599, 523] width 624 height 31
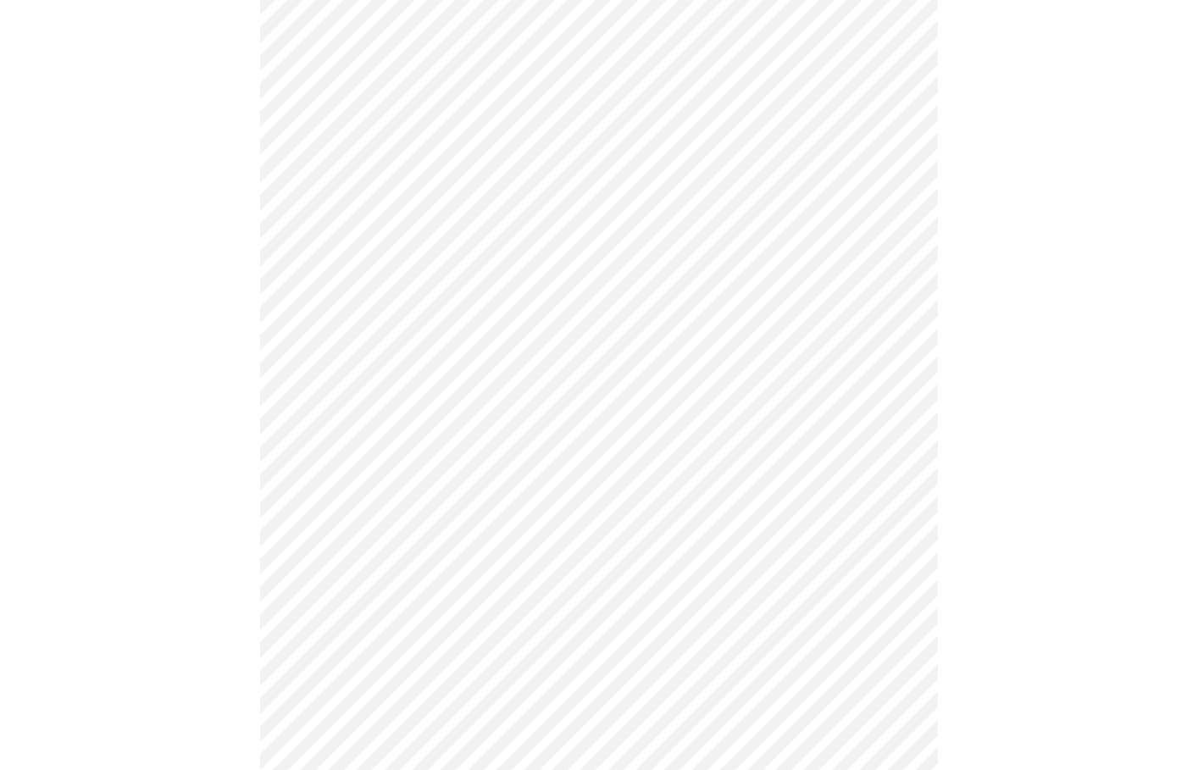
scroll to position [247, 0]
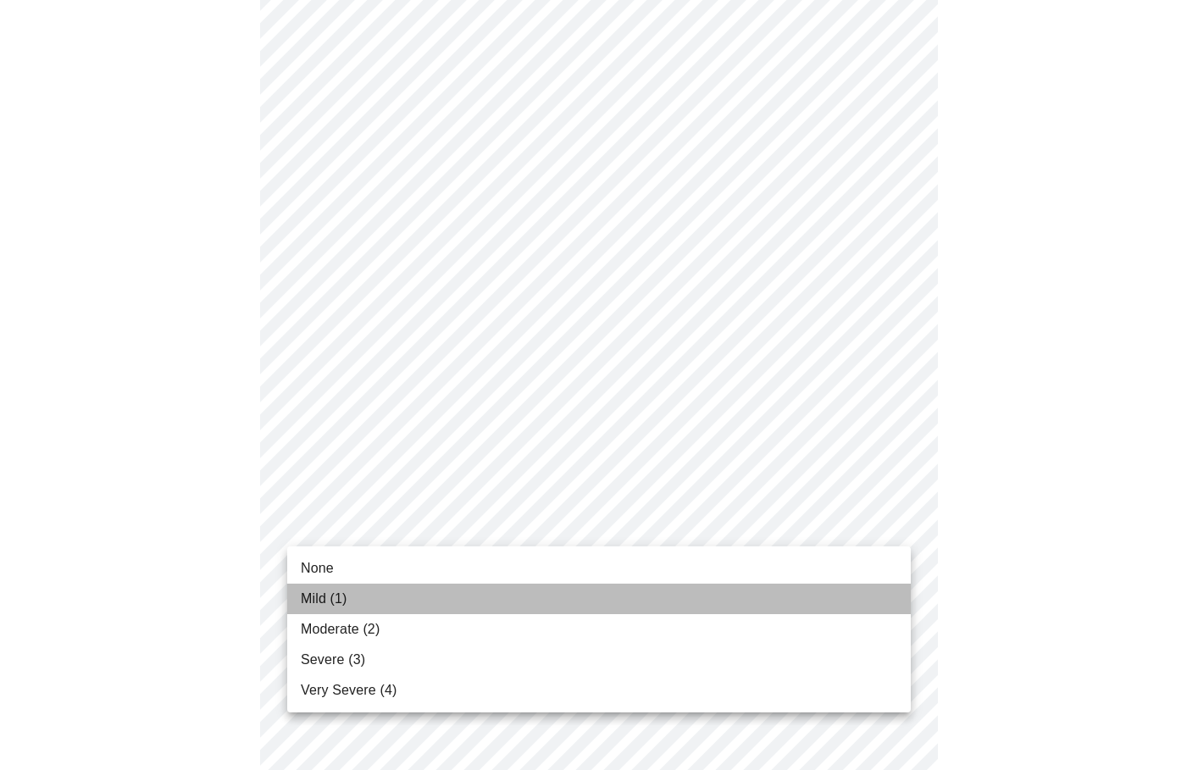
click at [370, 595] on li "Mild (1)" at bounding box center [599, 599] width 624 height 31
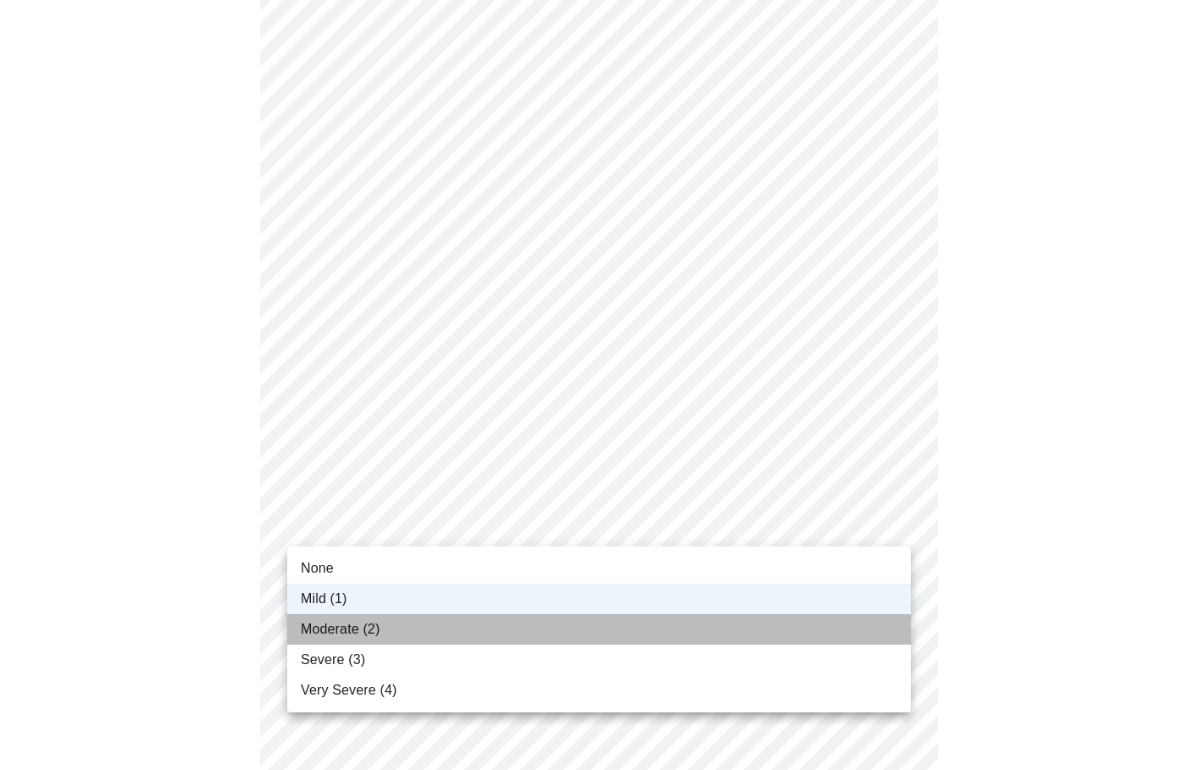
click at [352, 631] on span "Moderate (2)" at bounding box center [340, 629] width 79 height 20
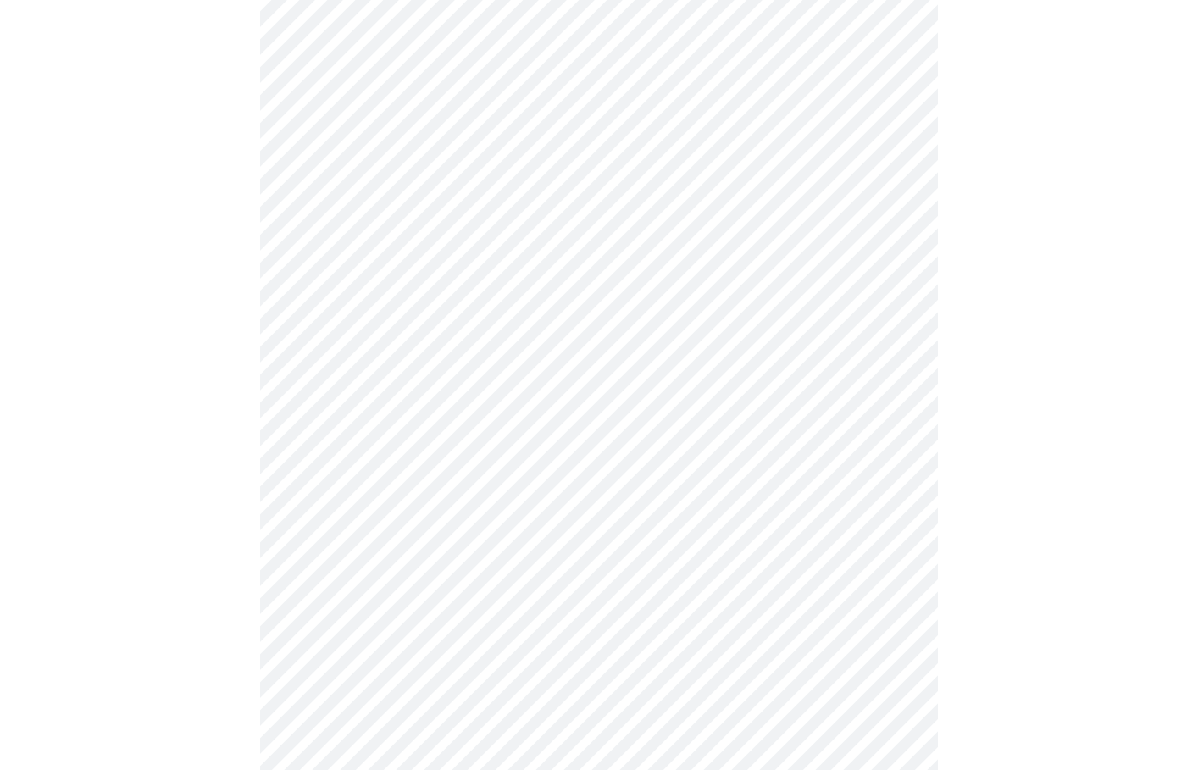
scroll to position [266, 0]
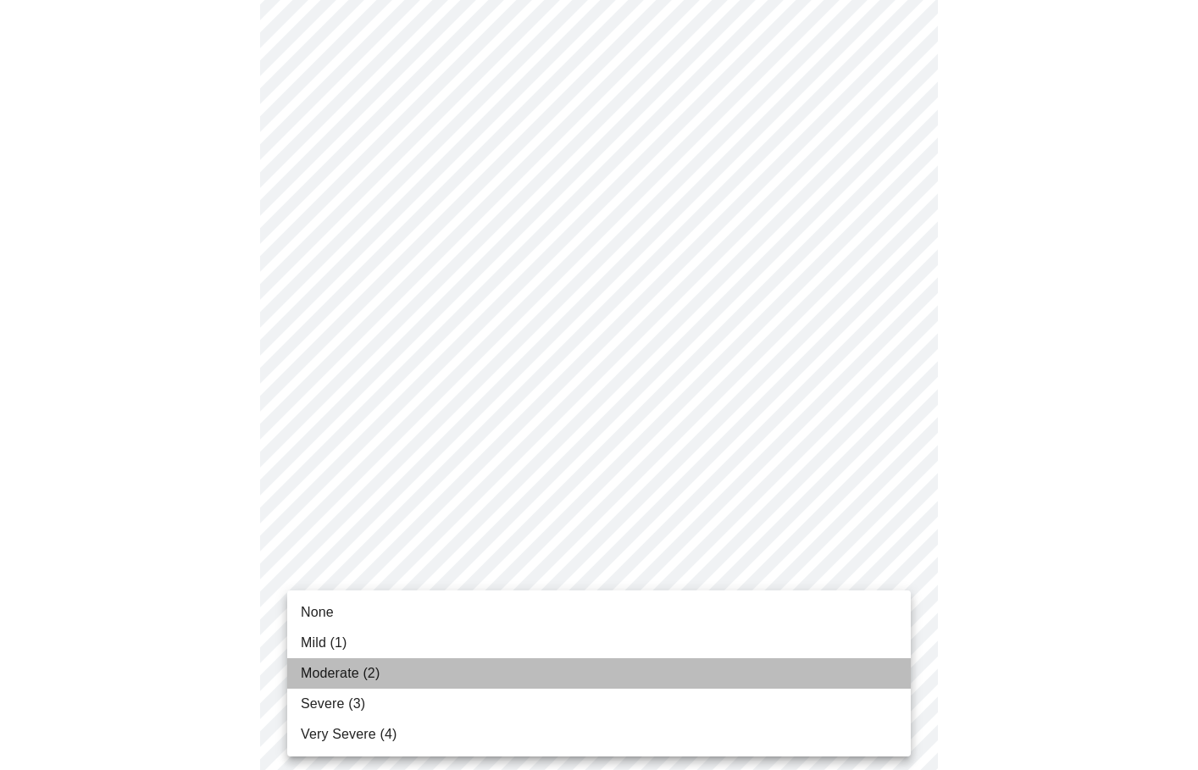
click at [358, 672] on span "Moderate (2)" at bounding box center [340, 674] width 79 height 20
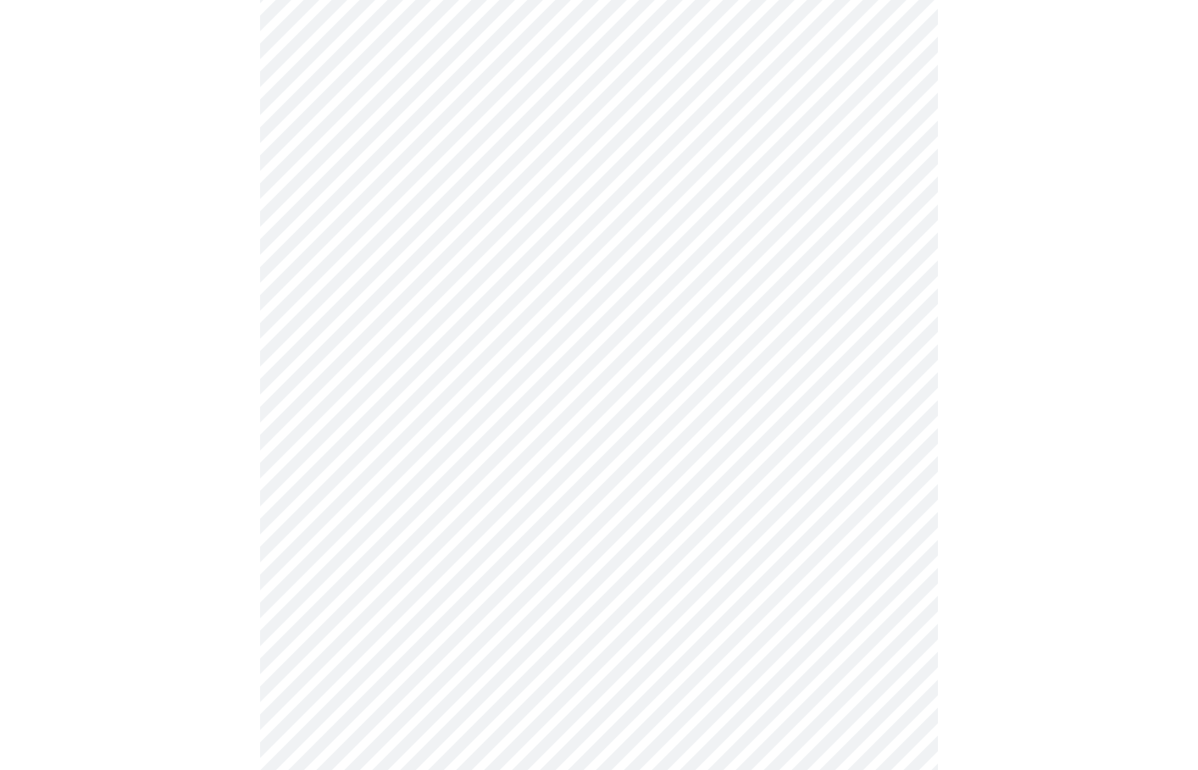
scroll to position [453, 0]
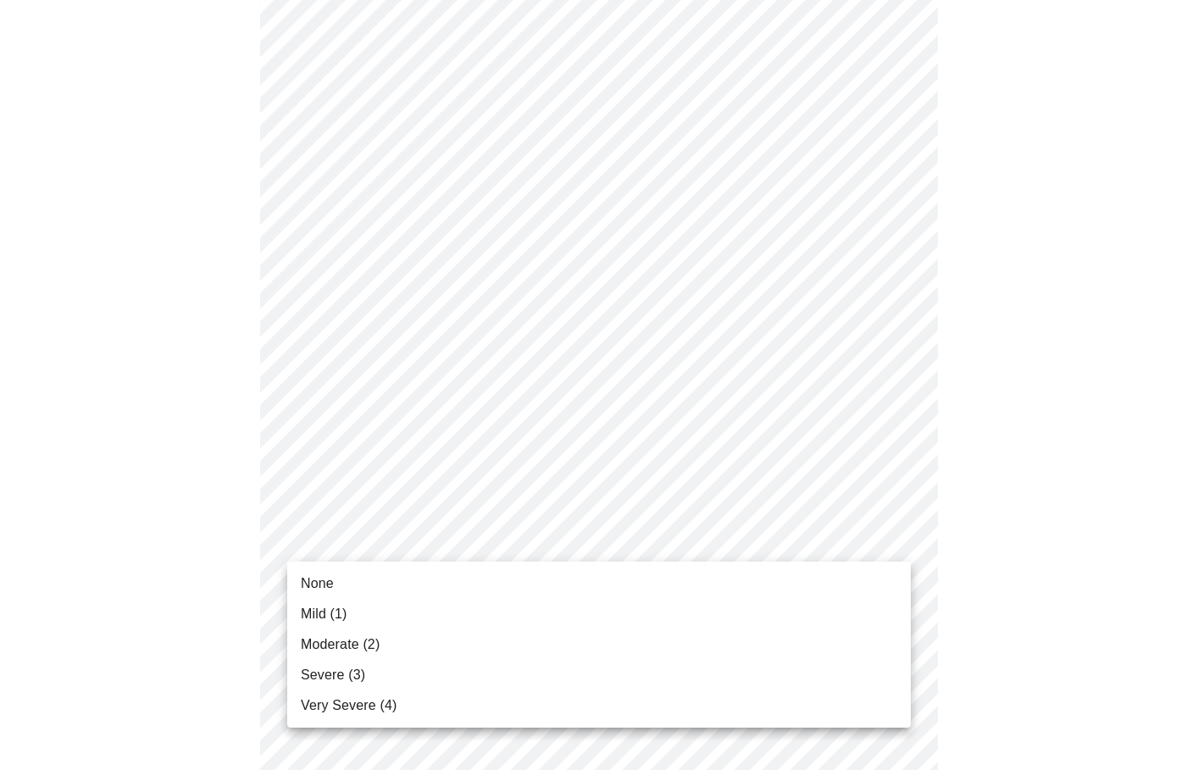
click at [409, 543] on body "MyMenopauseRx Appointments Messaging Labs Uploads Medications Community Refer a…" at bounding box center [599, 619] width 1185 height 2131
click at [374, 646] on span "Moderate (2)" at bounding box center [340, 645] width 79 height 20
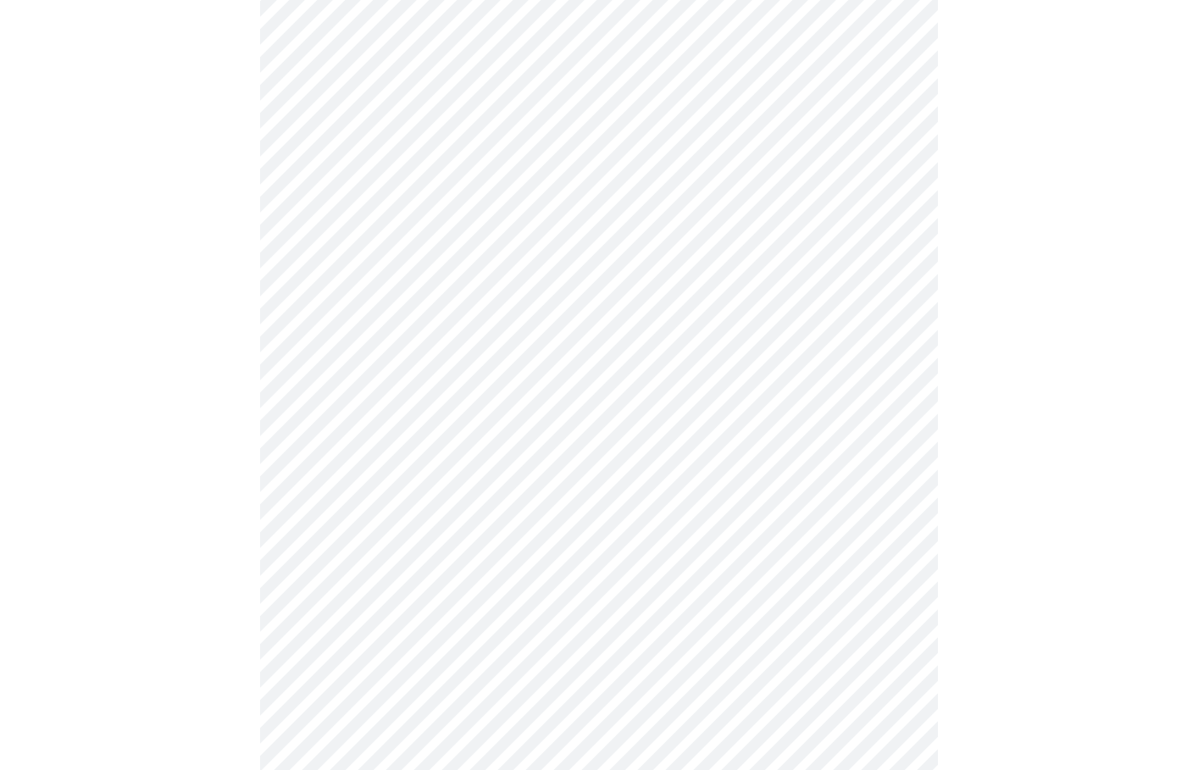
scroll to position [525, 0]
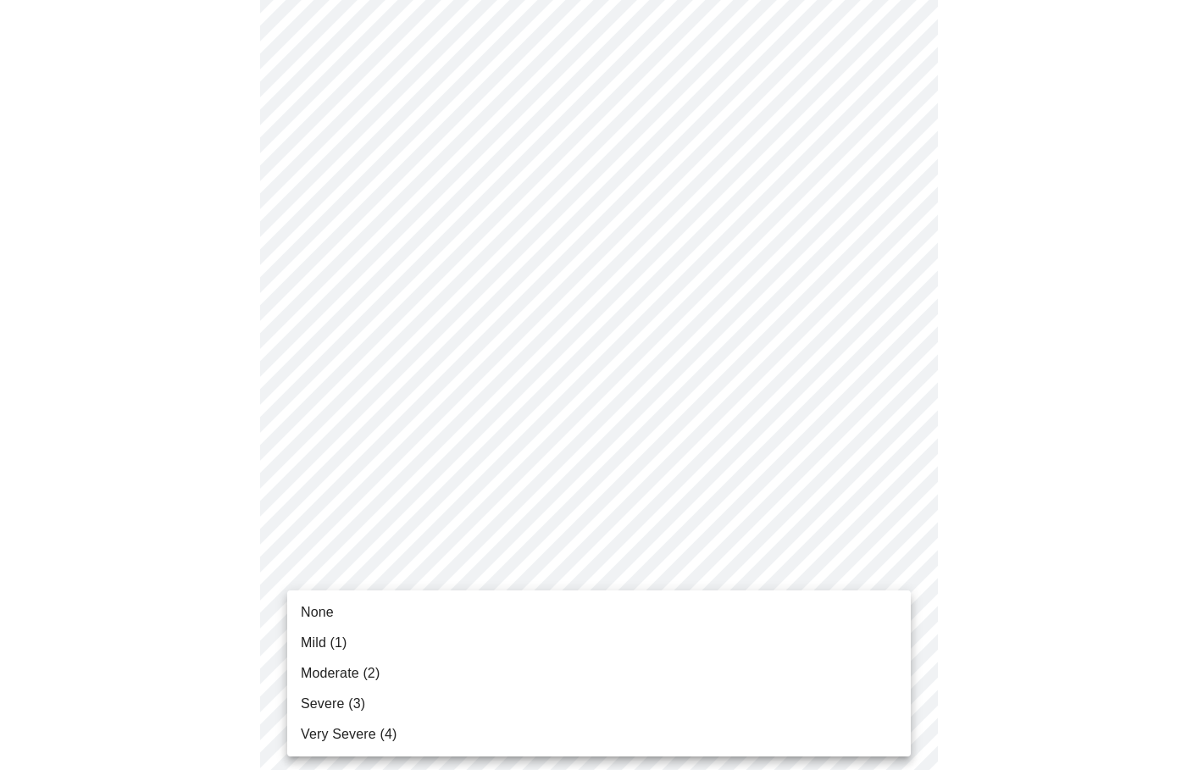
click at [392, 604] on body "MyMenopauseRx Appointments Messaging Labs Uploads Medications Community Refer a…" at bounding box center [599, 536] width 1185 height 2108
click at [362, 654] on li "Mild (1)" at bounding box center [599, 643] width 624 height 31
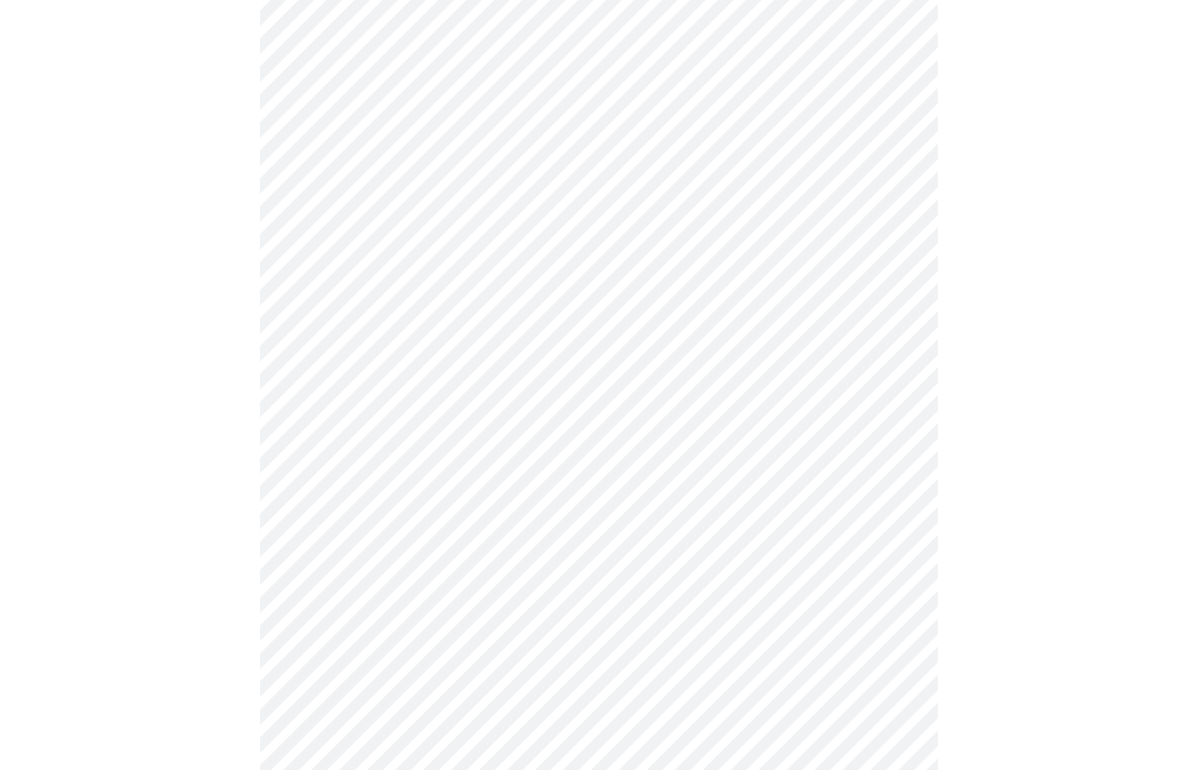
scroll to position [609, 0]
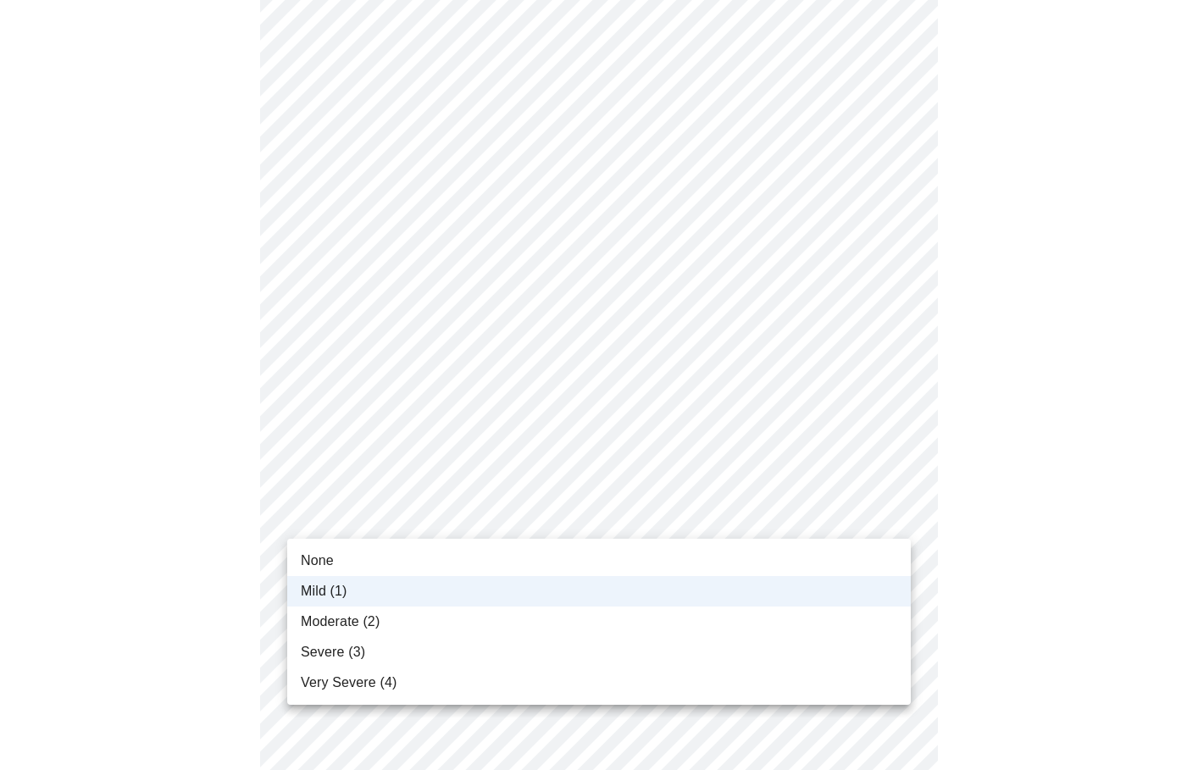
click at [380, 525] on body "MyMenopauseRx Appointments Messaging Labs Uploads Medications Community Refer a…" at bounding box center [599, 439] width 1185 height 2085
click at [231, 581] on div at bounding box center [599, 385] width 1198 height 770
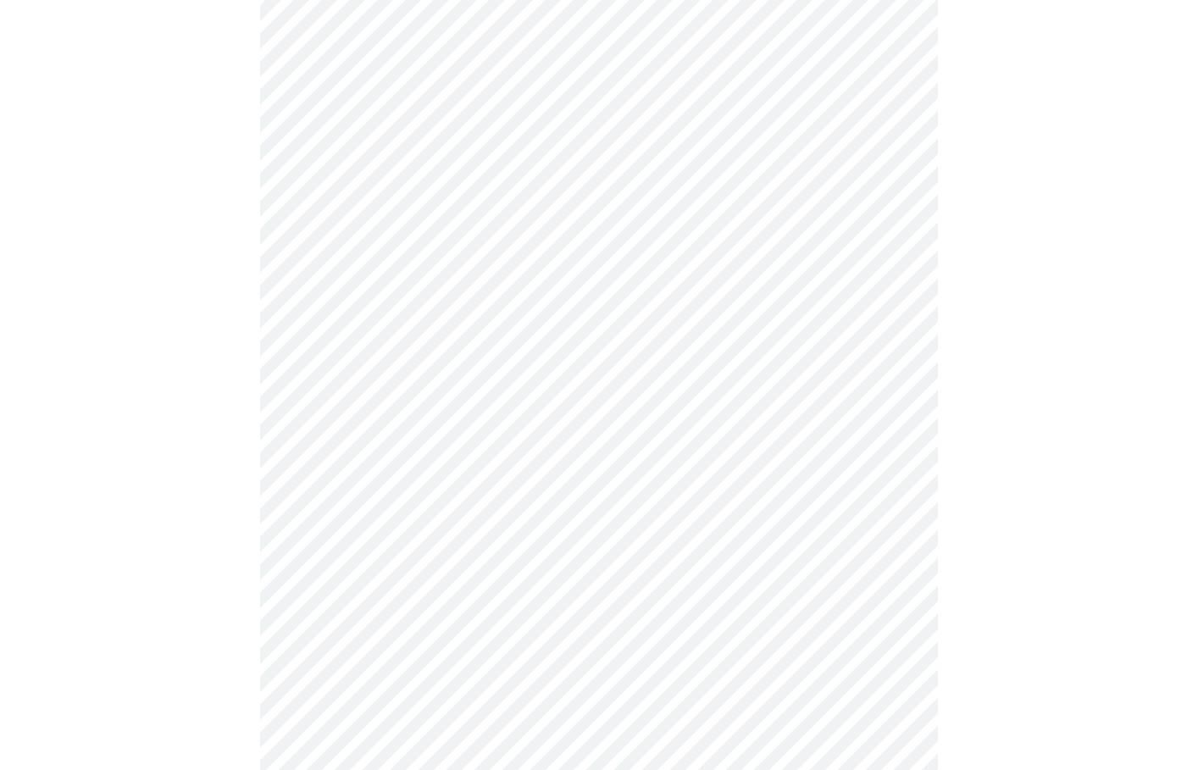
scroll to position [739, 0]
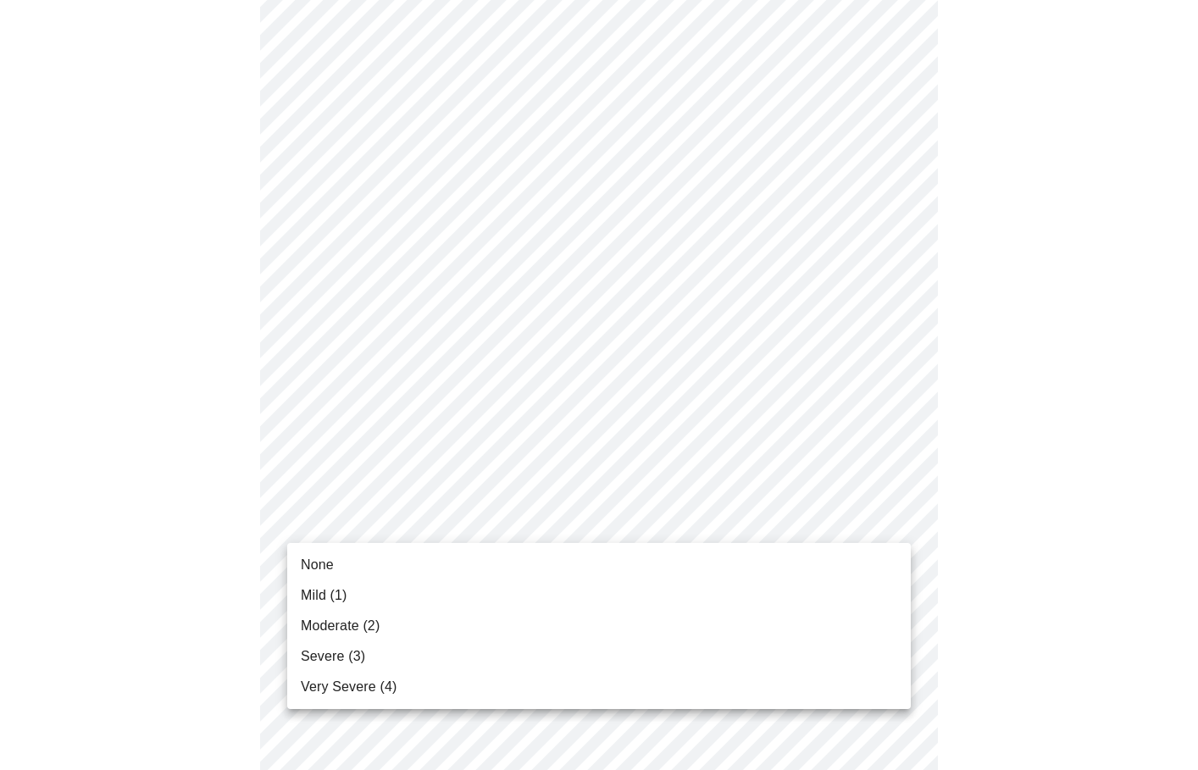
click at [439, 525] on body "MyMenopauseRx Appointments Messaging Labs Uploads Medications Community Refer a…" at bounding box center [599, 310] width 1185 height 2085
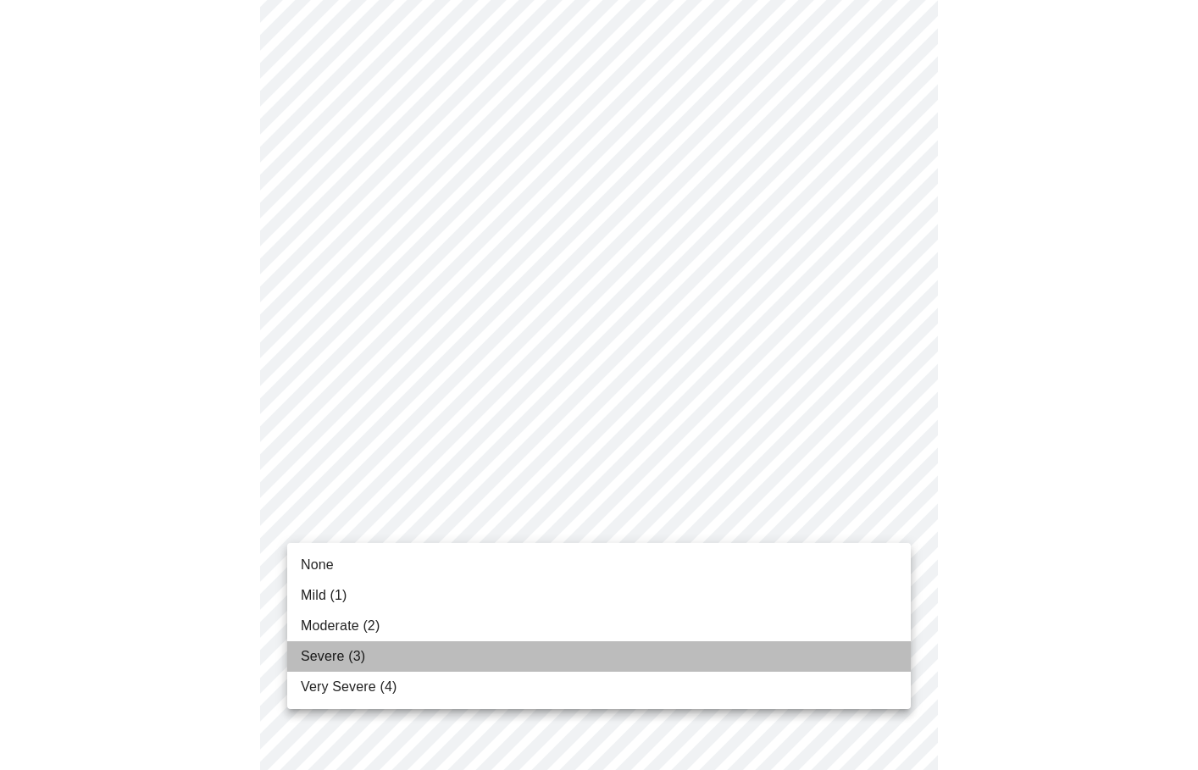
click at [348, 663] on span "Severe (3)" at bounding box center [333, 657] width 64 height 20
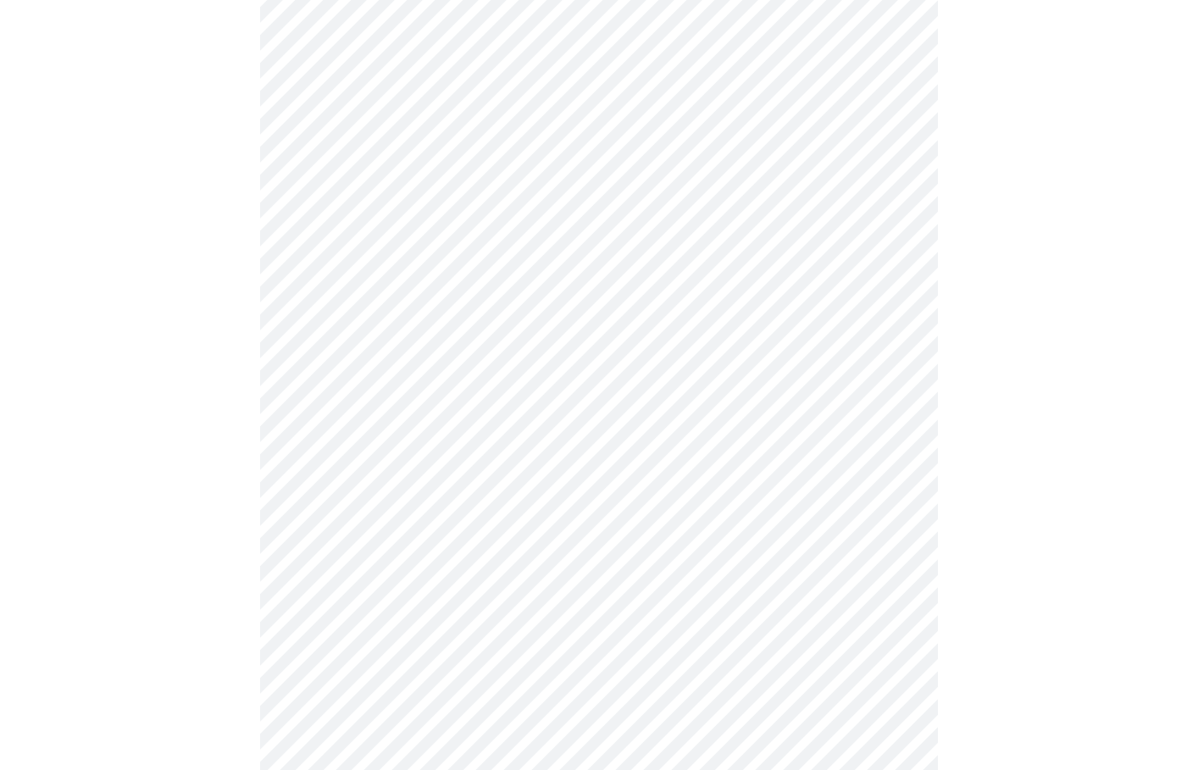
click at [373, 528] on body "MyMenopauseRx Appointments Messaging Labs Uploads Medications Community Refer a…" at bounding box center [599, 299] width 1185 height 2062
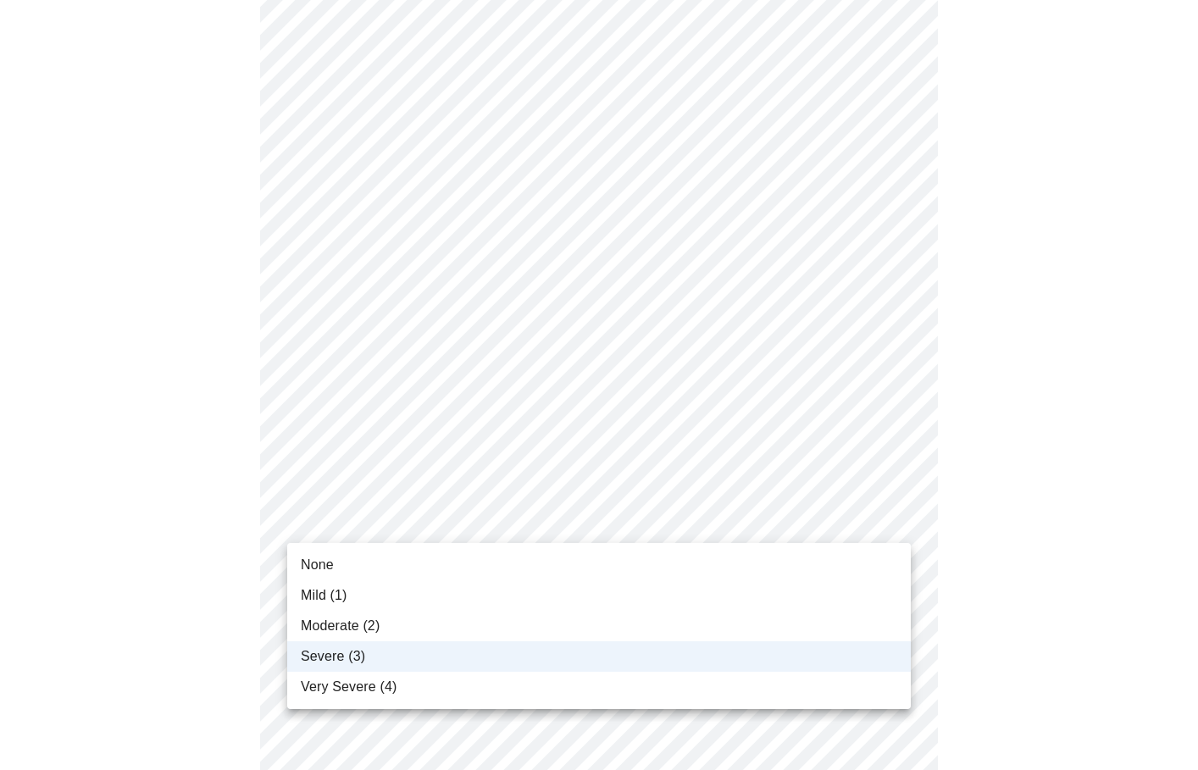
click at [246, 615] on div at bounding box center [599, 385] width 1198 height 770
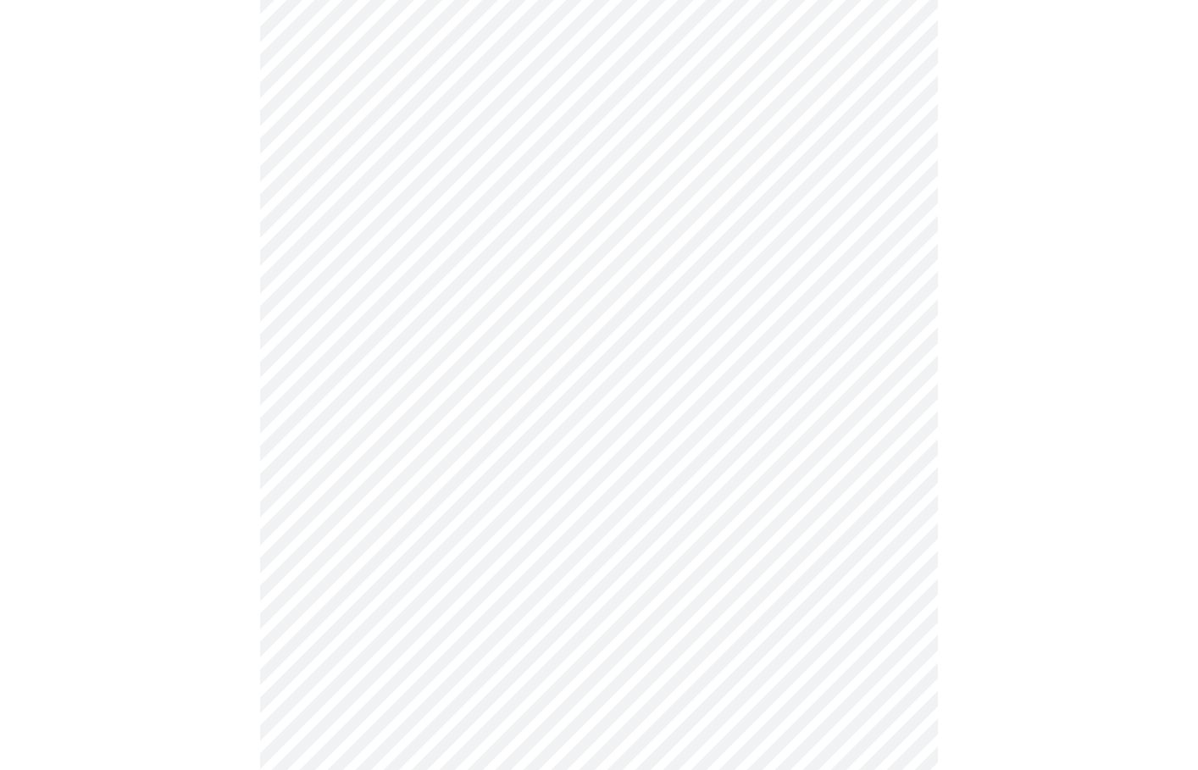
scroll to position [807, 0]
click at [357, 470] on body "MyMenopauseRx Appointments Messaging Labs Uploads Medications Community Refer a…" at bounding box center [599, 231] width 1185 height 2062
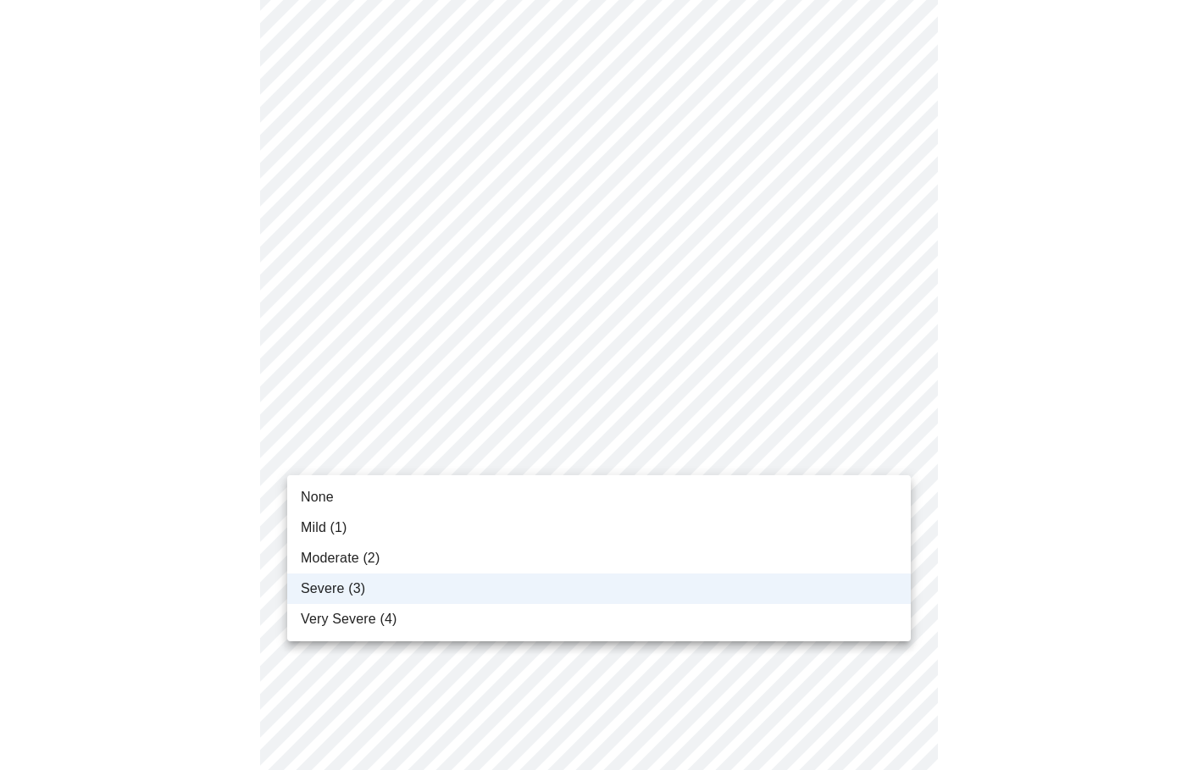
click at [358, 563] on span "Moderate (2)" at bounding box center [340, 558] width 79 height 20
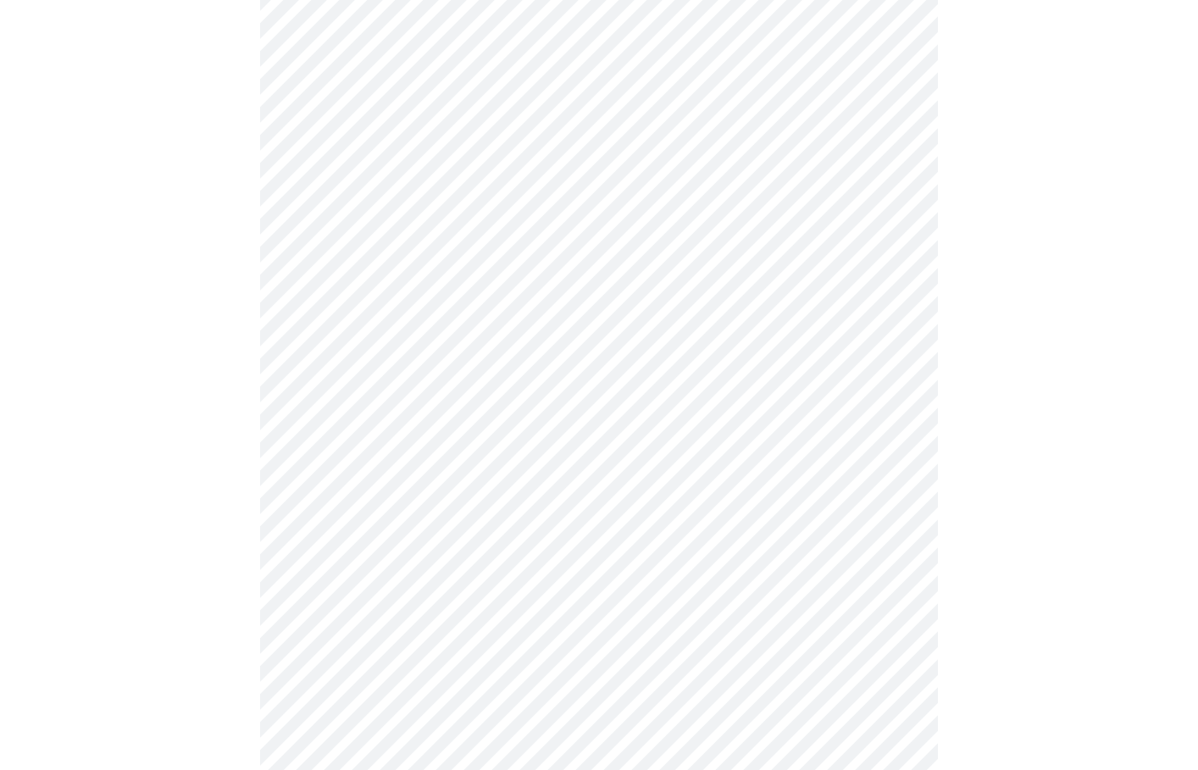
scroll to position [892, 0]
click at [439, 505] on body "MyMenopauseRx Appointments Messaging Labs Uploads Medications Community Refer a…" at bounding box center [599, 145] width 1185 height 2062
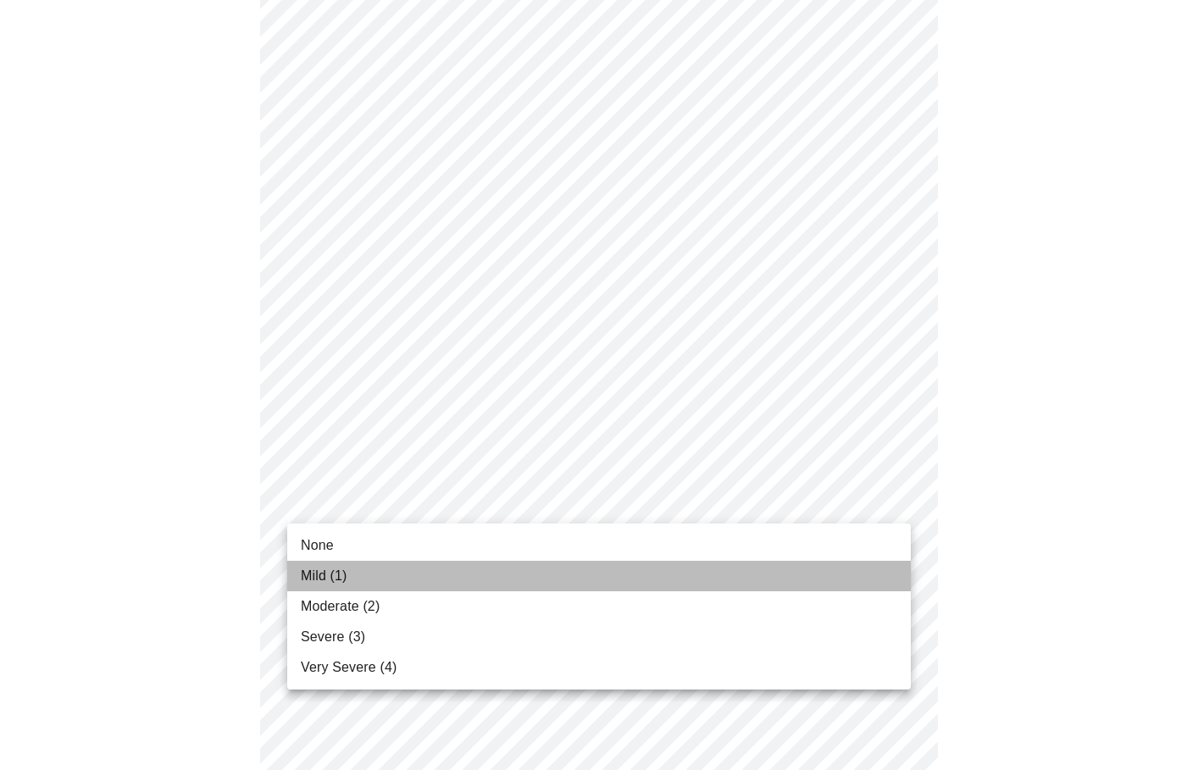
click at [351, 580] on li "Mild (1)" at bounding box center [599, 576] width 624 height 31
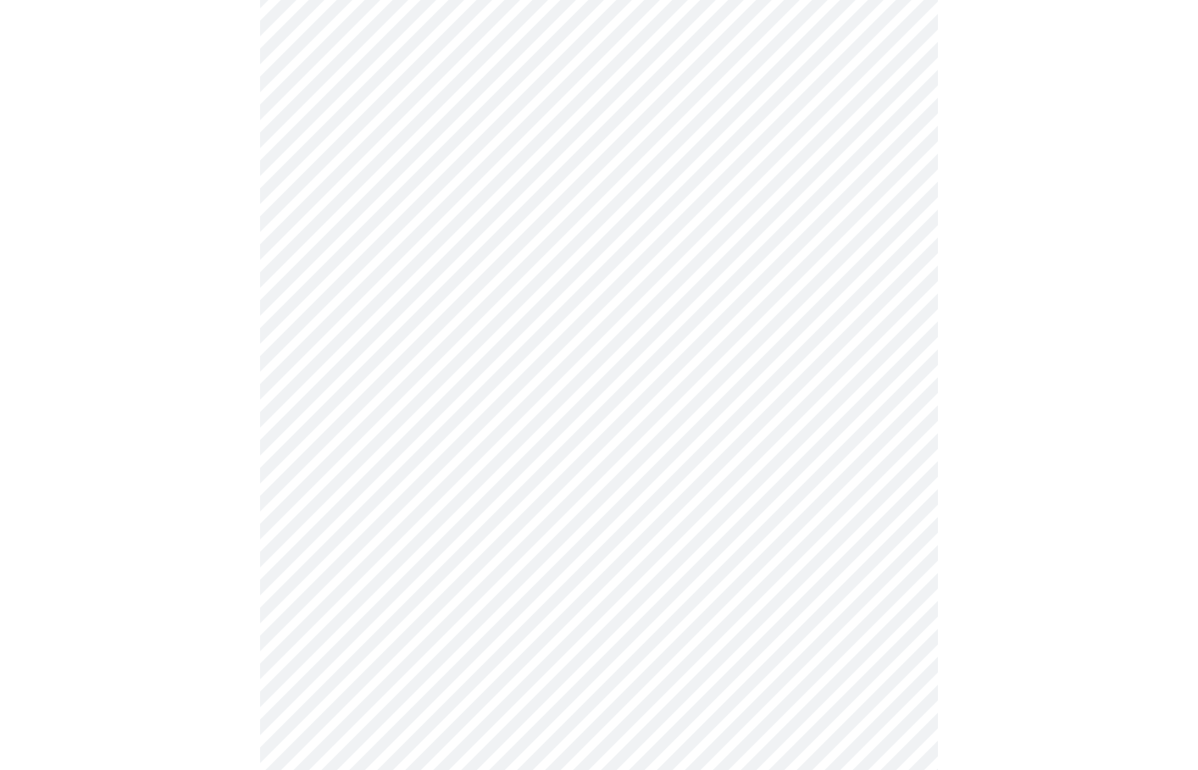
scroll to position [981, 0]
click at [418, 543] on body "MyMenopauseRx Appointments Messaging Labs Uploads Medications Community Refer a…" at bounding box center [599, 44] width 1185 height 2039
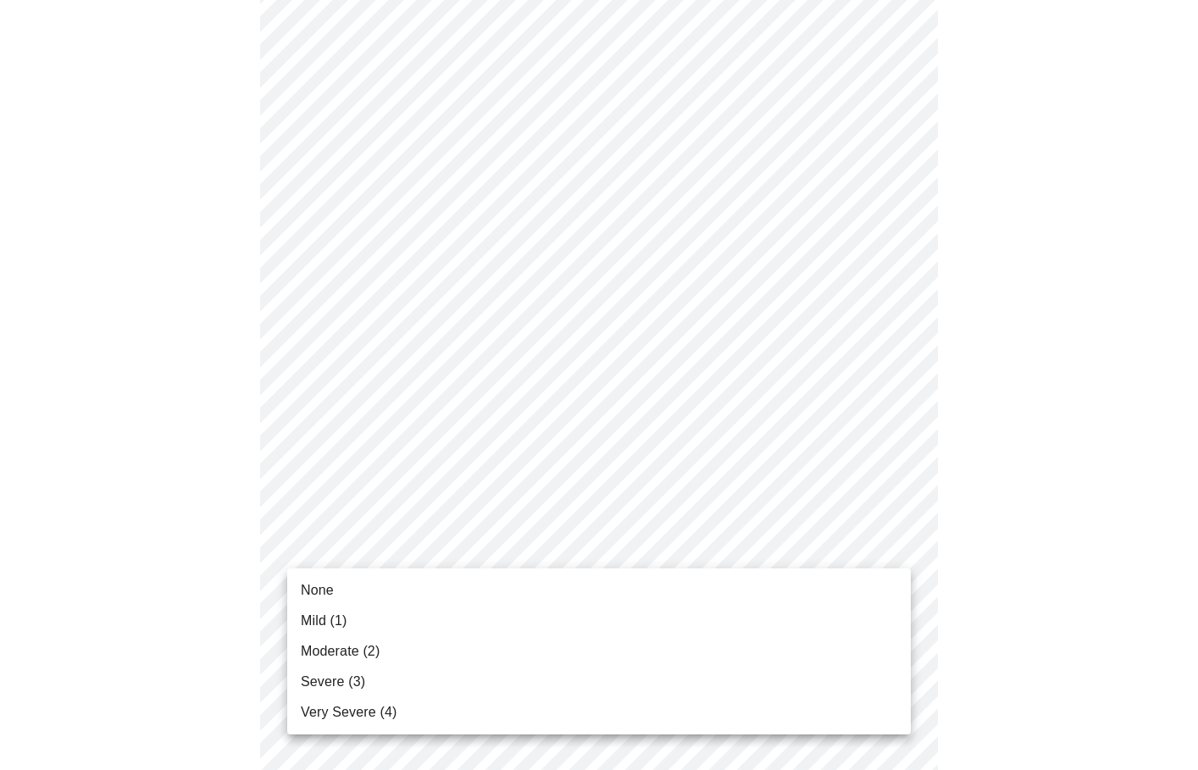
click at [326, 586] on span "None" at bounding box center [317, 591] width 33 height 20
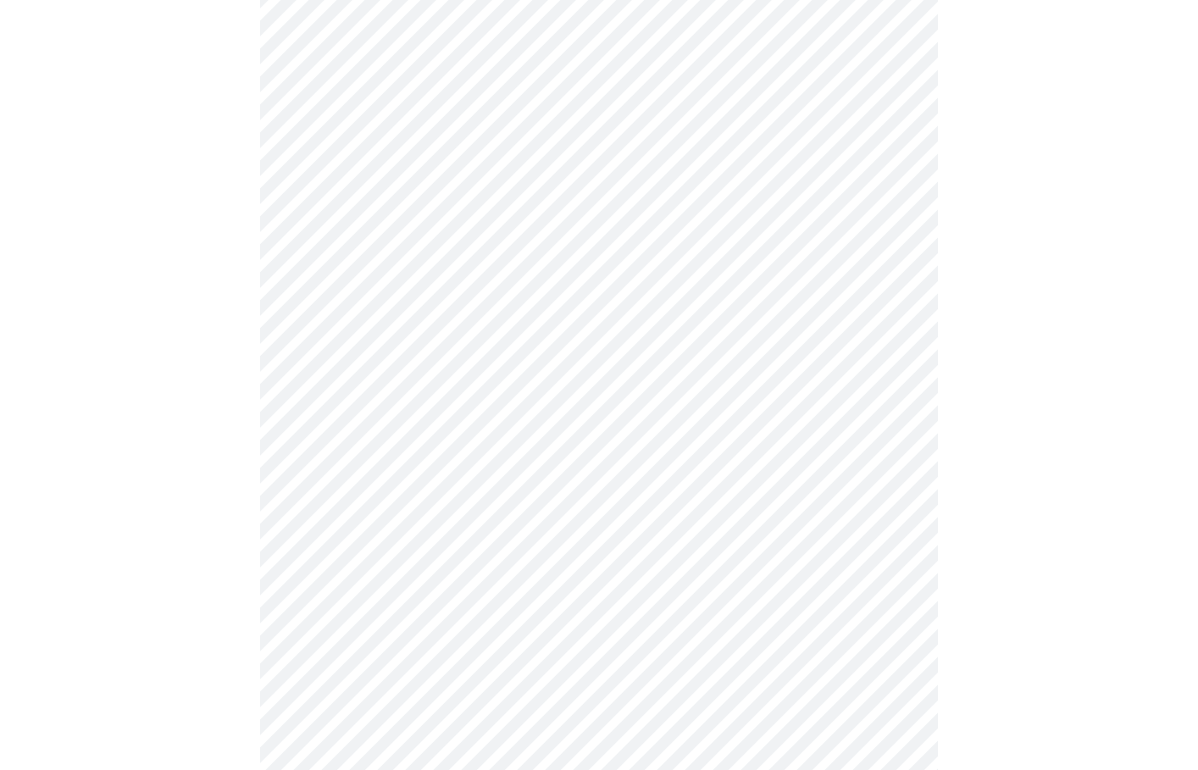
scroll to position [1069, 0]
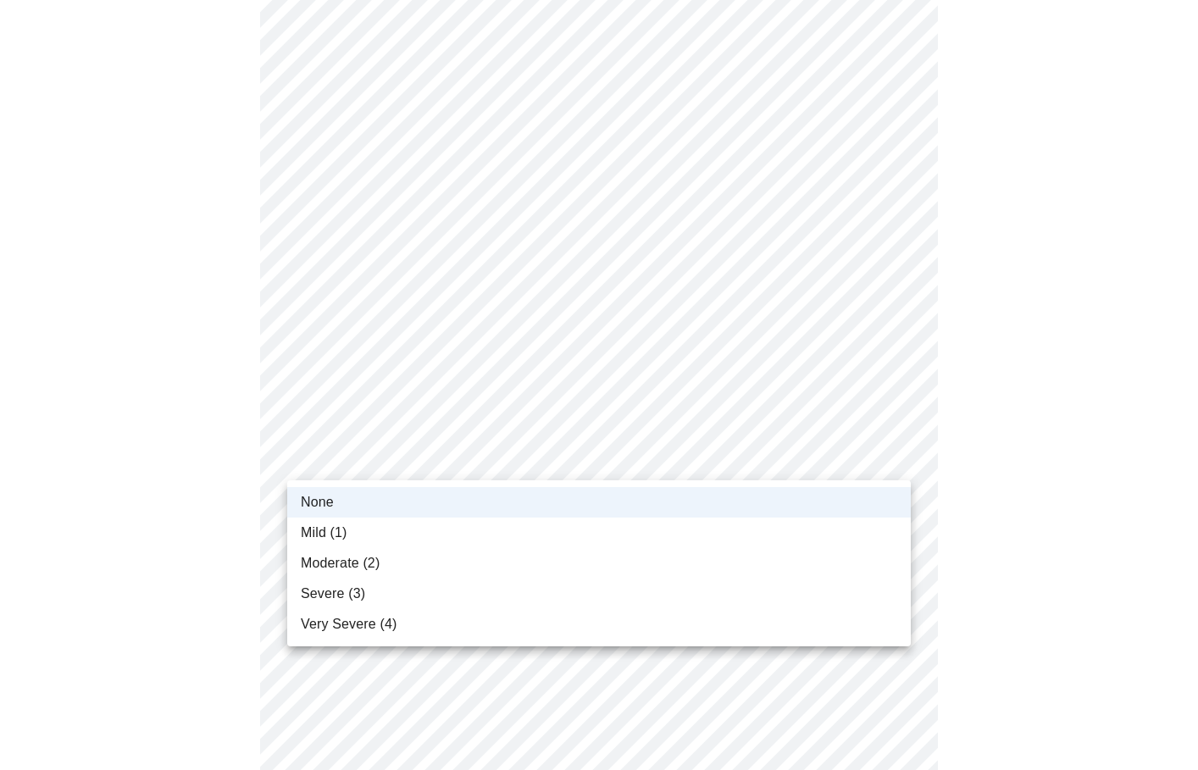
click at [362, 529] on li "Mild (1)" at bounding box center [599, 533] width 624 height 31
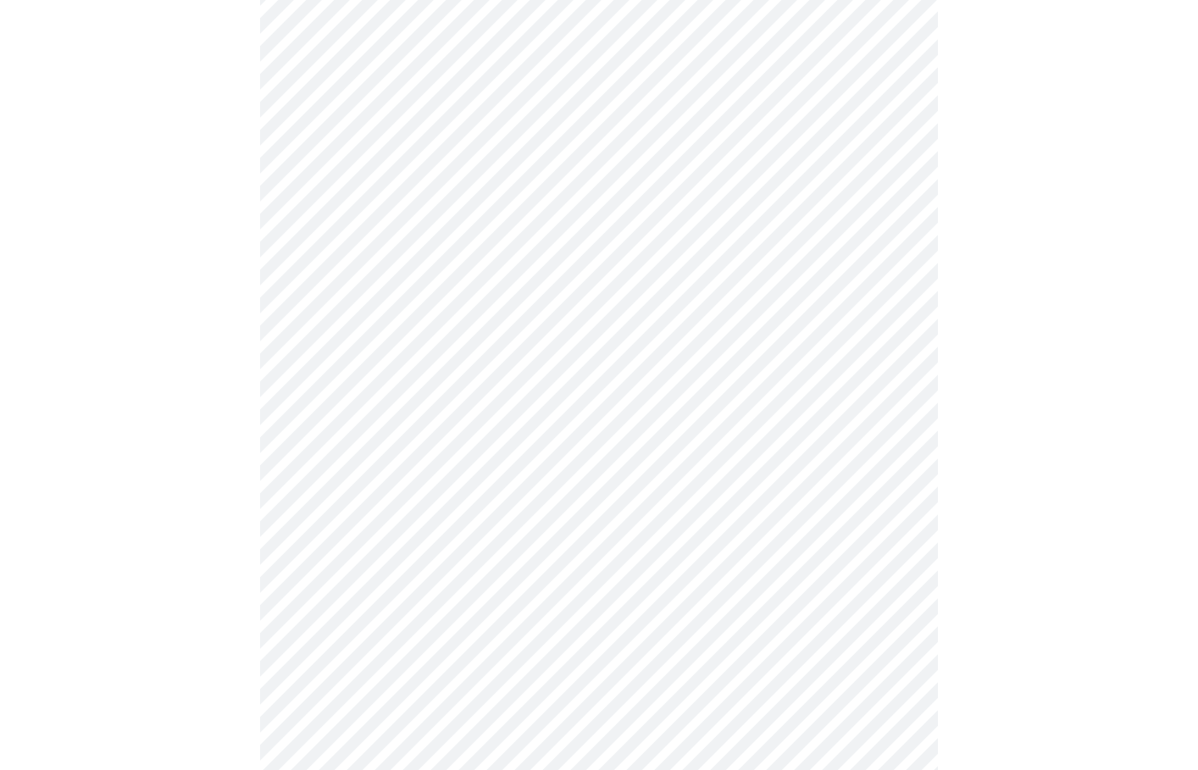
scroll to position [1102, 0]
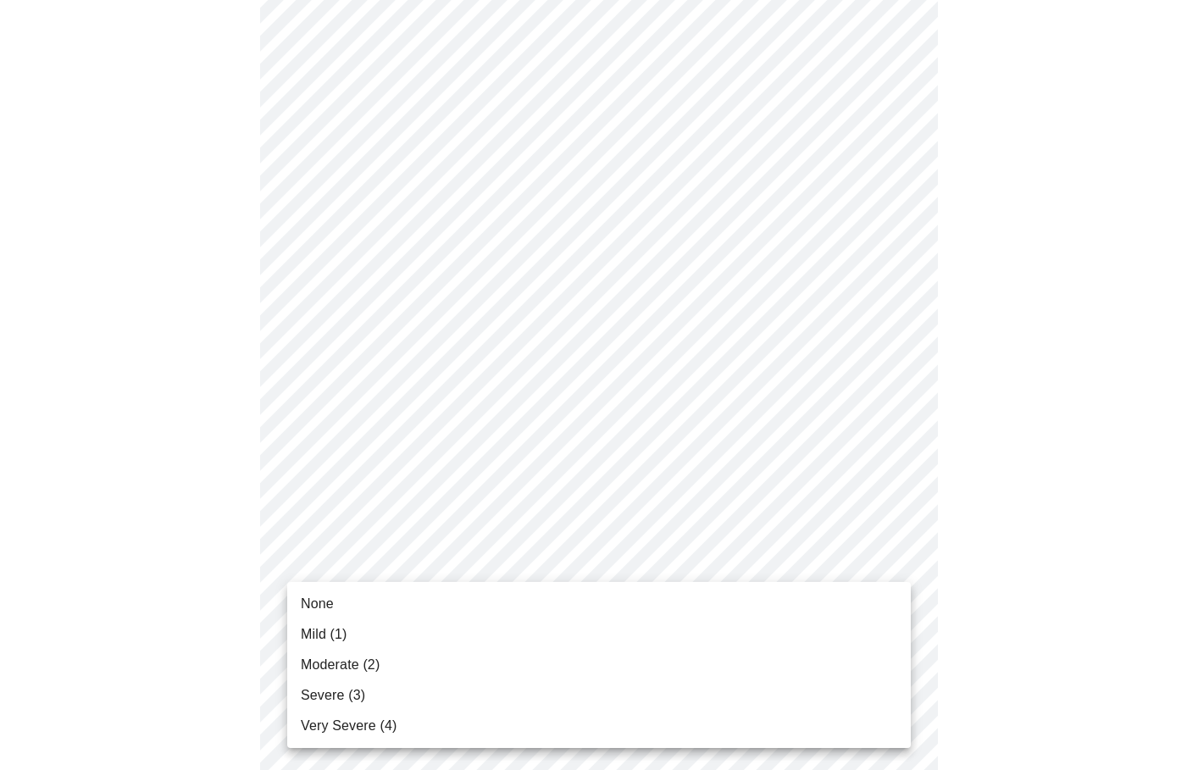
click at [351, 642] on li "Mild (1)" at bounding box center [599, 634] width 624 height 31
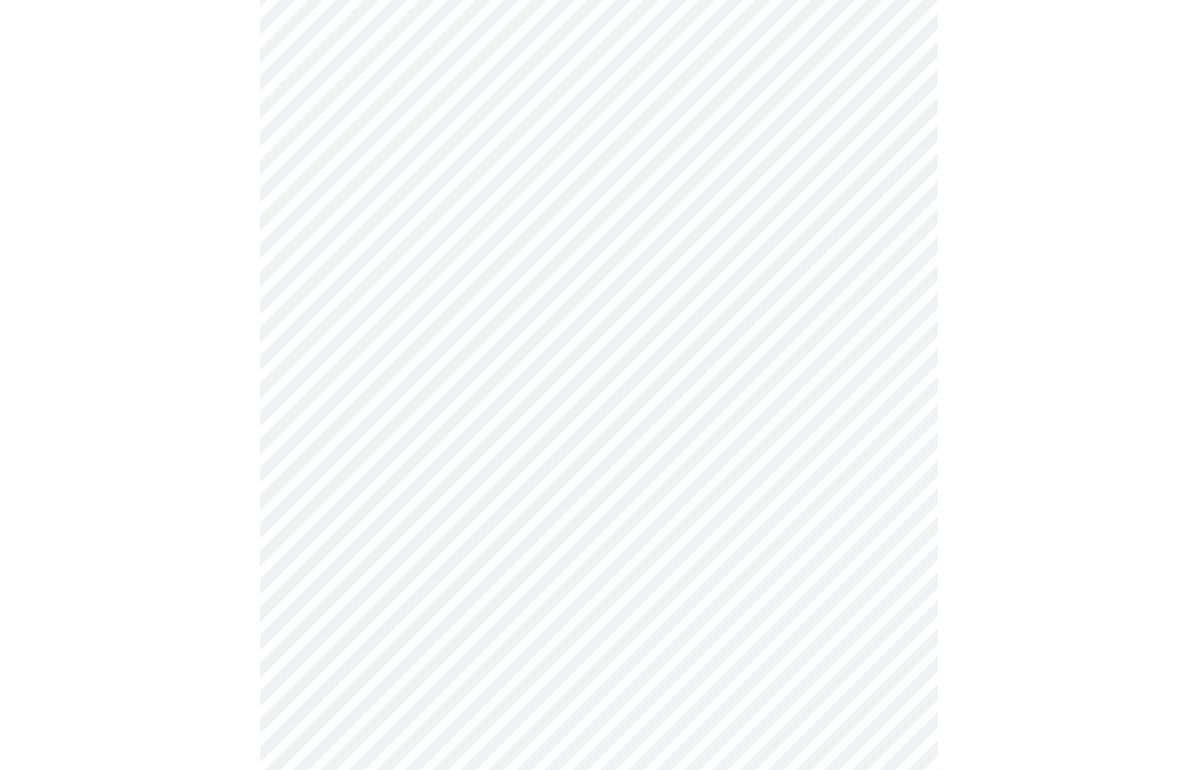
scroll to position [537, 0]
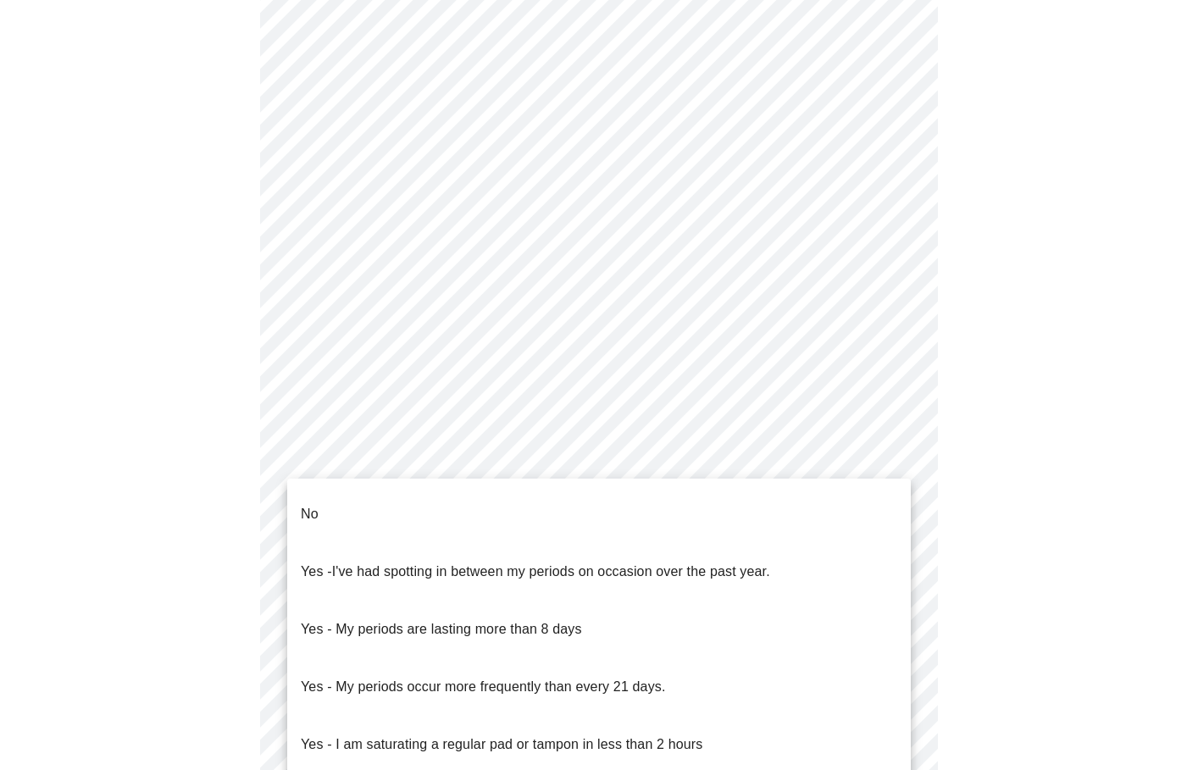
click at [887, 497] on body "MyMenopauseRx Appointments Messaging Labs Uploads Medications Community Refer a…" at bounding box center [599, 303] width 1185 height 1669
click at [998, 447] on div at bounding box center [599, 385] width 1198 height 770
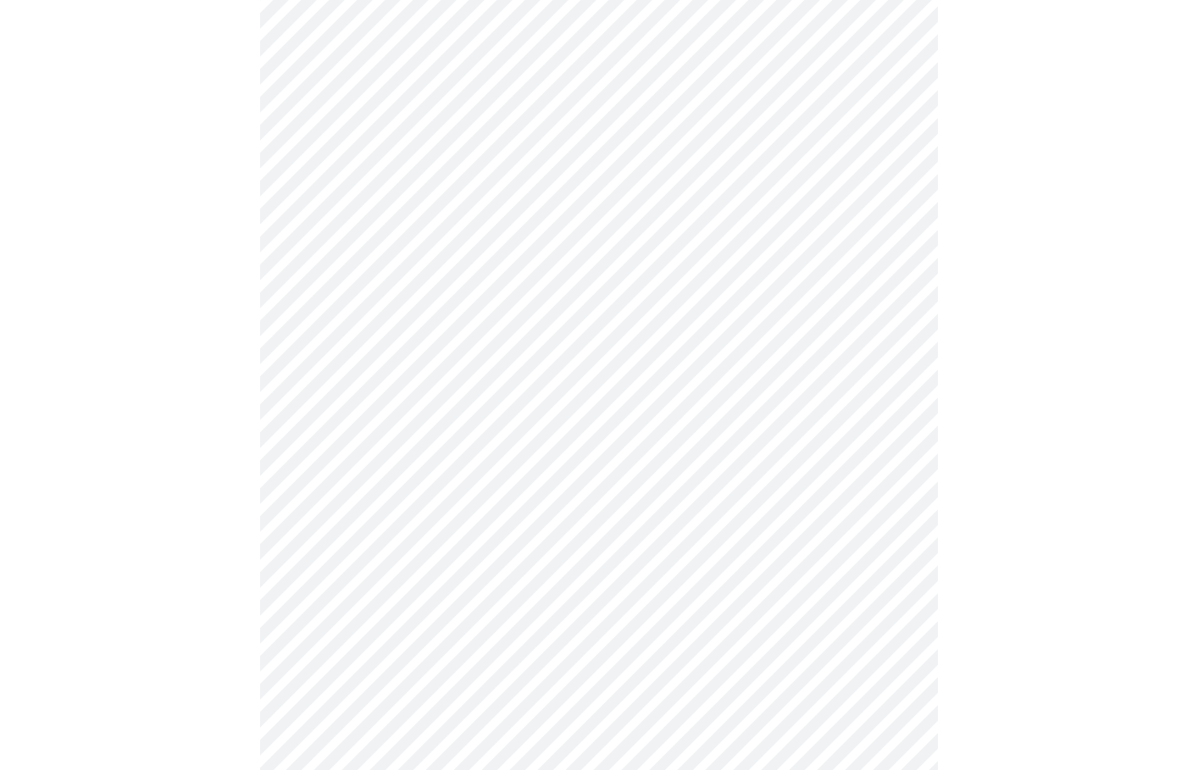
click at [827, 498] on body "MyMenopauseRx Appointments Messaging Labs Uploads Medications Community Refer a…" at bounding box center [599, 303] width 1185 height 1669
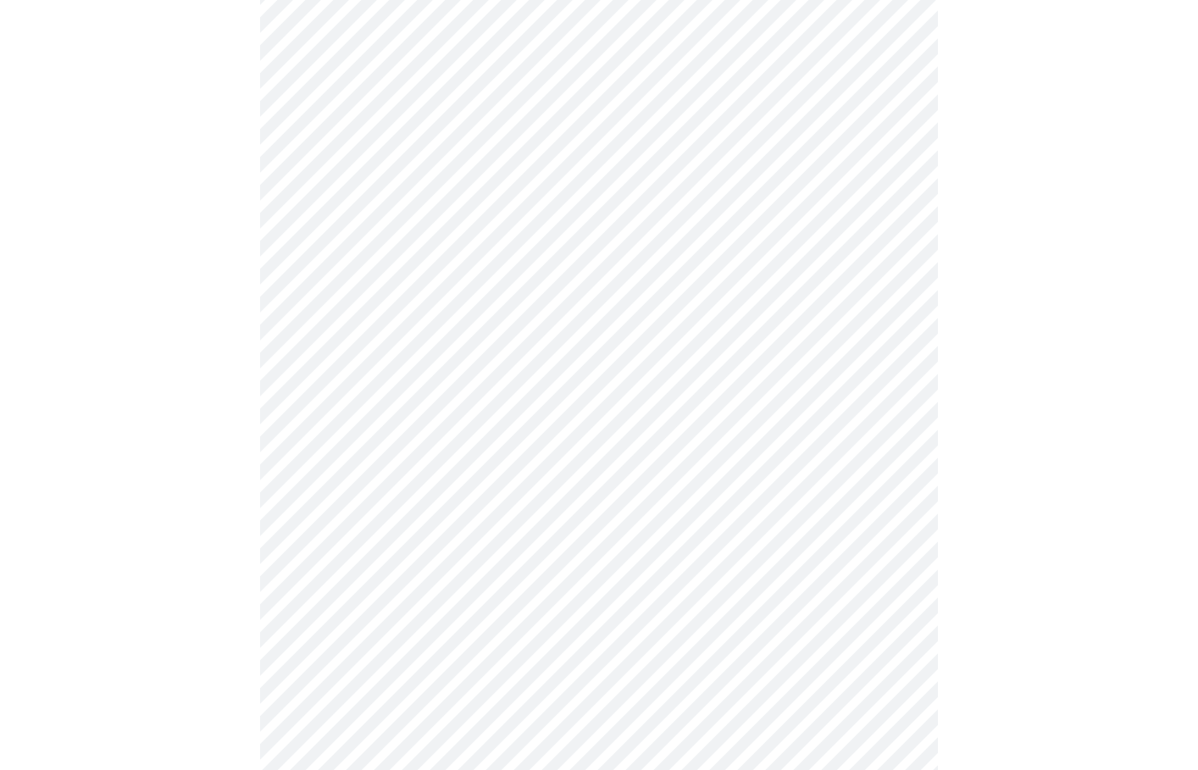
scroll to position [730, 0]
click at [558, 432] on body "MyMenopauseRx Appointments Messaging Labs Uploads Medications Community Refer a…" at bounding box center [599, 106] width 1185 height 1659
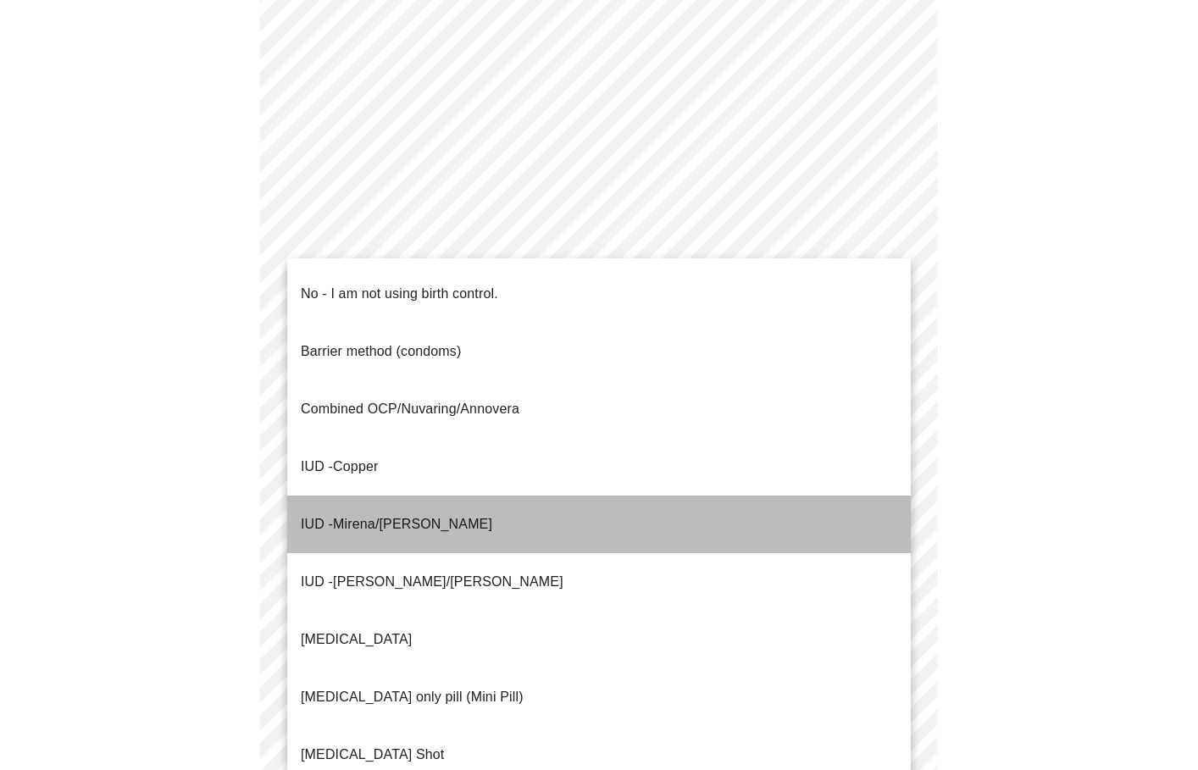
click at [493, 496] on li "IUD - Mirena/[PERSON_NAME]" at bounding box center [599, 525] width 624 height 58
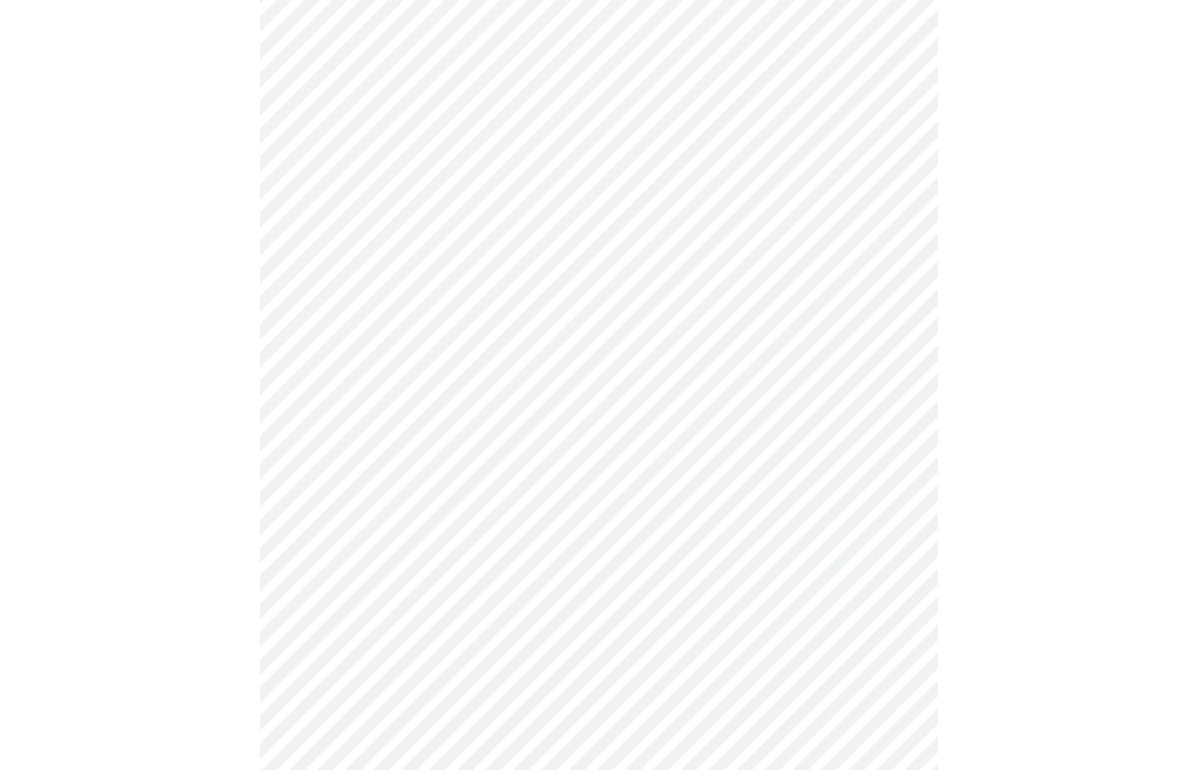
click at [529, 553] on body "MyMenopauseRx Appointments Messaging Labs Uploads Medications Community Refer a…" at bounding box center [599, 102] width 1185 height 1650
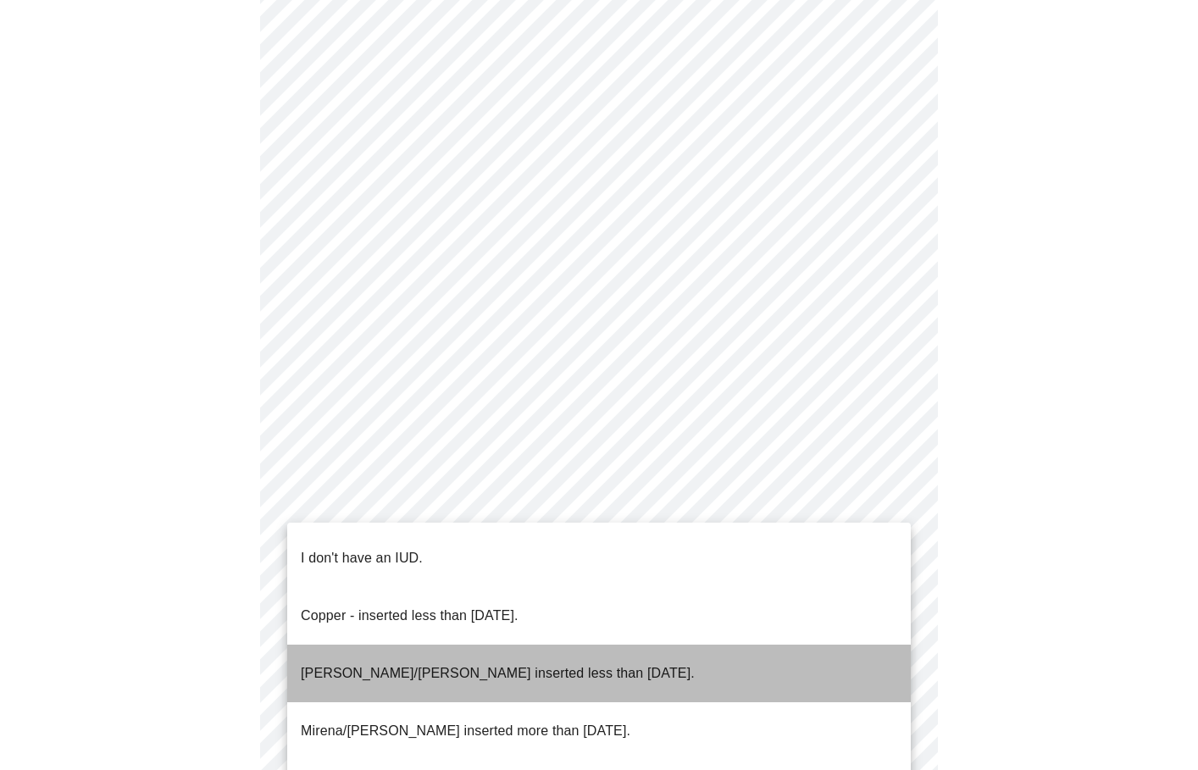
click at [495, 664] on p "[PERSON_NAME]/[PERSON_NAME] inserted less than [DATE]." at bounding box center [498, 674] width 394 height 20
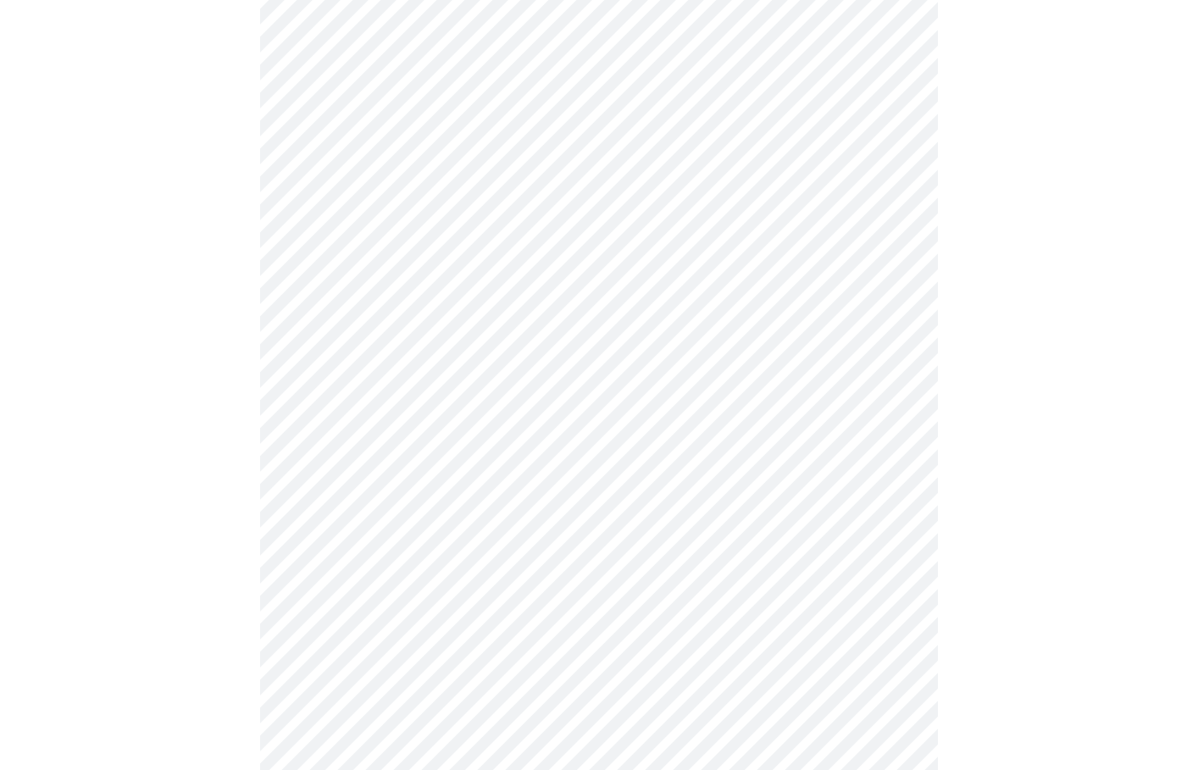
scroll to position [796, 0]
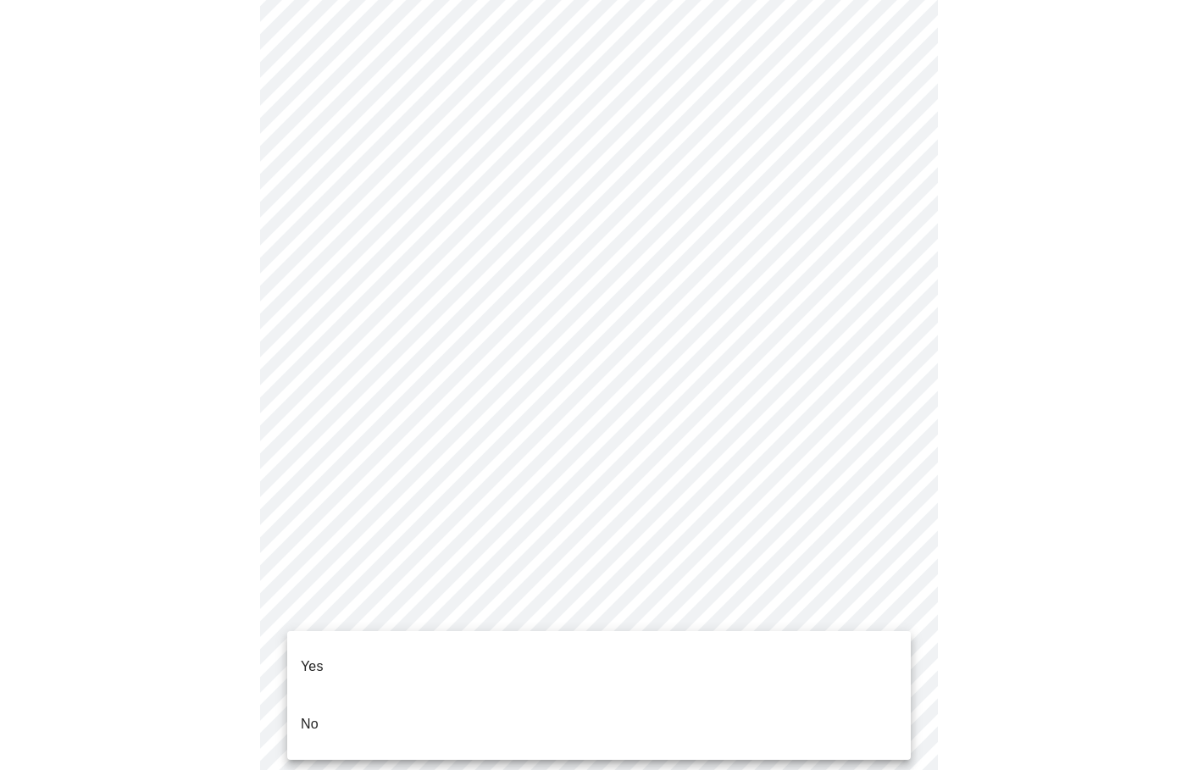
click at [502, 614] on body "MyMenopauseRx Appointments Messaging Labs Uploads Medications Community Refer a…" at bounding box center [599, 31] width 1185 height 1641
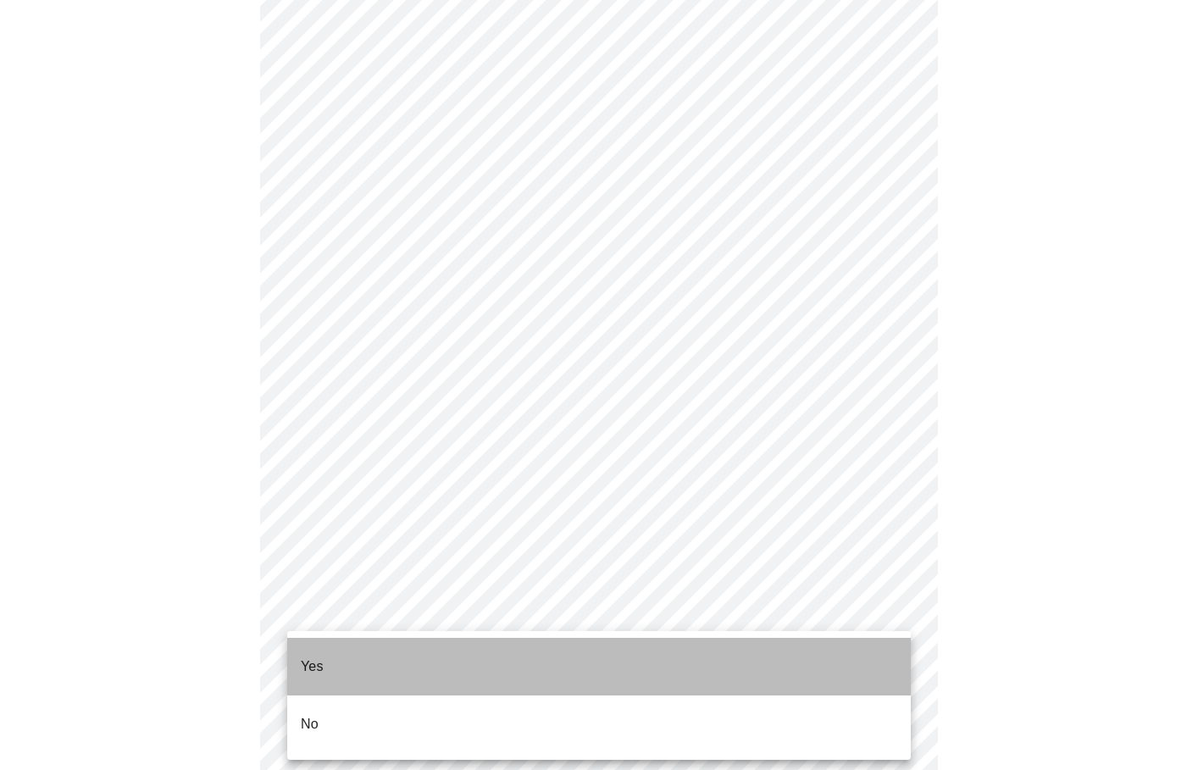
click at [414, 647] on li "Yes" at bounding box center [599, 667] width 624 height 58
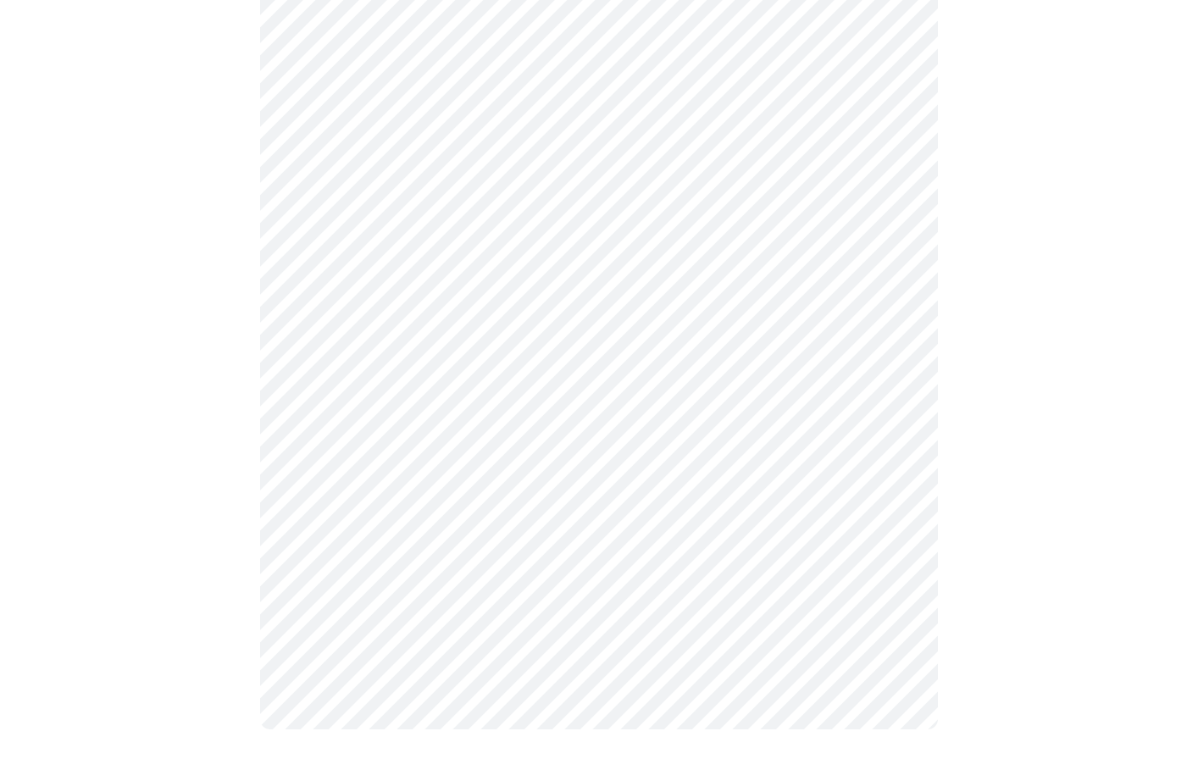
scroll to position [0, 0]
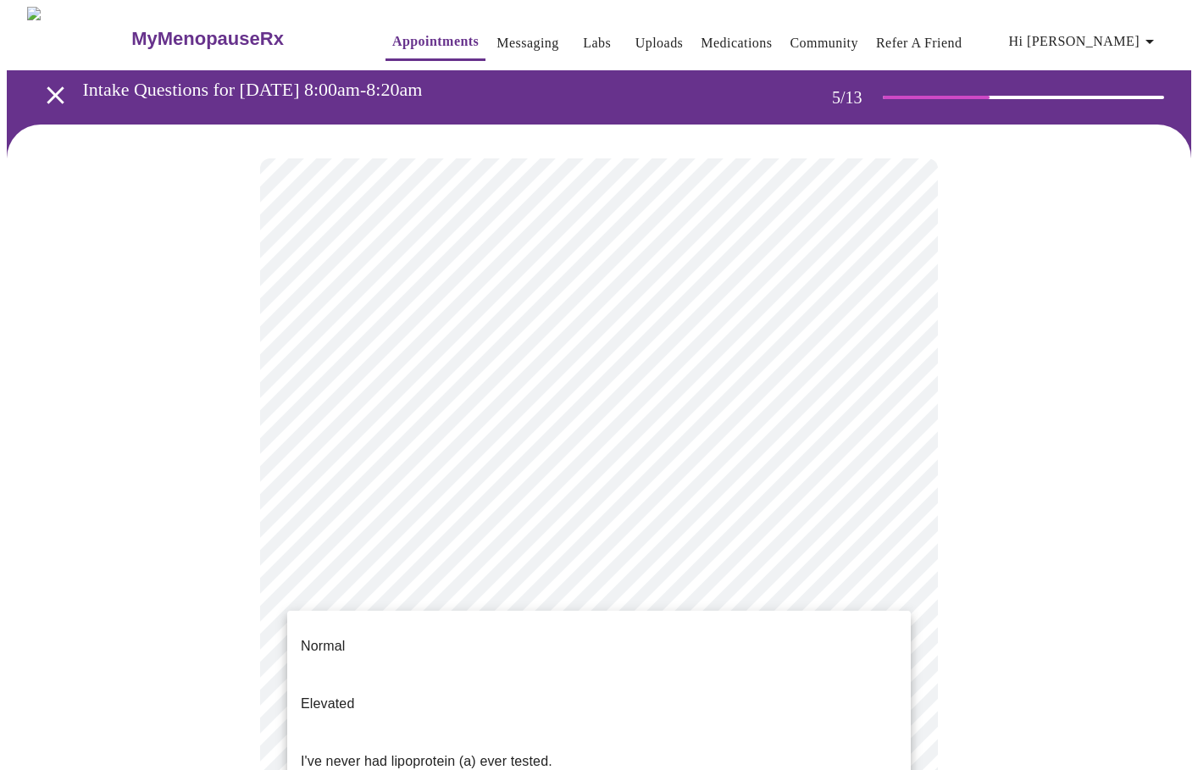
click at [890, 595] on body "MyMenopauseRx Appointments Messaging Labs Uploads Medications Community Refer a…" at bounding box center [599, 633] width 1185 height 1252
click at [686, 733] on li "I've never had lipoprotein (a) ever tested." at bounding box center [599, 762] width 624 height 58
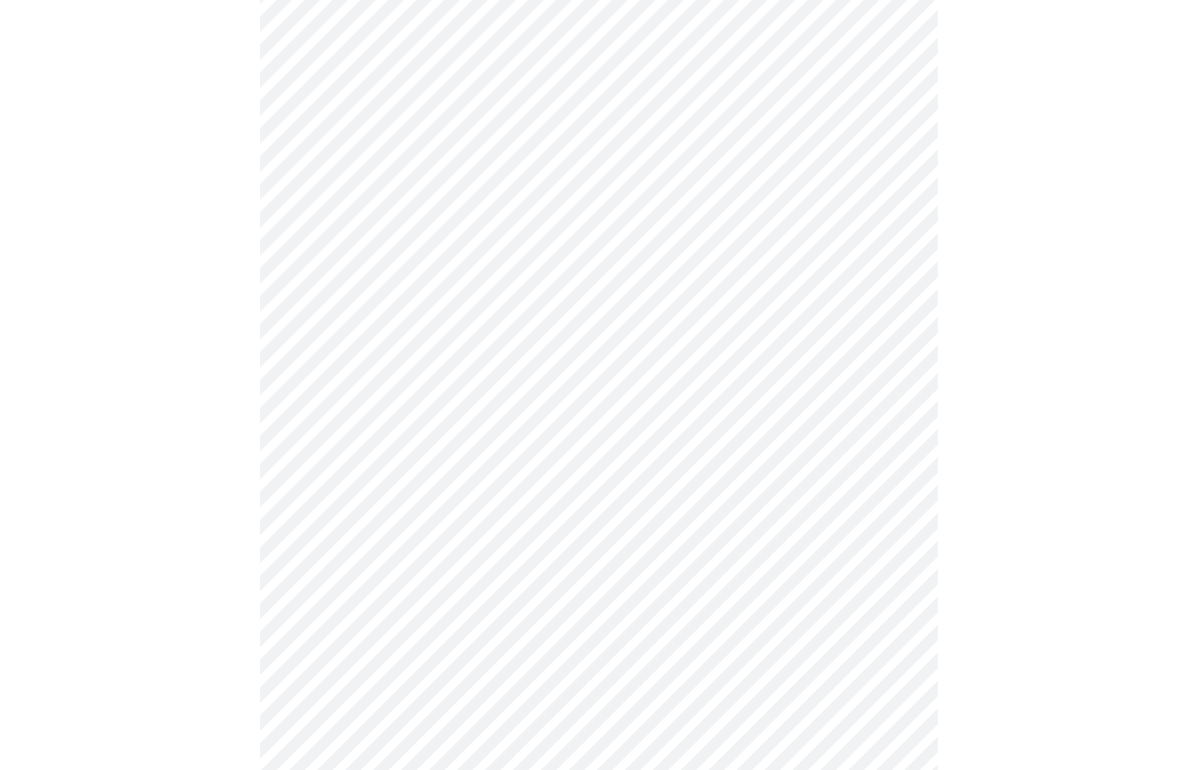
scroll to position [4228, 0]
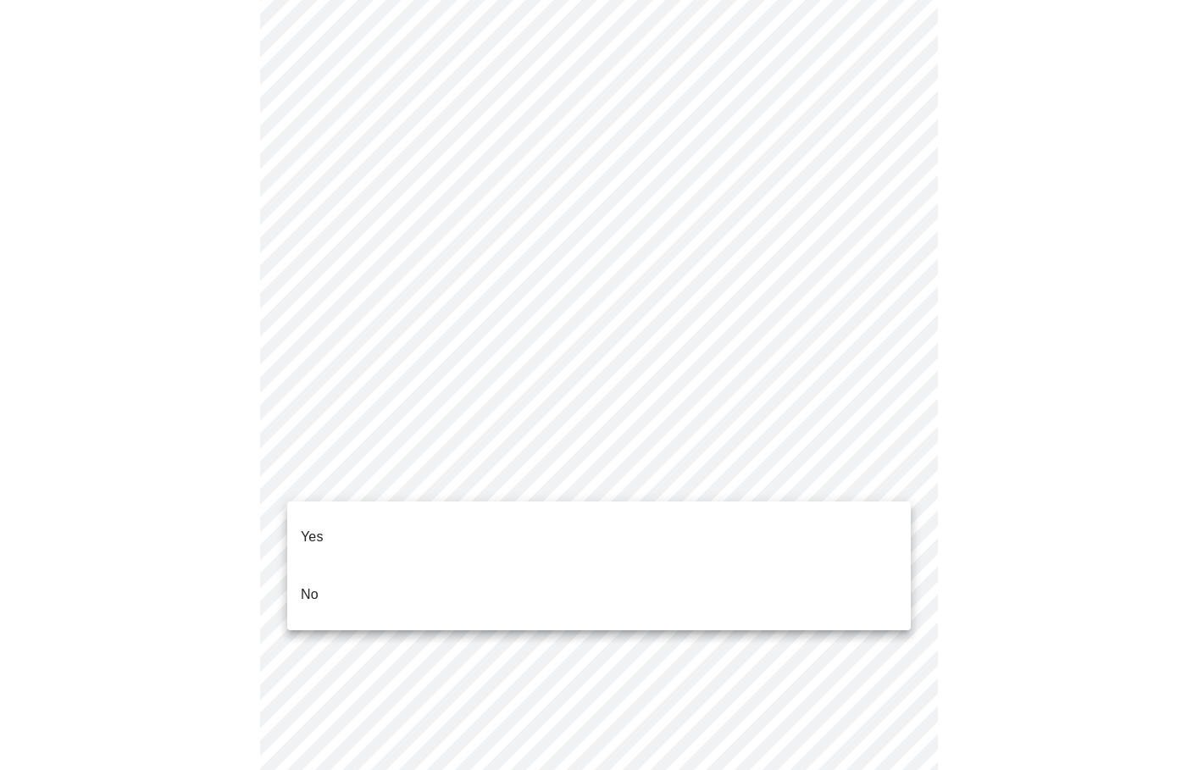
click at [349, 571] on li "No" at bounding box center [599, 595] width 624 height 58
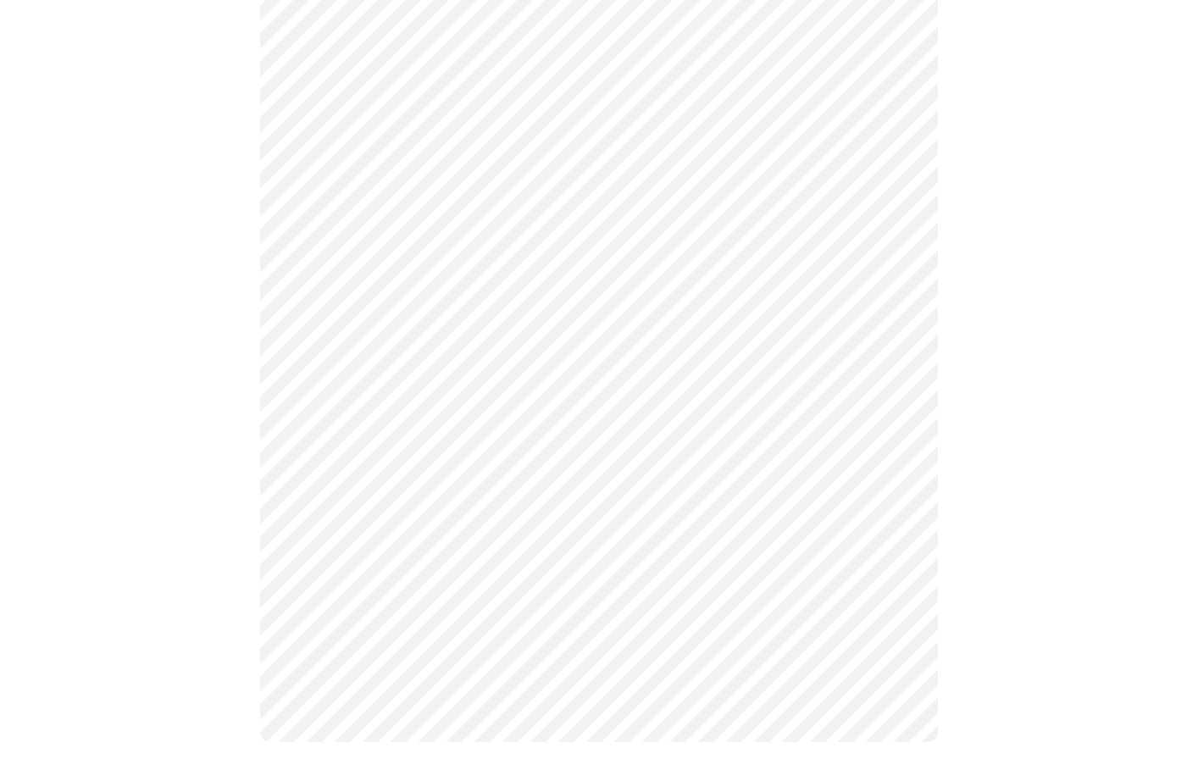
scroll to position [1691, 0]
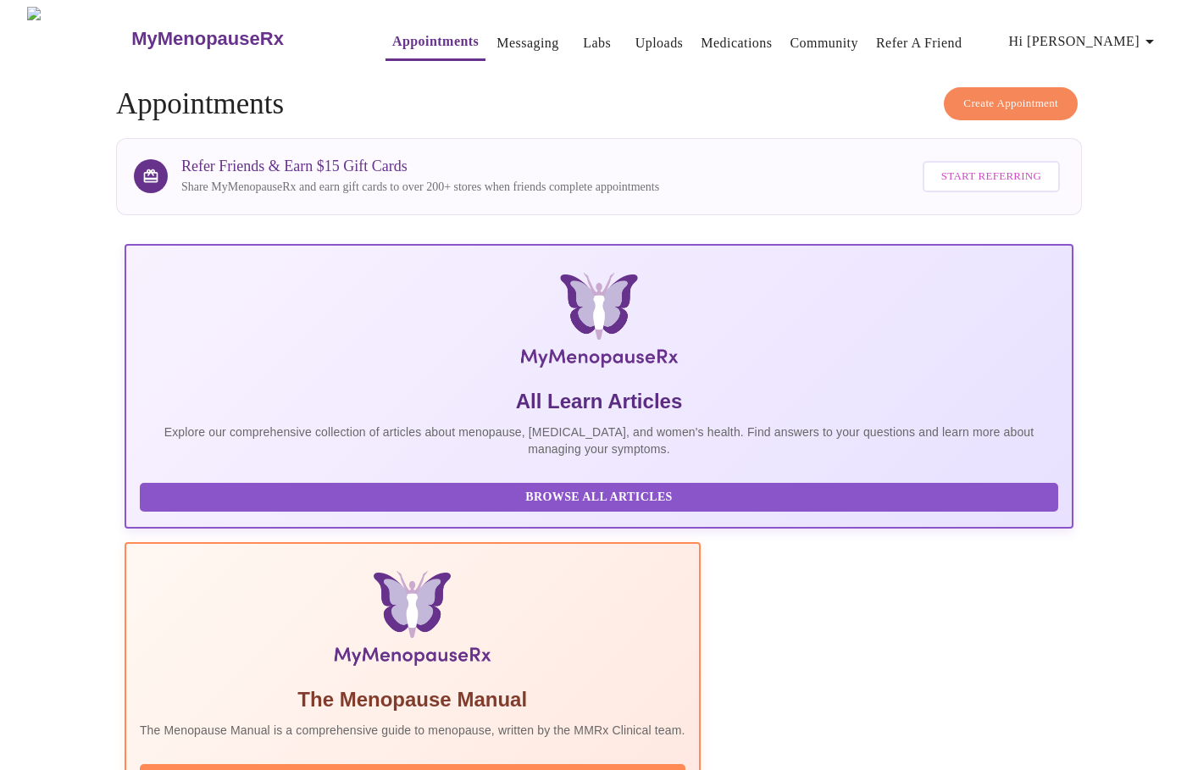
click at [1127, 30] on span "Hi [PERSON_NAME]" at bounding box center [1084, 42] width 151 height 24
click at [1134, 129] on li "Log out" at bounding box center [1129, 127] width 78 height 31
